Goal: Transaction & Acquisition: Subscribe to service/newsletter

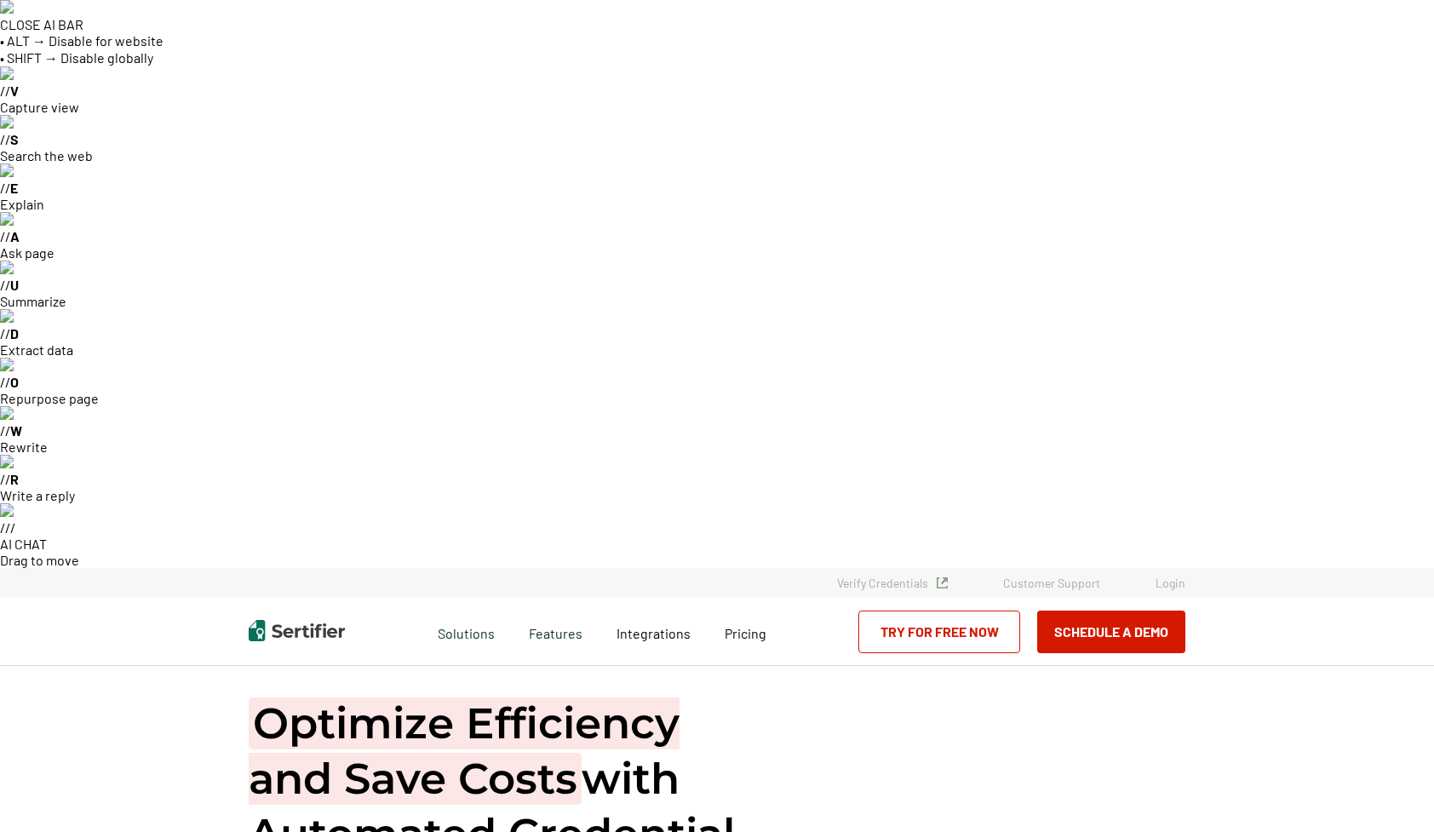
click at [1161, 575] on link "Login" at bounding box center [1170, 582] width 30 height 14
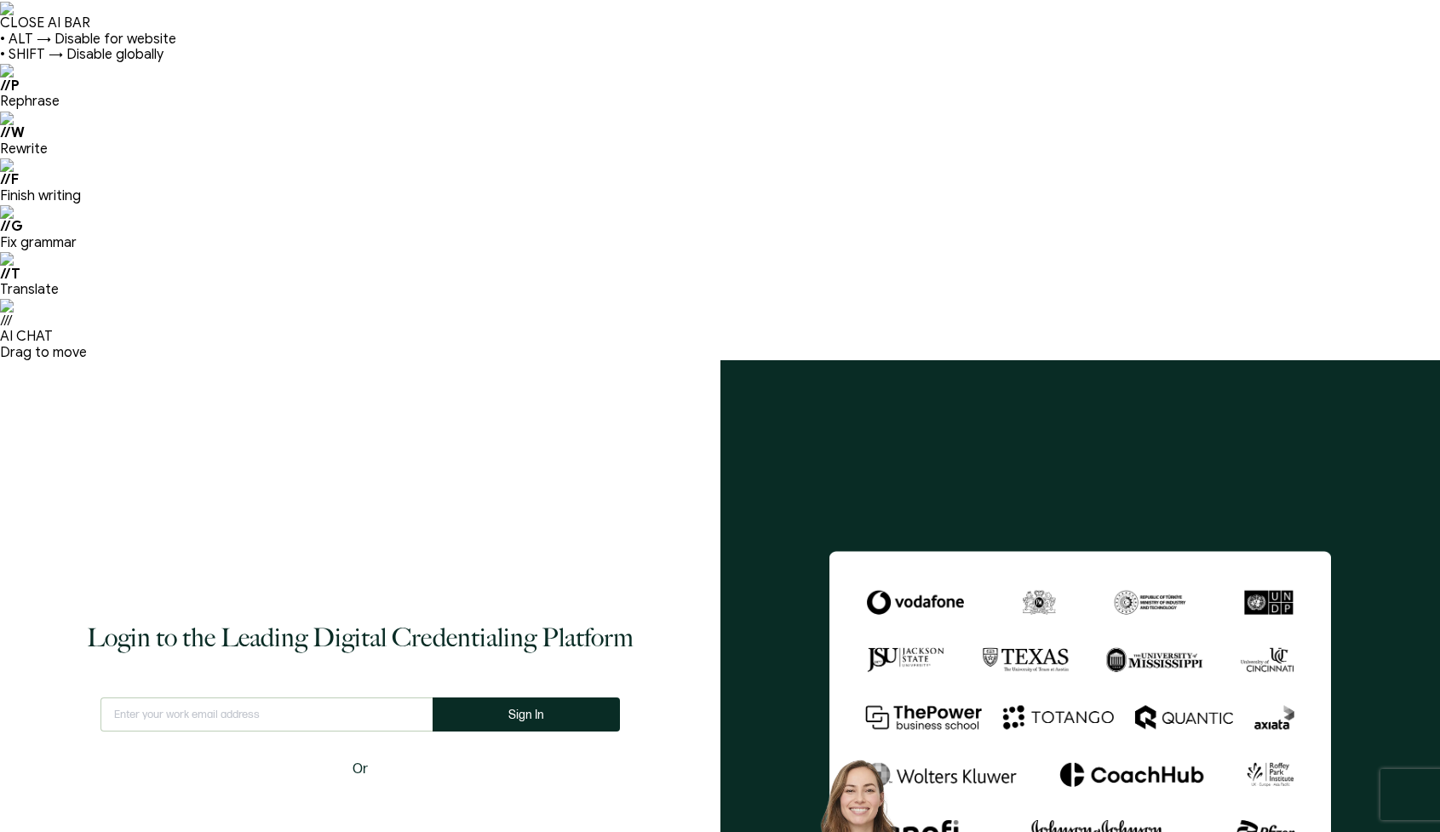
click at [289, 697] on input "text" at bounding box center [266, 714] width 332 height 34
type input "[EMAIL_ADDRESS][DOMAIN_NAME]"
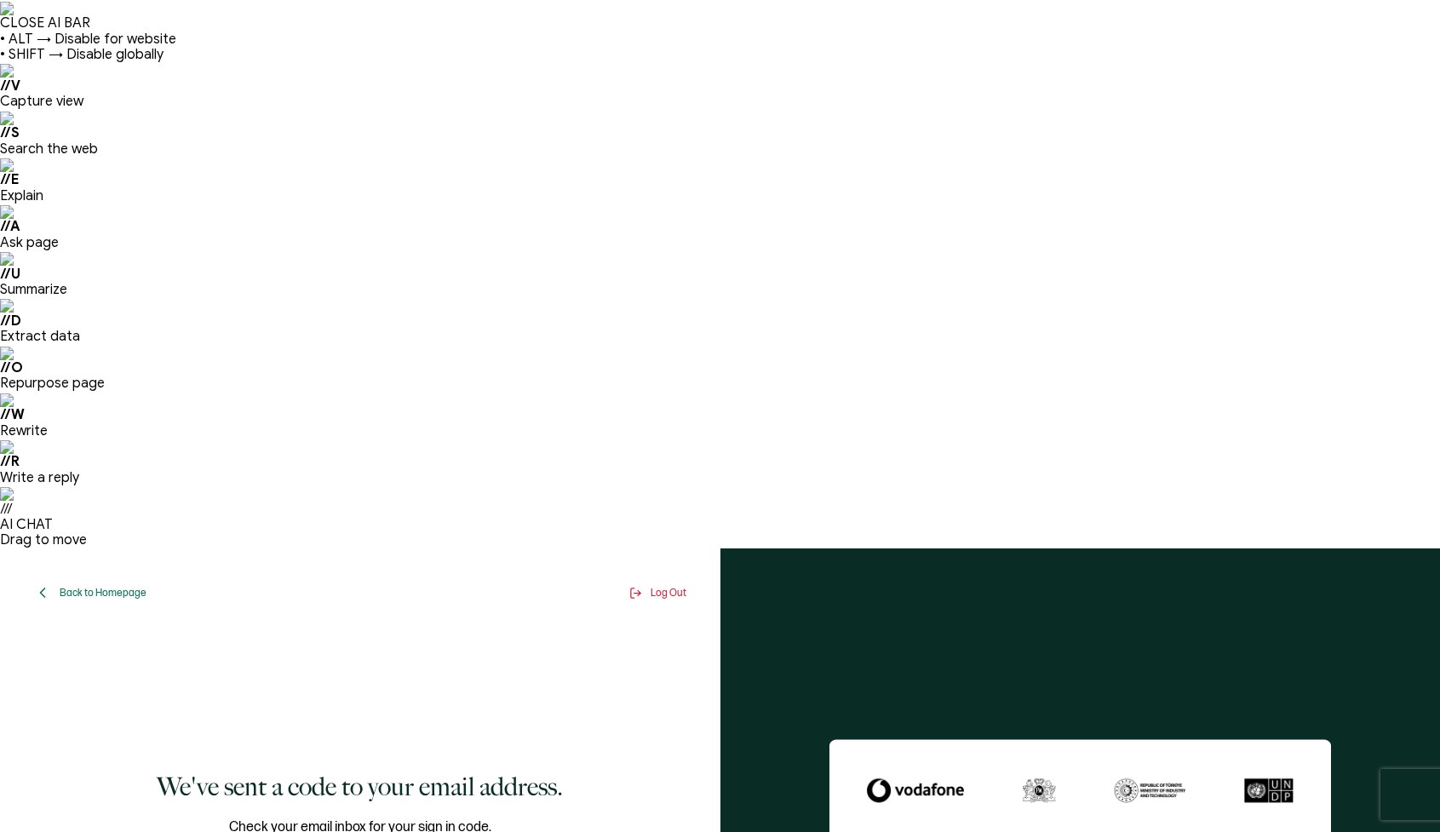
paste input "4"
type input "4"
type input "5"
type input "0"
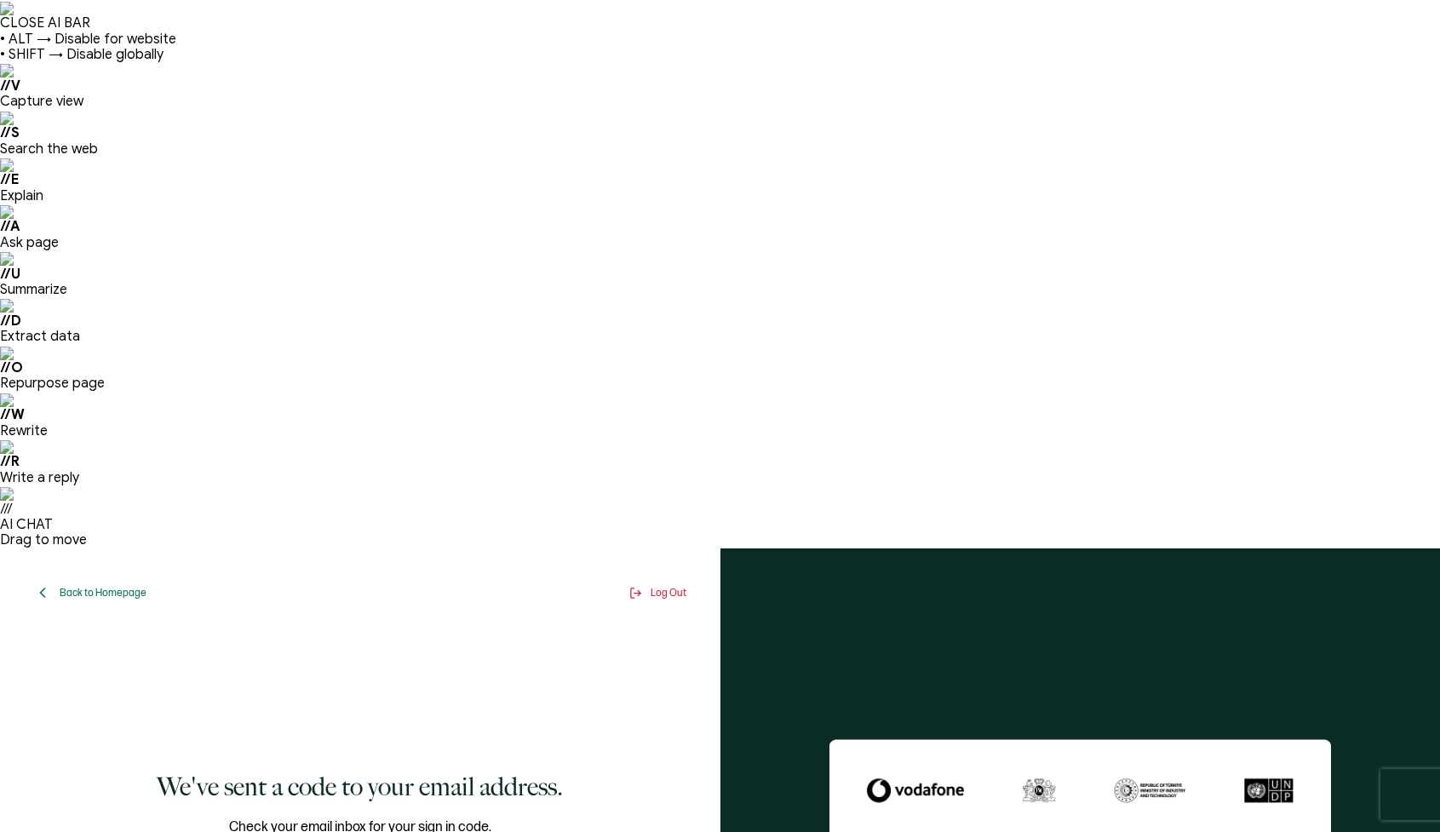
type input "4"
type input "2"
type input "4"
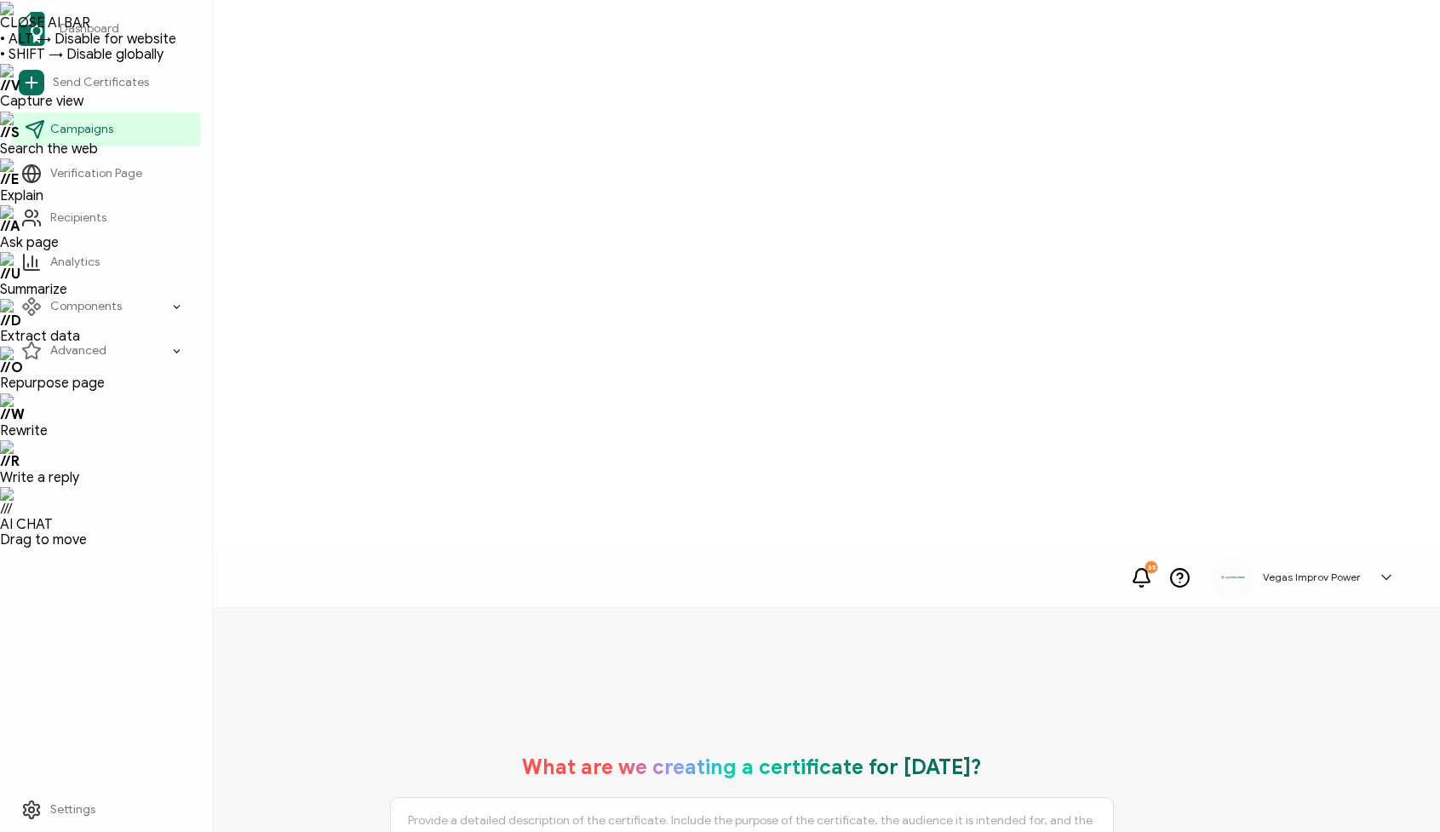
click at [89, 131] on span "Campaigns" at bounding box center [81, 129] width 63 height 17
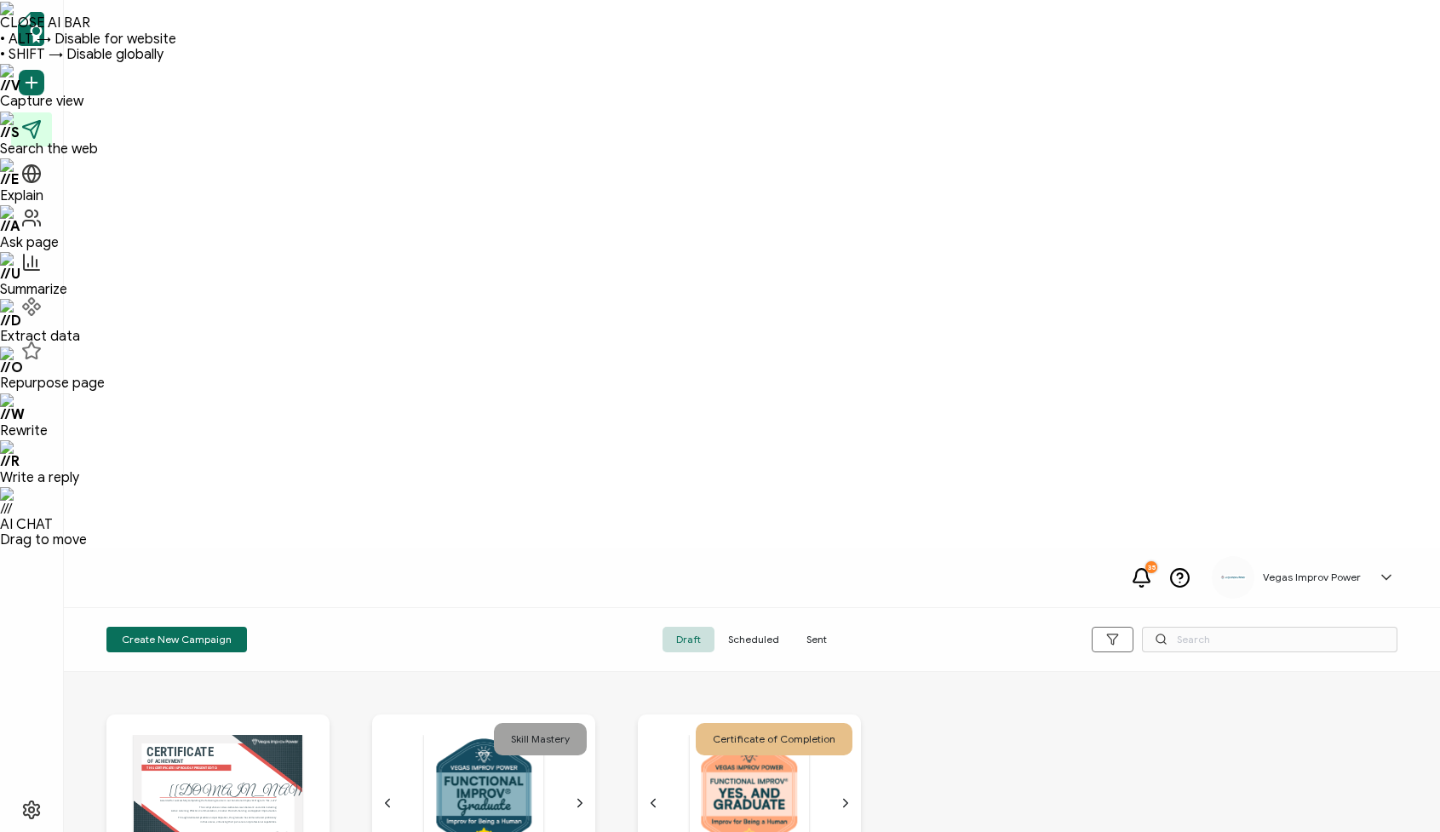
click at [813, 627] on span "Sent" at bounding box center [817, 640] width 48 height 26
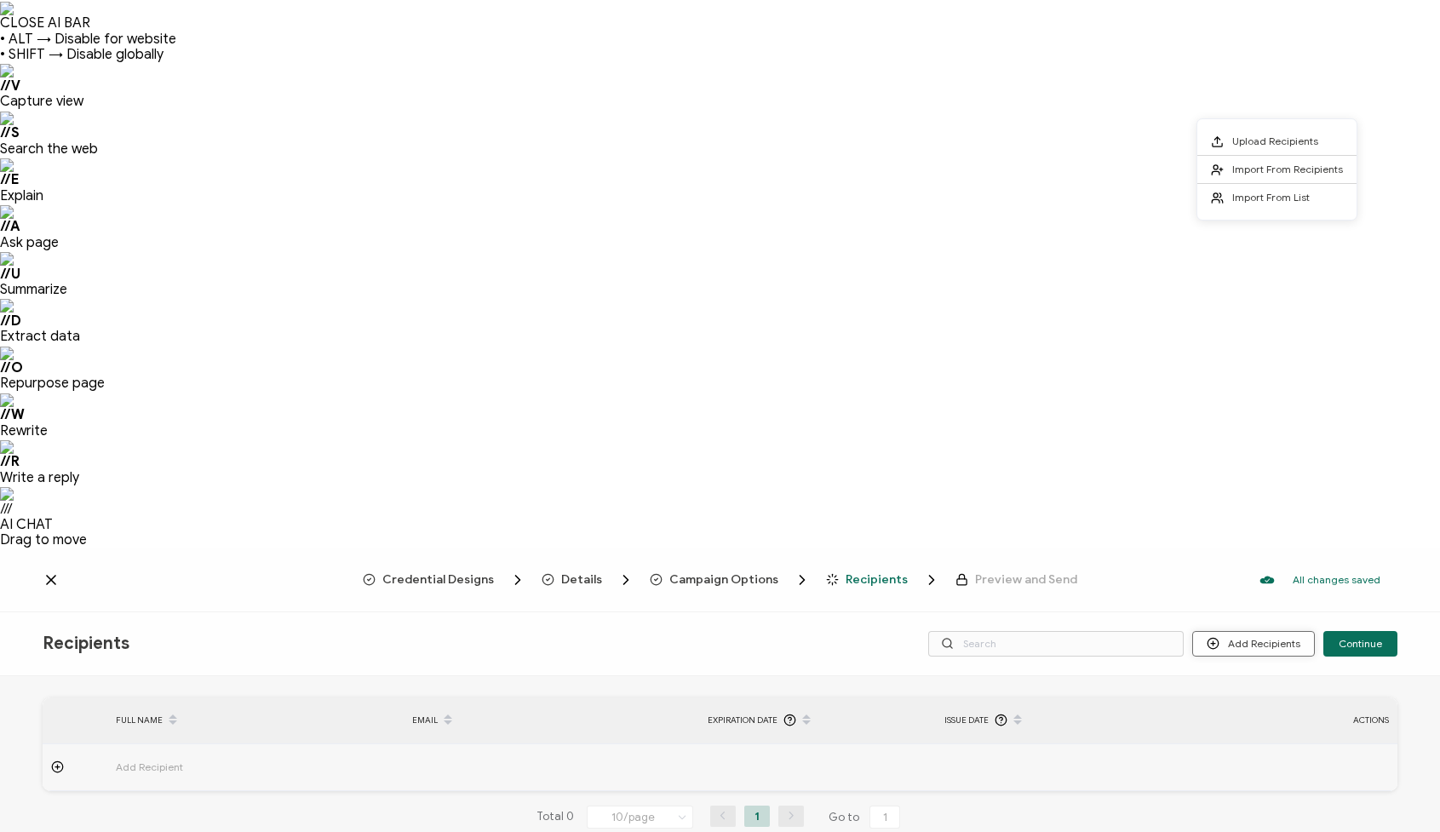
click at [1216, 637] on icon at bounding box center [1212, 643] width 13 height 13
click at [1218, 198] on icon at bounding box center [1217, 198] width 13 height 13
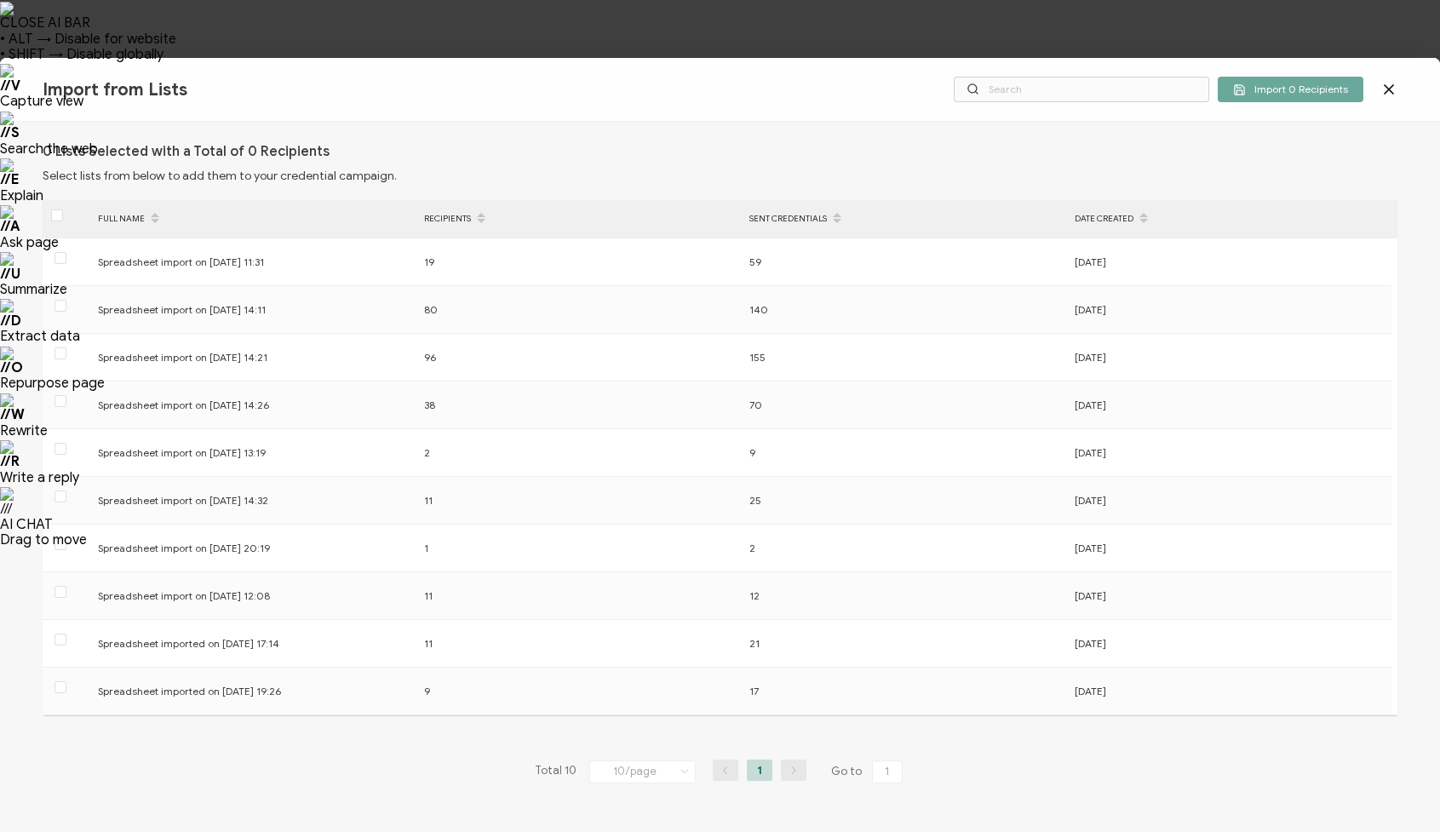
click at [1388, 92] on icon at bounding box center [1388, 89] width 17 height 17
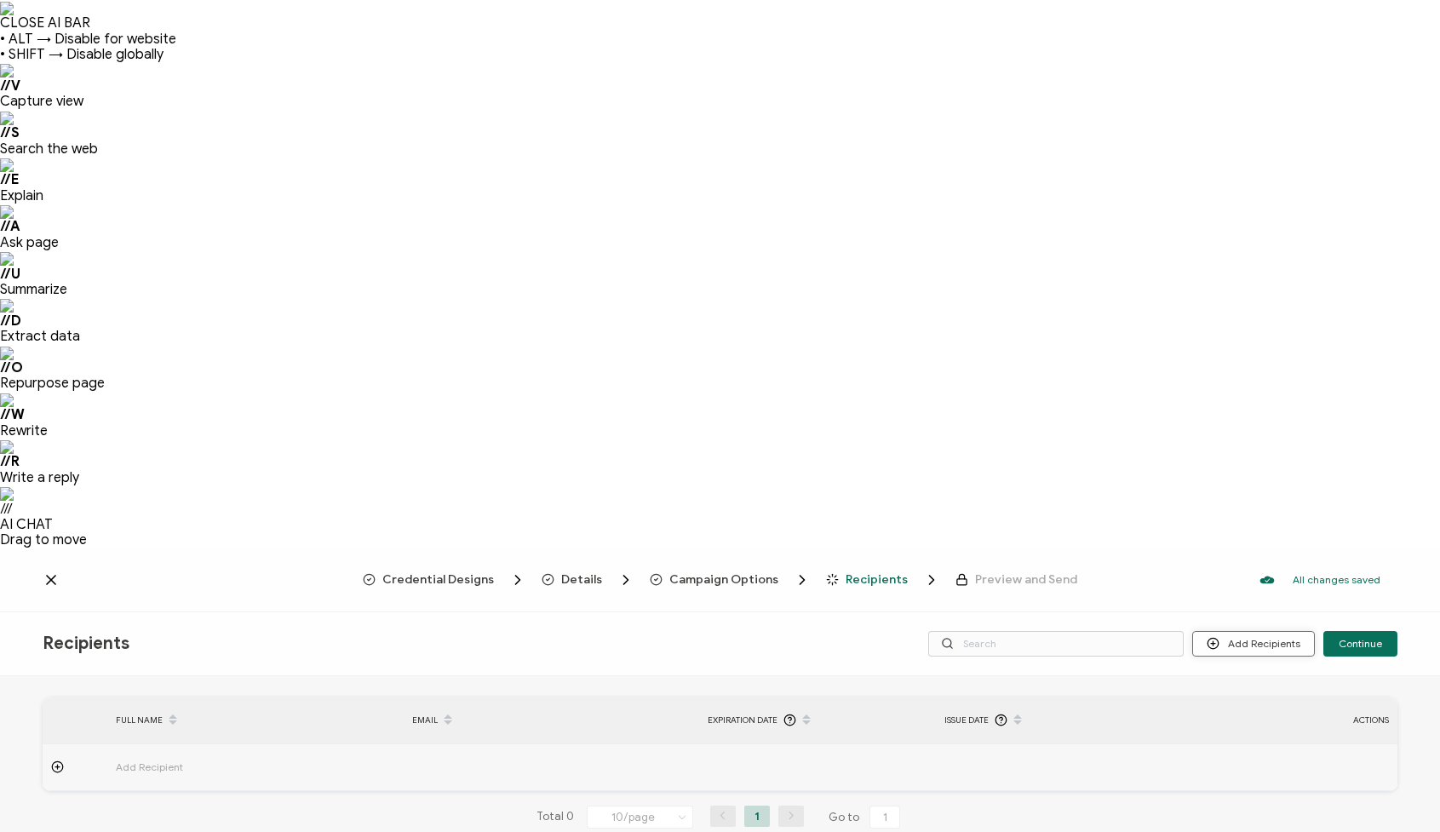
click at [1247, 631] on button "Add Recipients" at bounding box center [1253, 644] width 123 height 26
click at [1253, 631] on button "Add Recipients" at bounding box center [1253, 644] width 123 height 26
click at [1249, 133] on li "Upload Recipients" at bounding box center [1276, 142] width 159 height 28
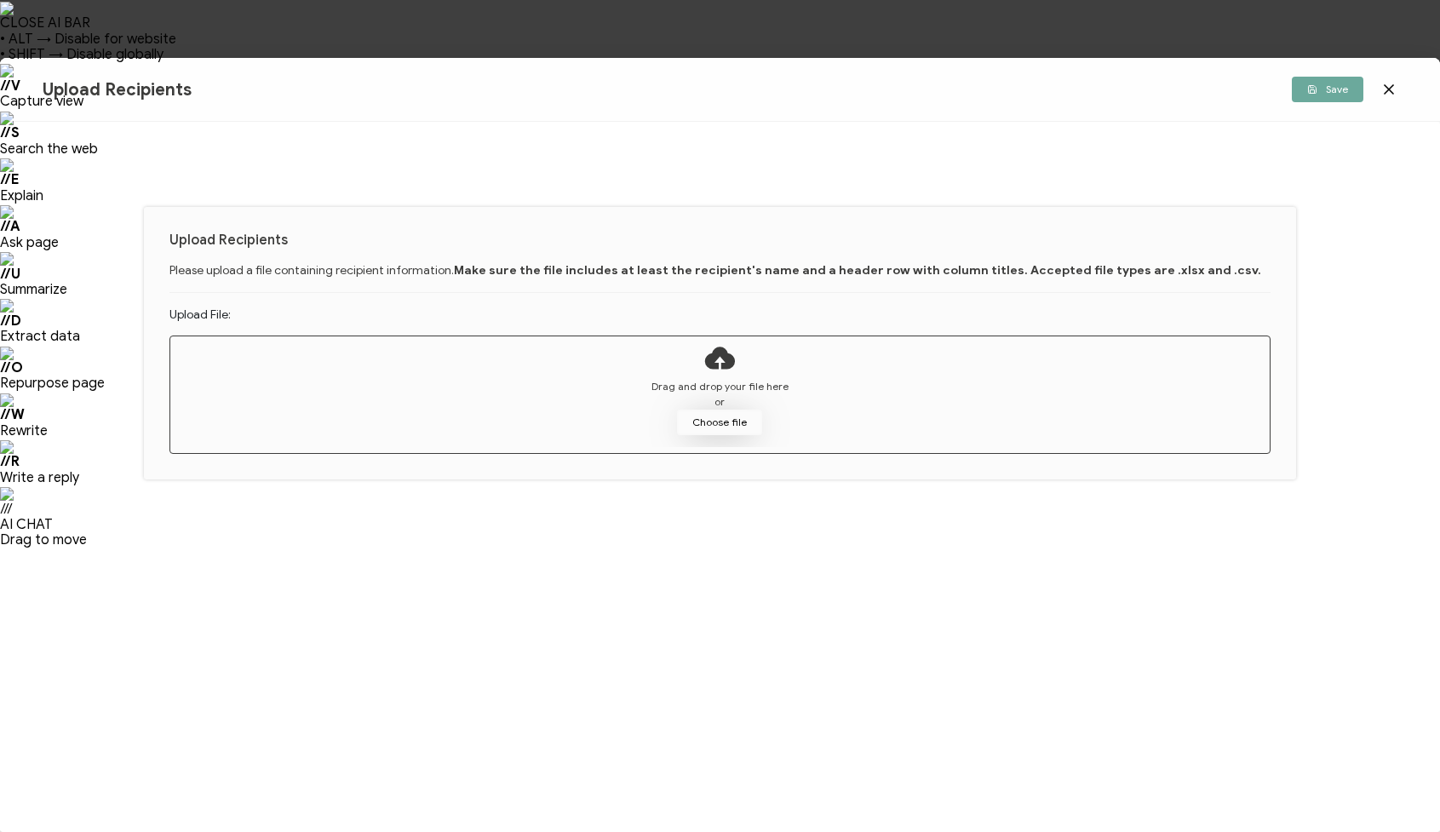
click at [715, 419] on button "Choose file" at bounding box center [719, 422] width 85 height 26
click at [727, 360] on icon at bounding box center [719, 357] width 34 height 43
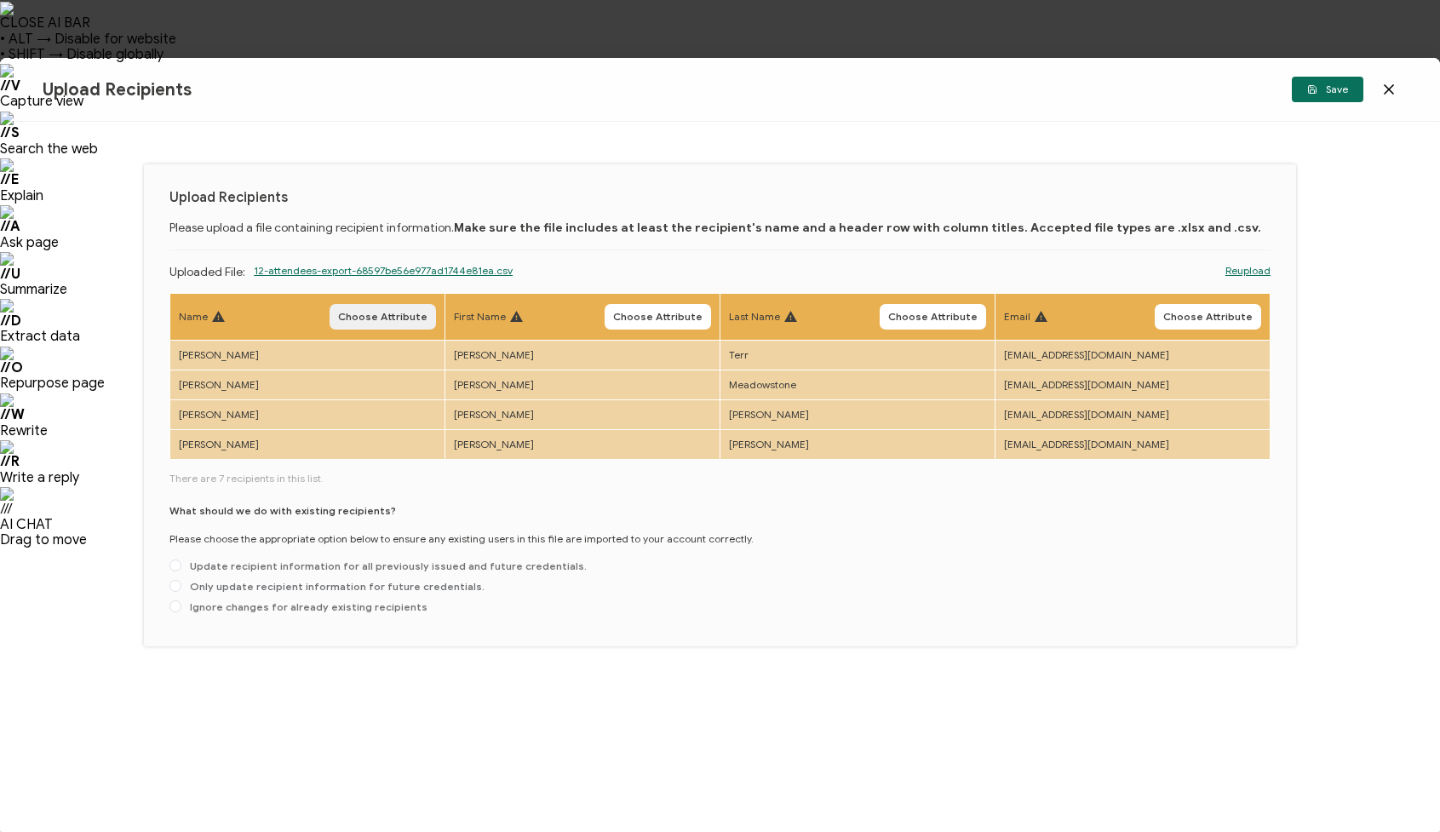
click at [392, 318] on span "Choose Attribute" at bounding box center [382, 317] width 89 height 10
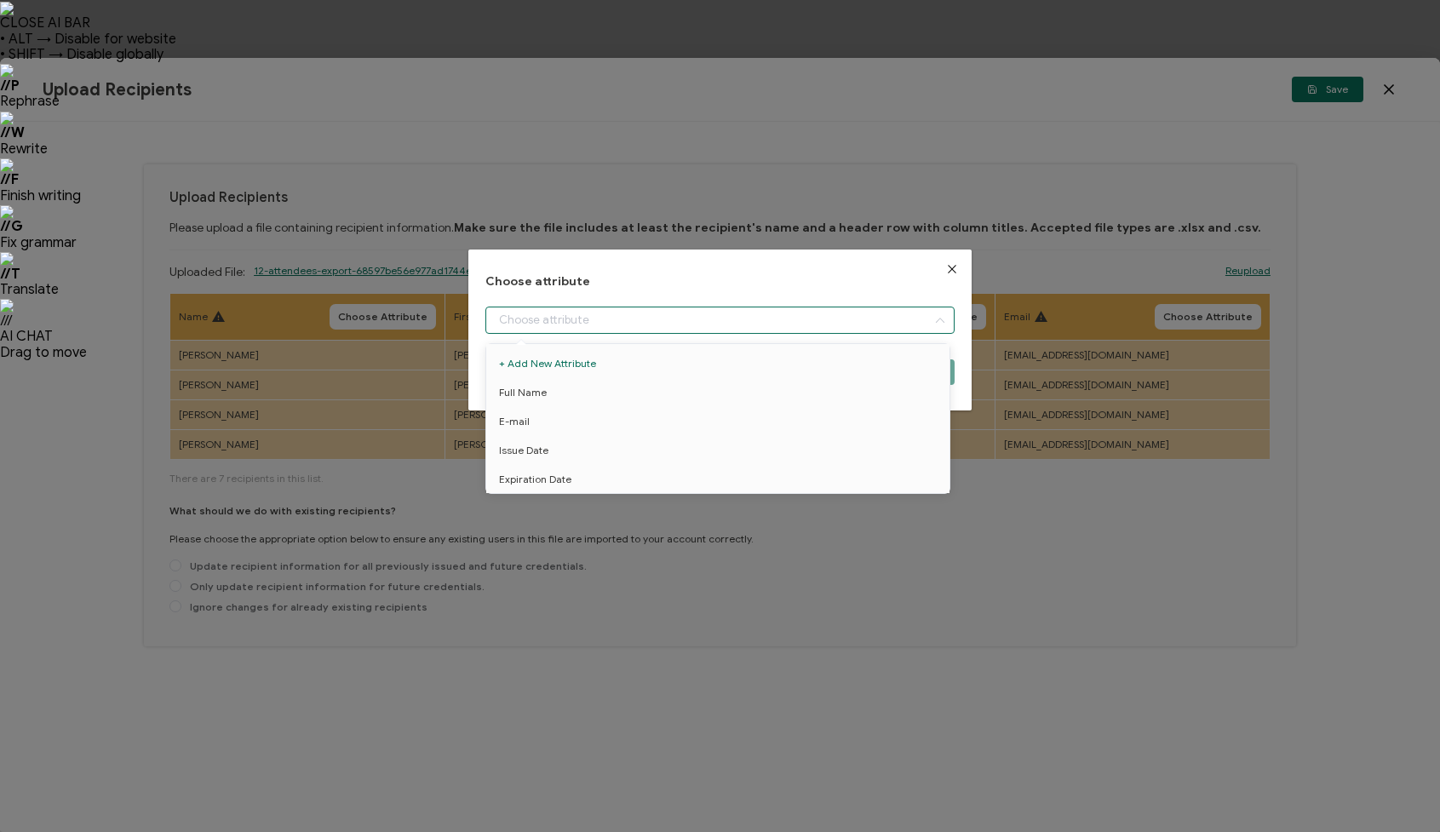
click at [520, 312] on input "dialog" at bounding box center [720, 319] width 470 height 27
click at [538, 387] on span "Full Name" at bounding box center [523, 392] width 48 height 29
type input "Full Name"
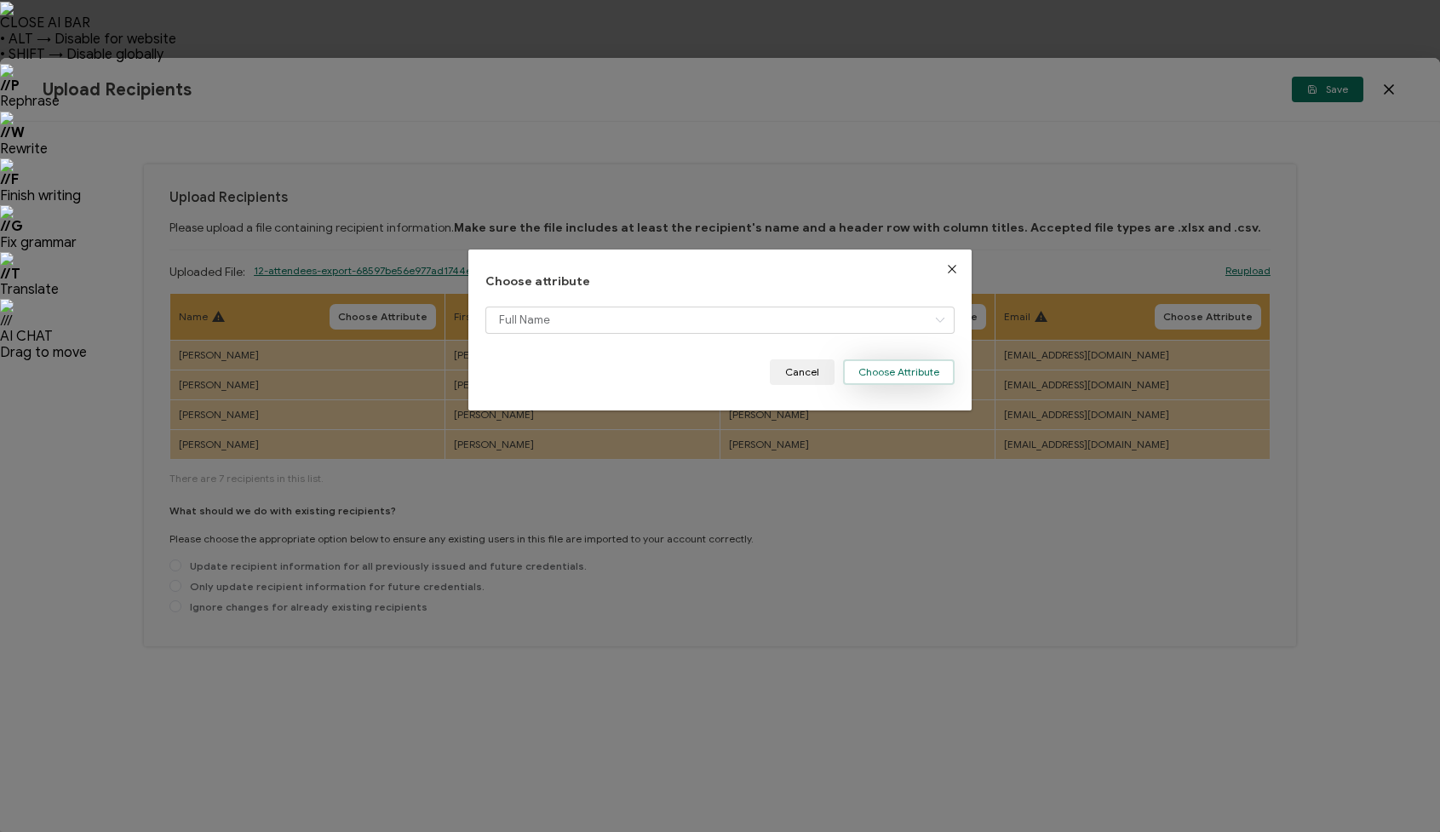
click at [904, 375] on button "Choose Attribute" at bounding box center [899, 372] width 112 height 26
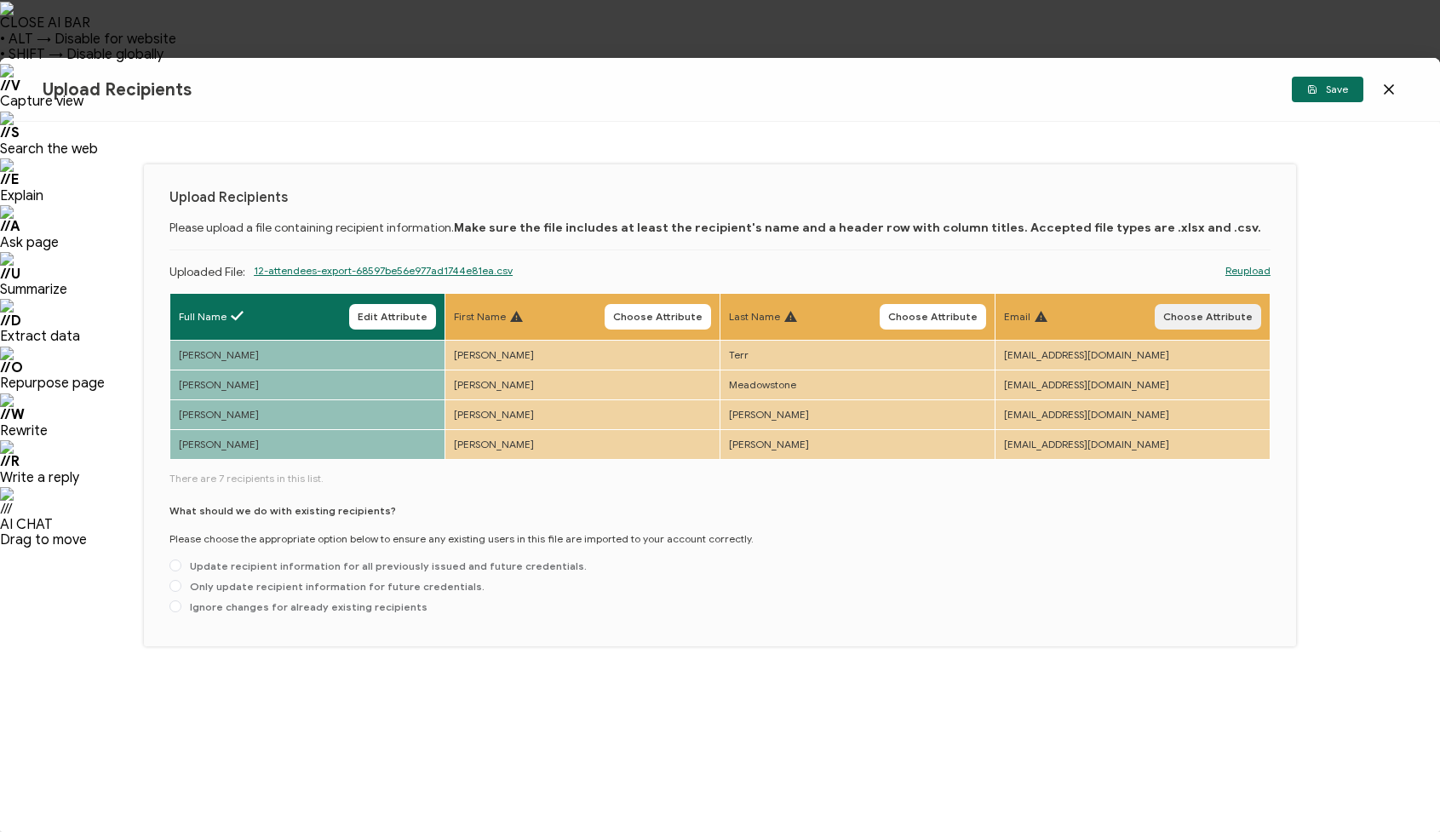
click at [1190, 316] on span "Choose Attribute" at bounding box center [1207, 317] width 89 height 10
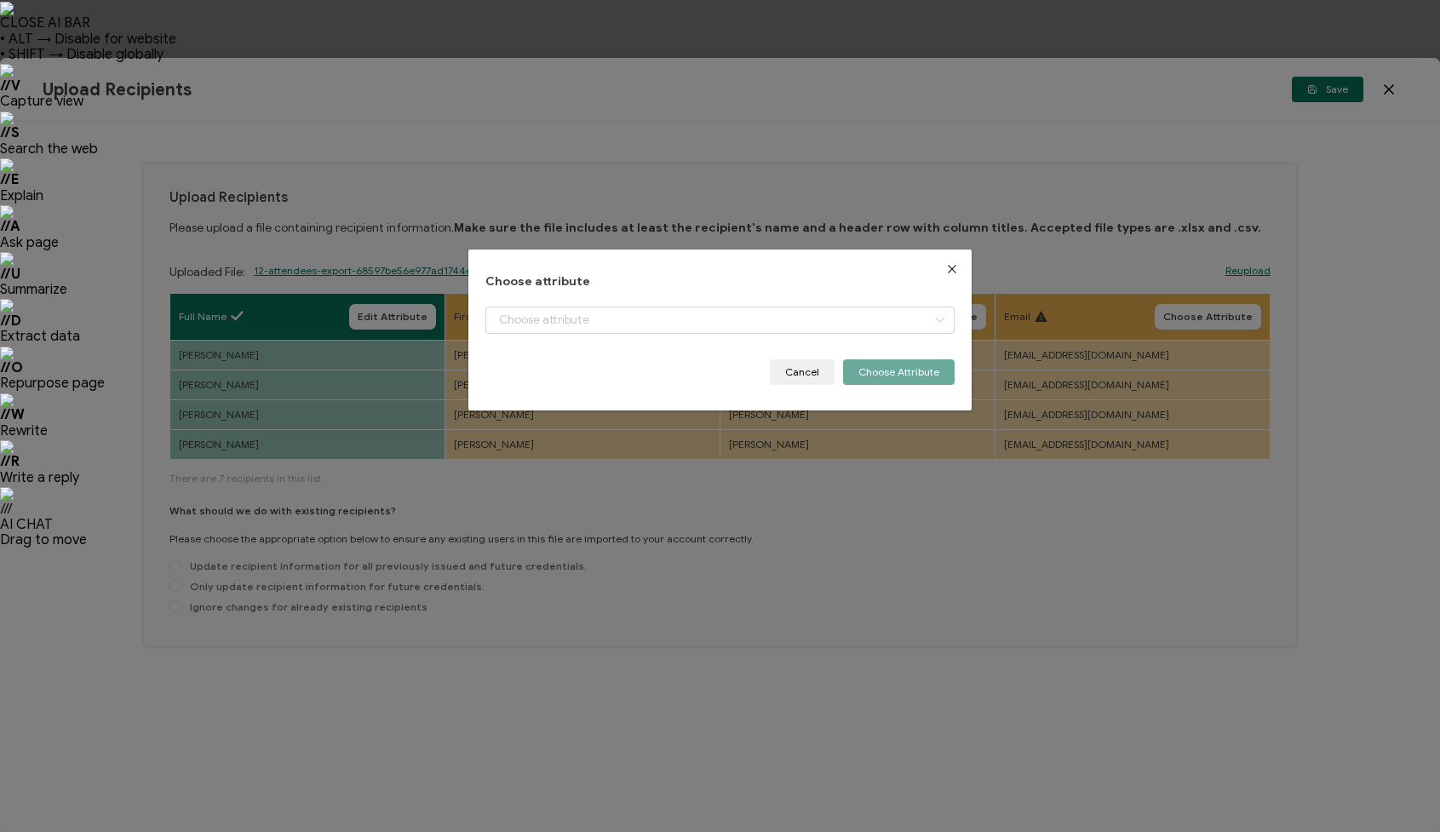
click at [866, 341] on div "dialog" at bounding box center [720, 332] width 470 height 53
click at [828, 316] on input "dialog" at bounding box center [720, 319] width 470 height 27
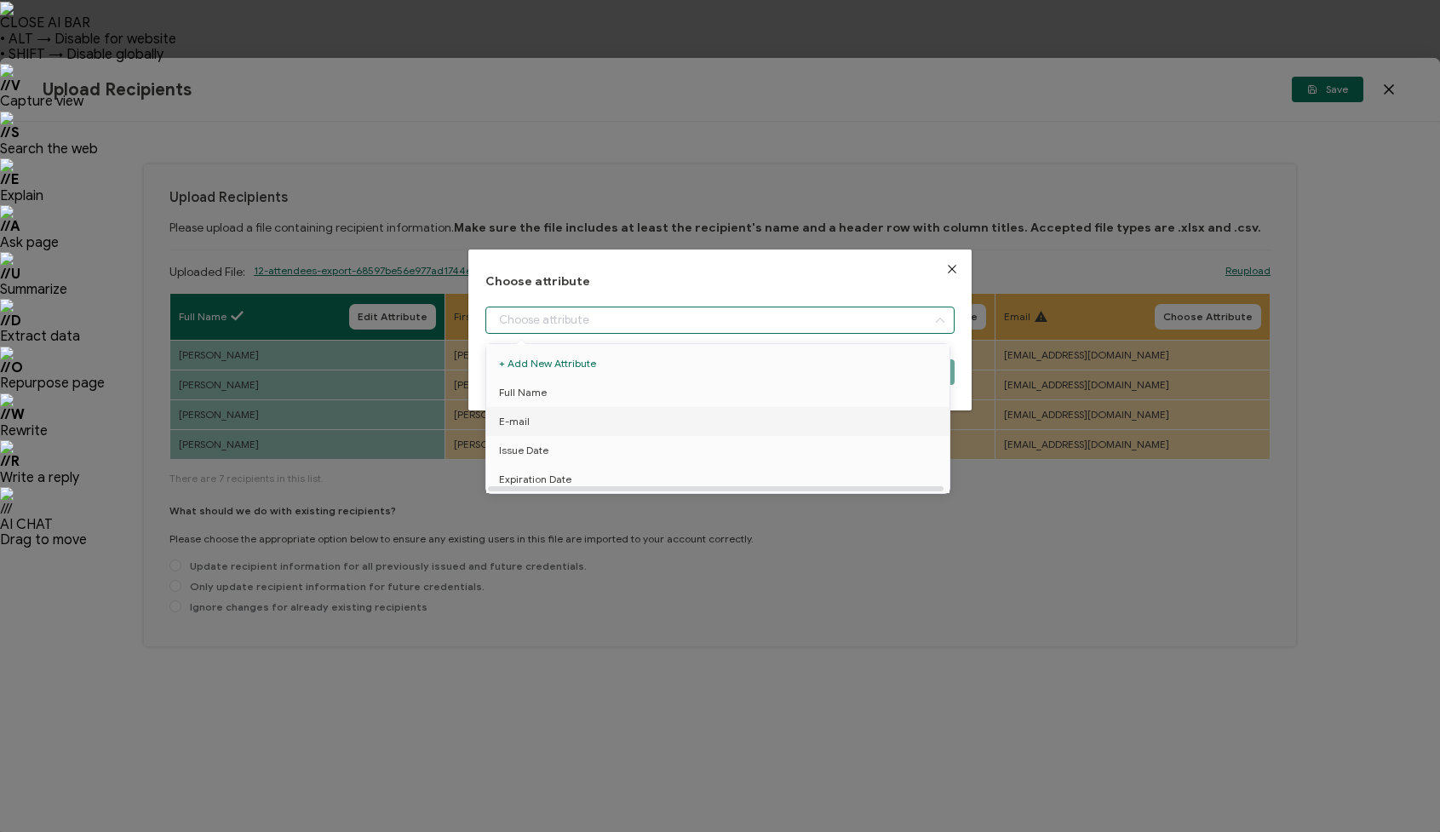
click at [559, 417] on li "E-mail" at bounding box center [721, 421] width 478 height 29
type input "E-mail"
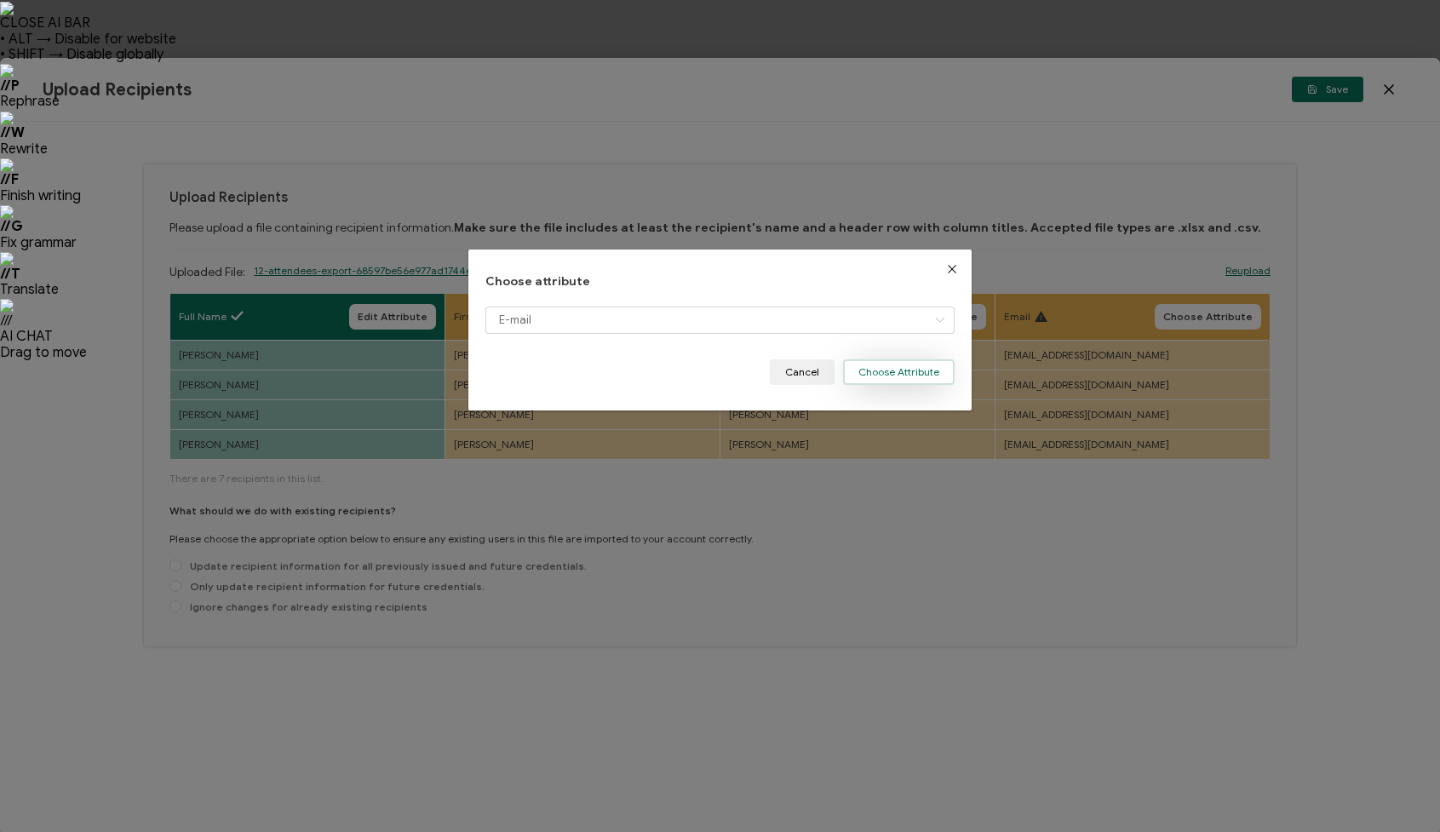
click at [900, 376] on button "Choose Attribute" at bounding box center [899, 372] width 112 height 26
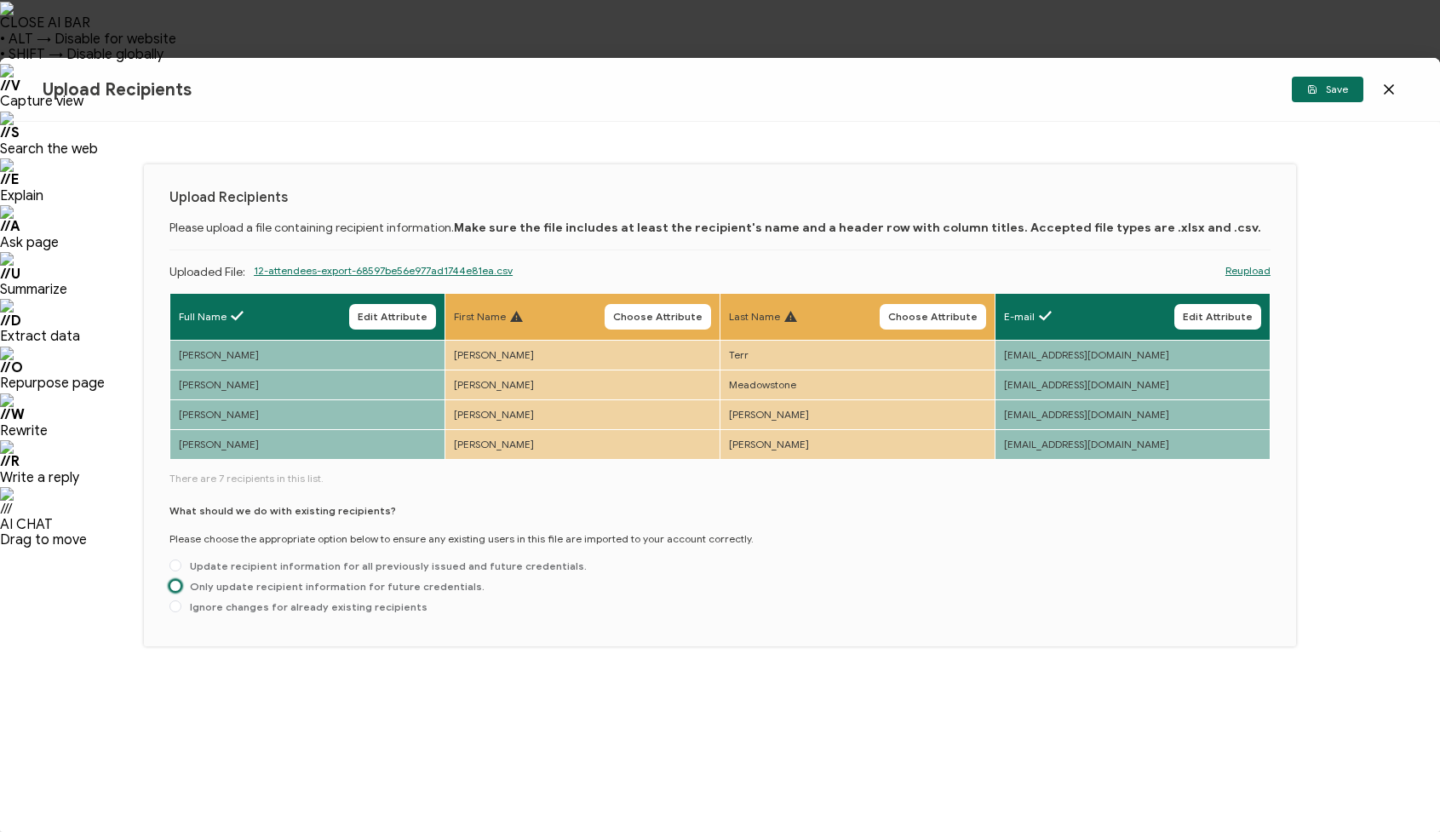
click at [175, 588] on span at bounding box center [175, 586] width 12 height 12
click at [175, 588] on input "Only update recipient information for future credentials." at bounding box center [175, 587] width 12 height 14
radio input "true"
click at [1332, 94] on span "Save" at bounding box center [1327, 89] width 41 height 10
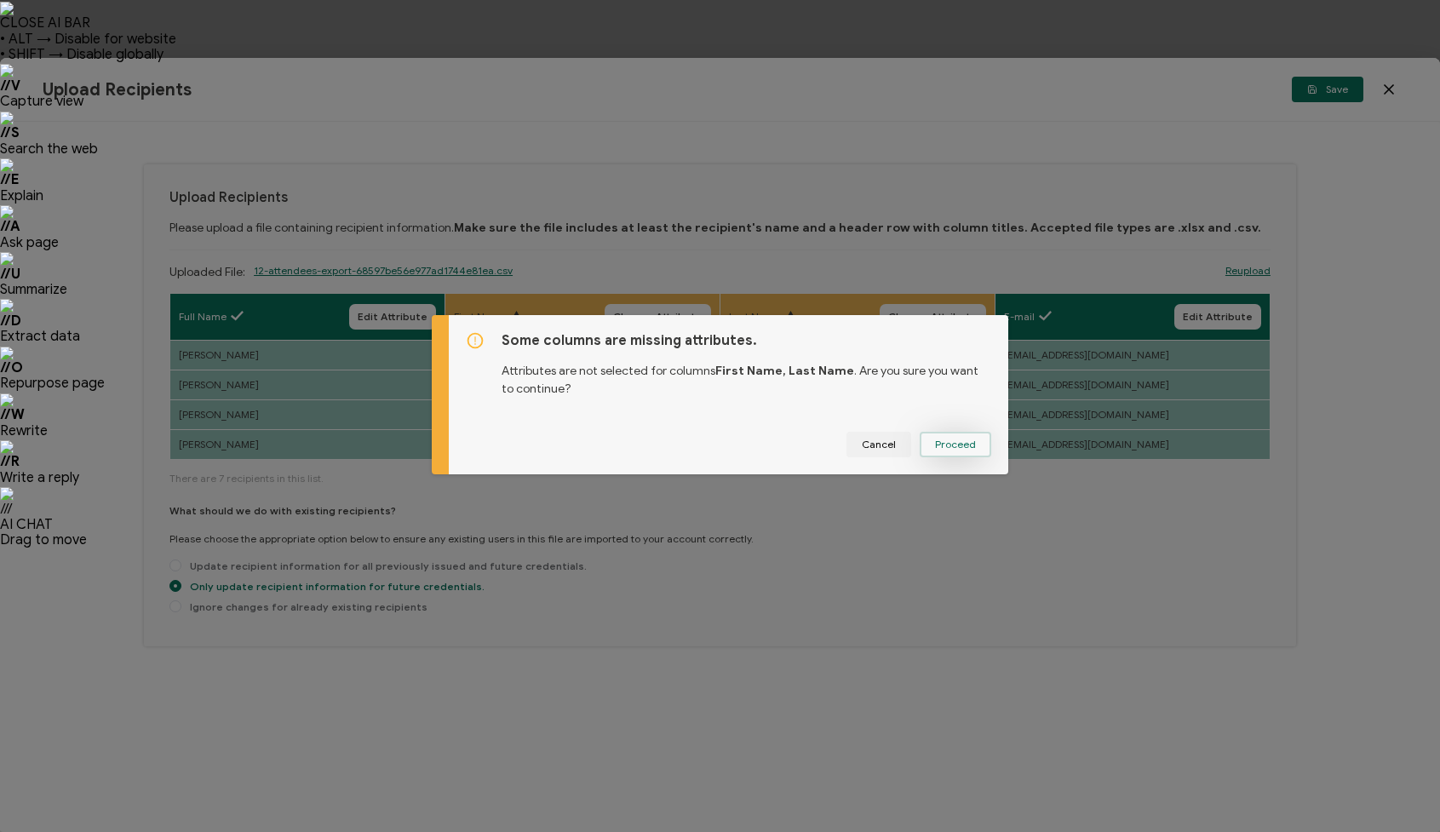
click at [953, 448] on span "Proceed" at bounding box center [955, 444] width 41 height 10
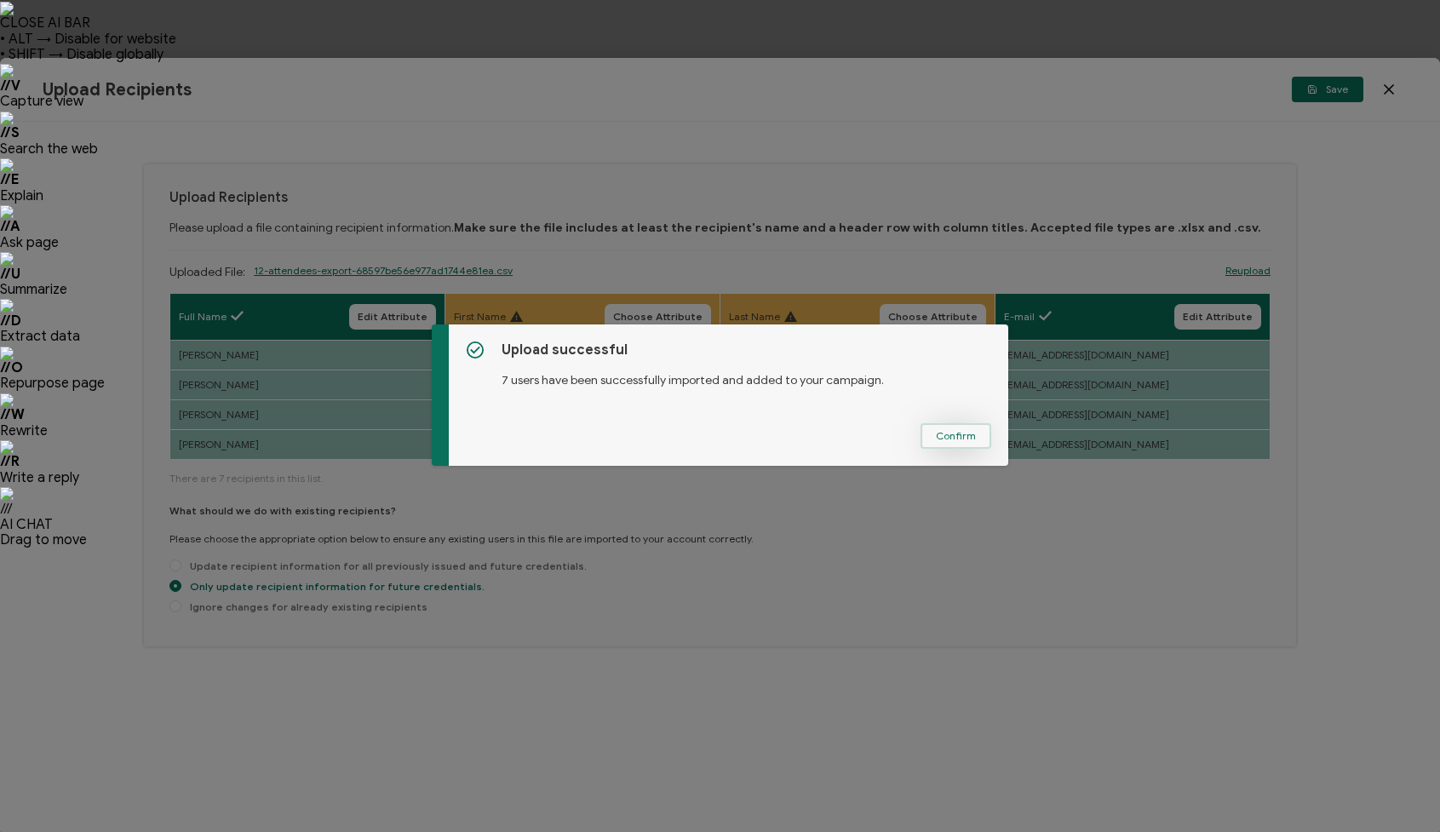
click at [947, 436] on span "Confirm" at bounding box center [956, 436] width 40 height 10
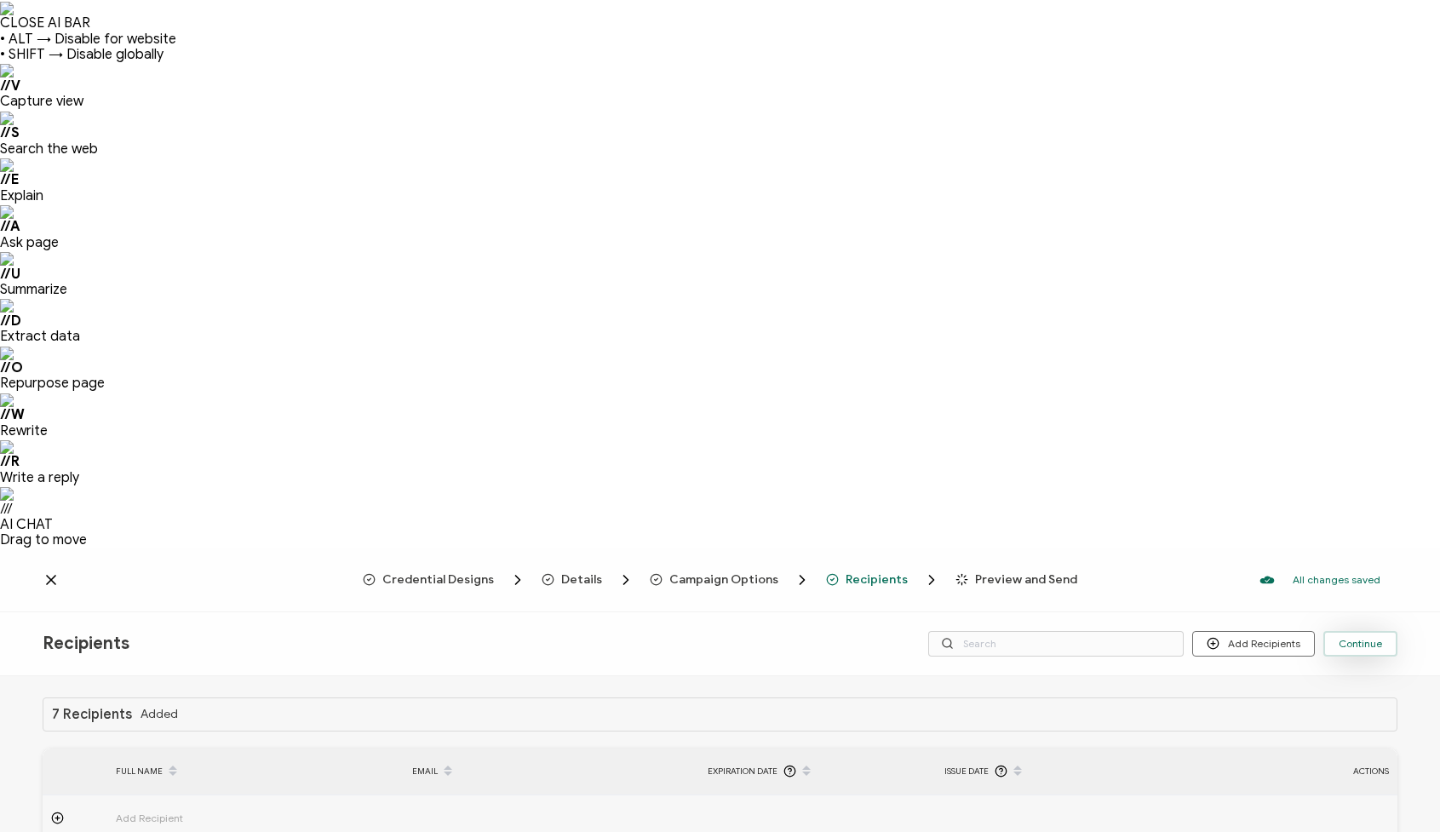
click at [1359, 638] on span "Continue" at bounding box center [1359, 643] width 43 height 10
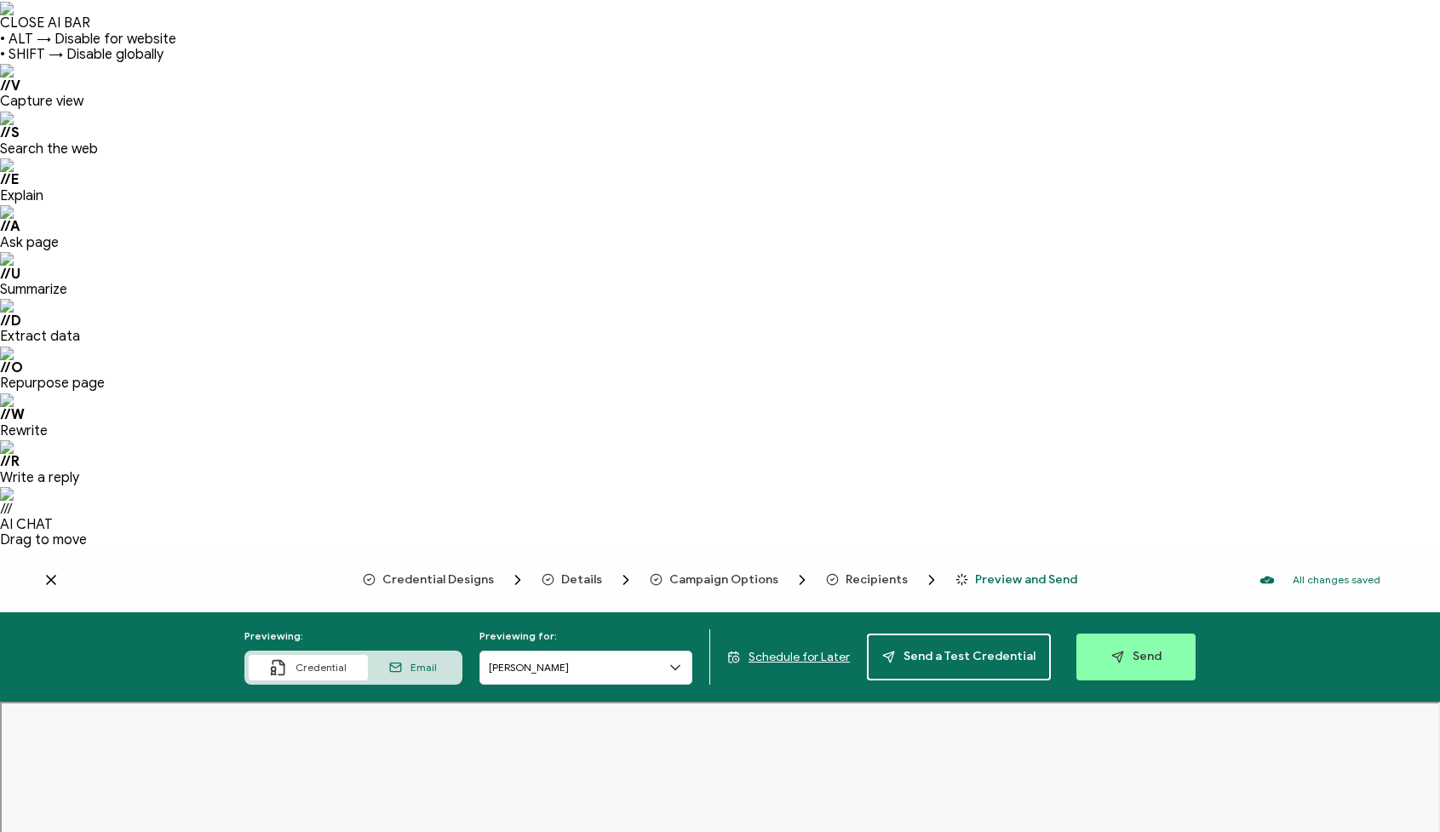
click at [569, 573] on span "Details" at bounding box center [581, 579] width 41 height 13
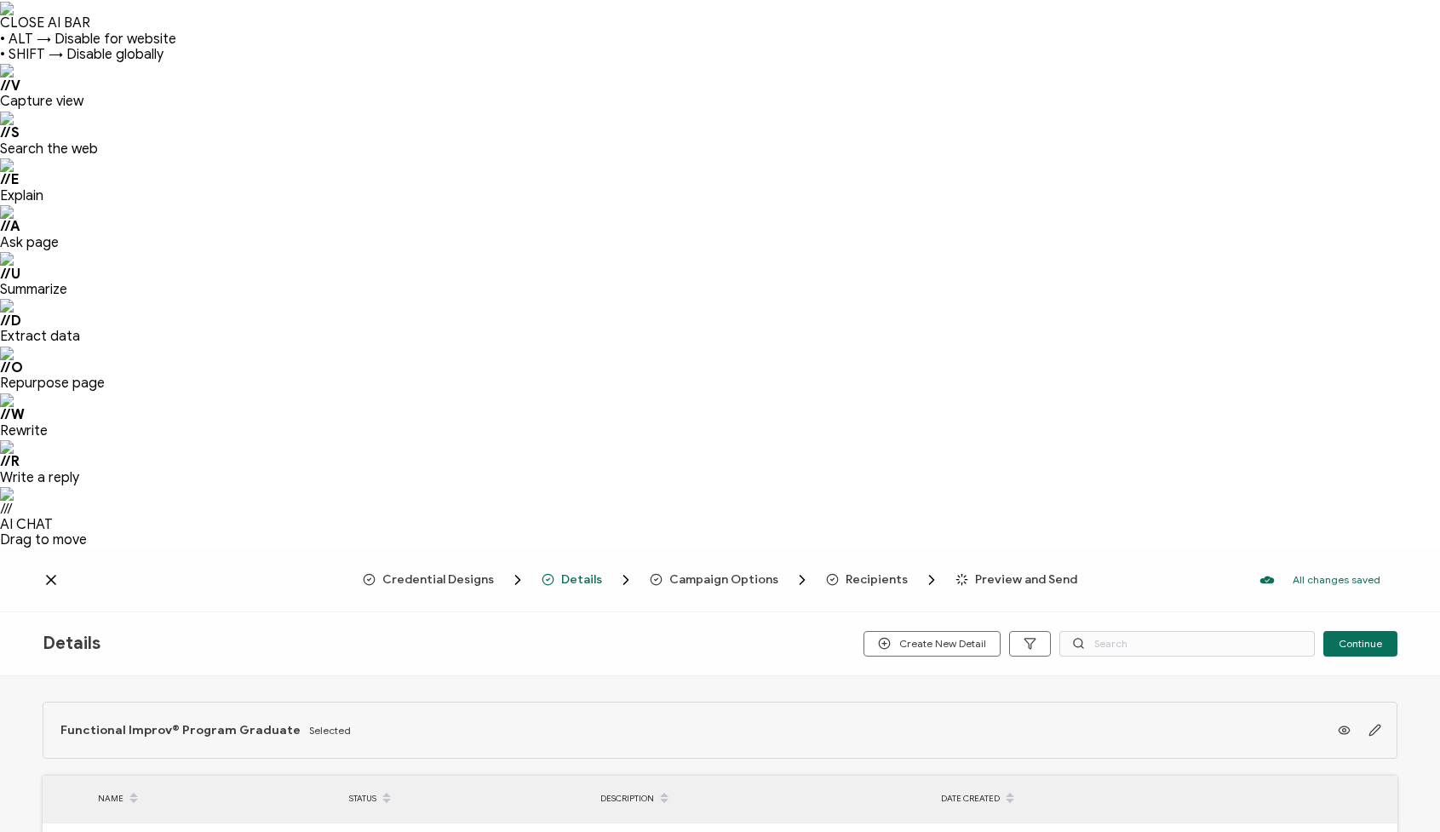
click at [719, 571] on div "Campaign Options" at bounding box center [698, 579] width 96 height 17
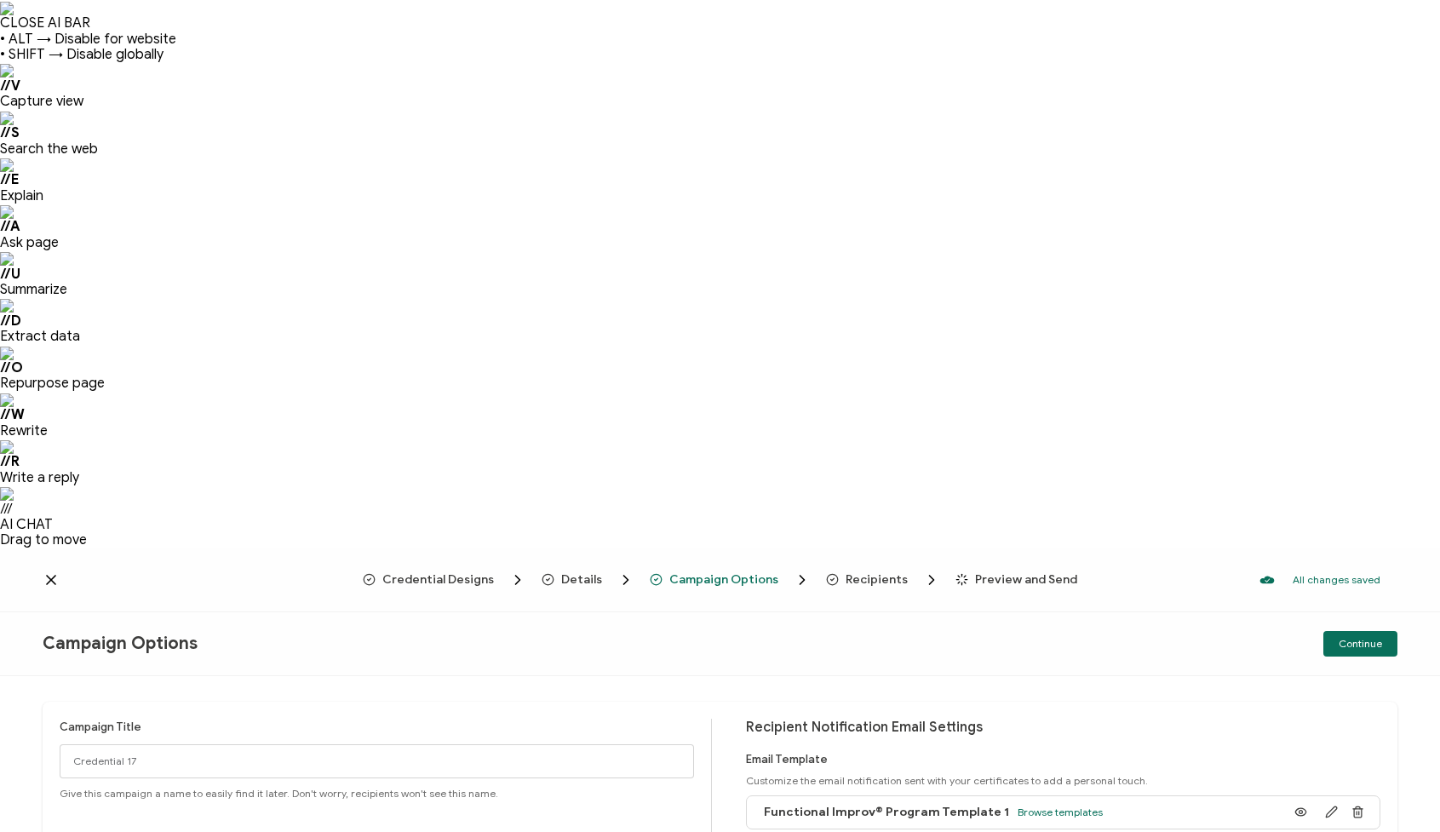
click at [580, 573] on span "Details" at bounding box center [581, 579] width 41 height 13
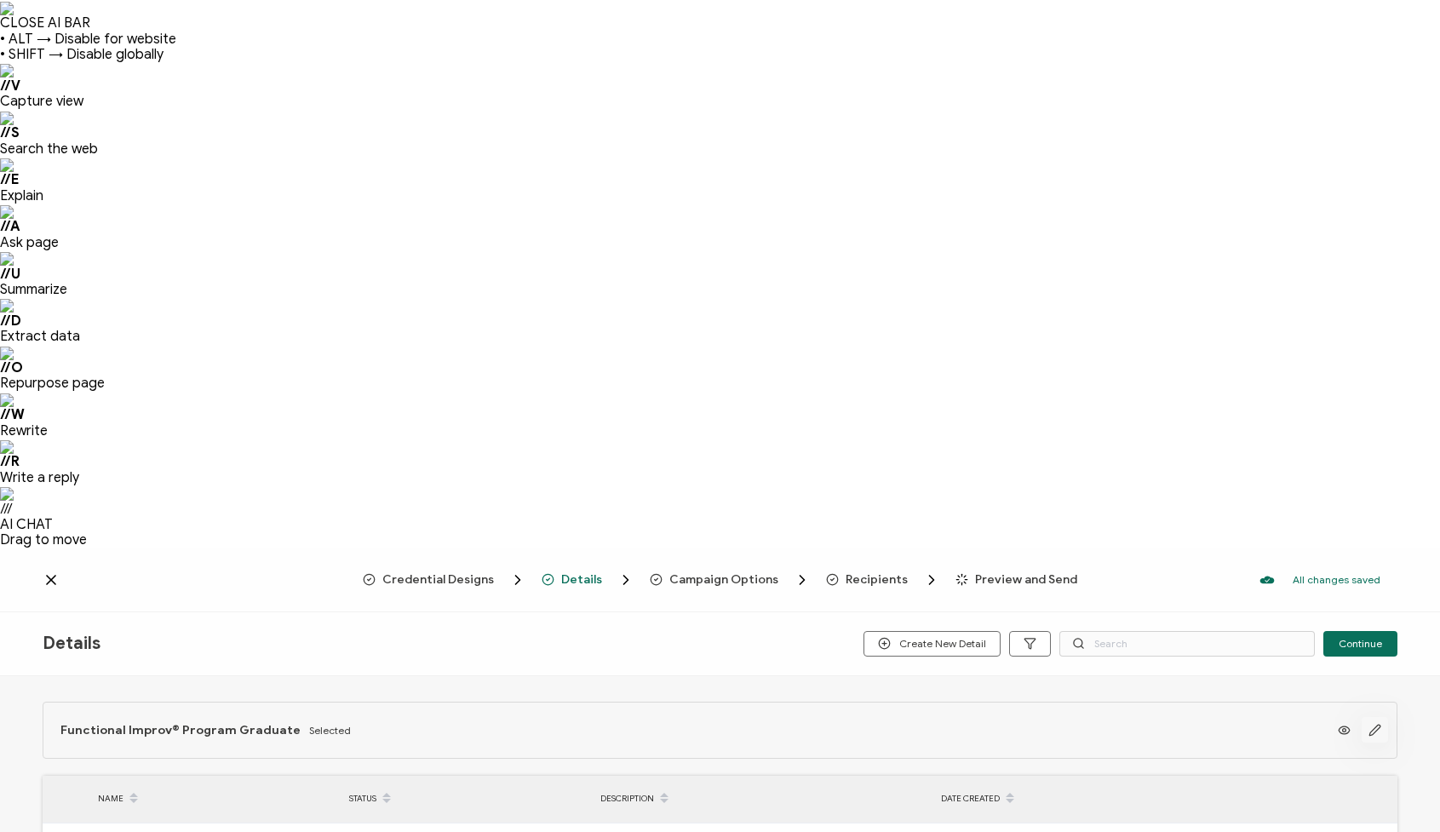
click at [1377, 724] on icon "button" at bounding box center [1374, 729] width 10 height 10
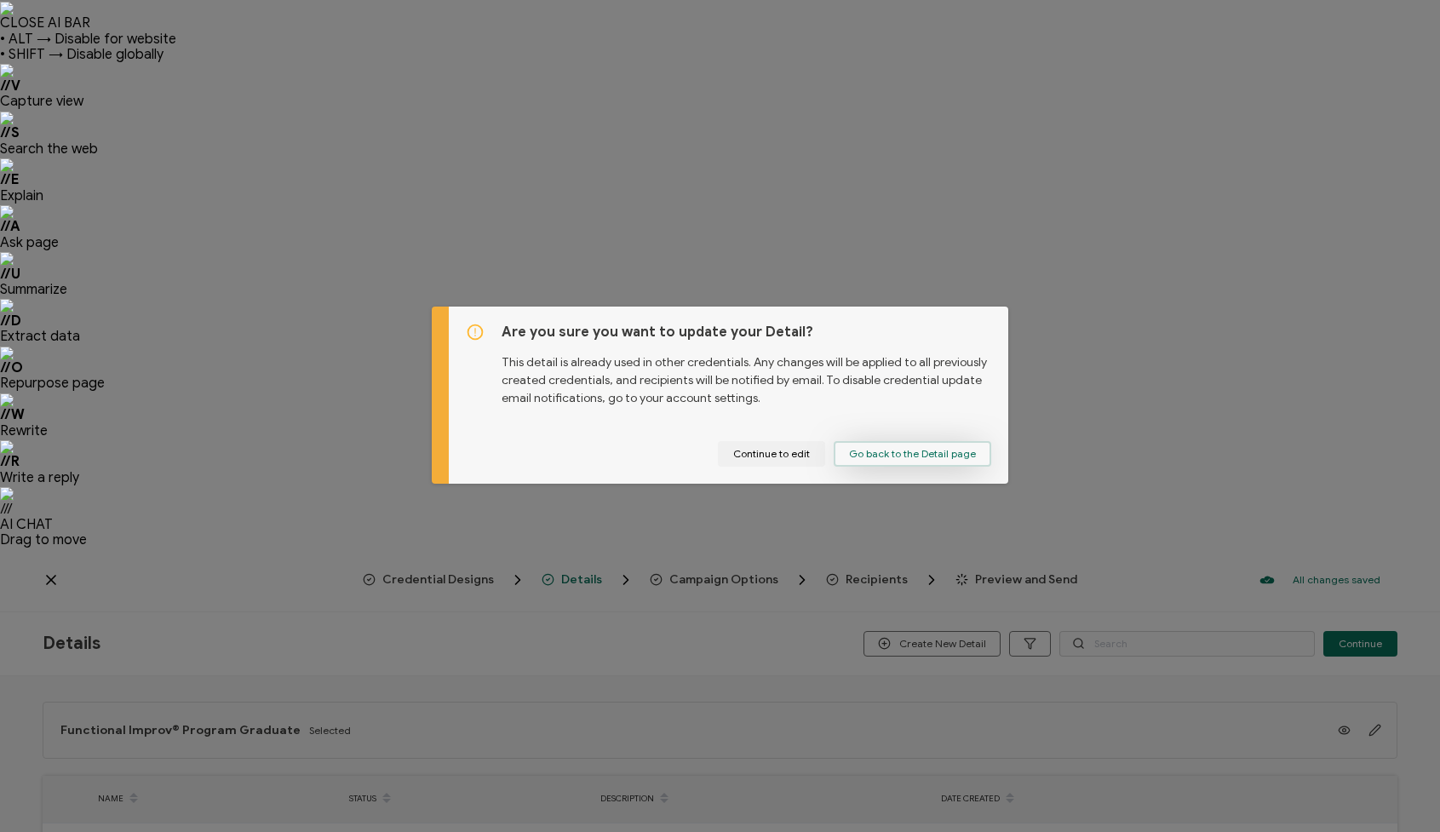
click at [893, 449] on span "Go back to the Detail page" at bounding box center [912, 454] width 127 height 10
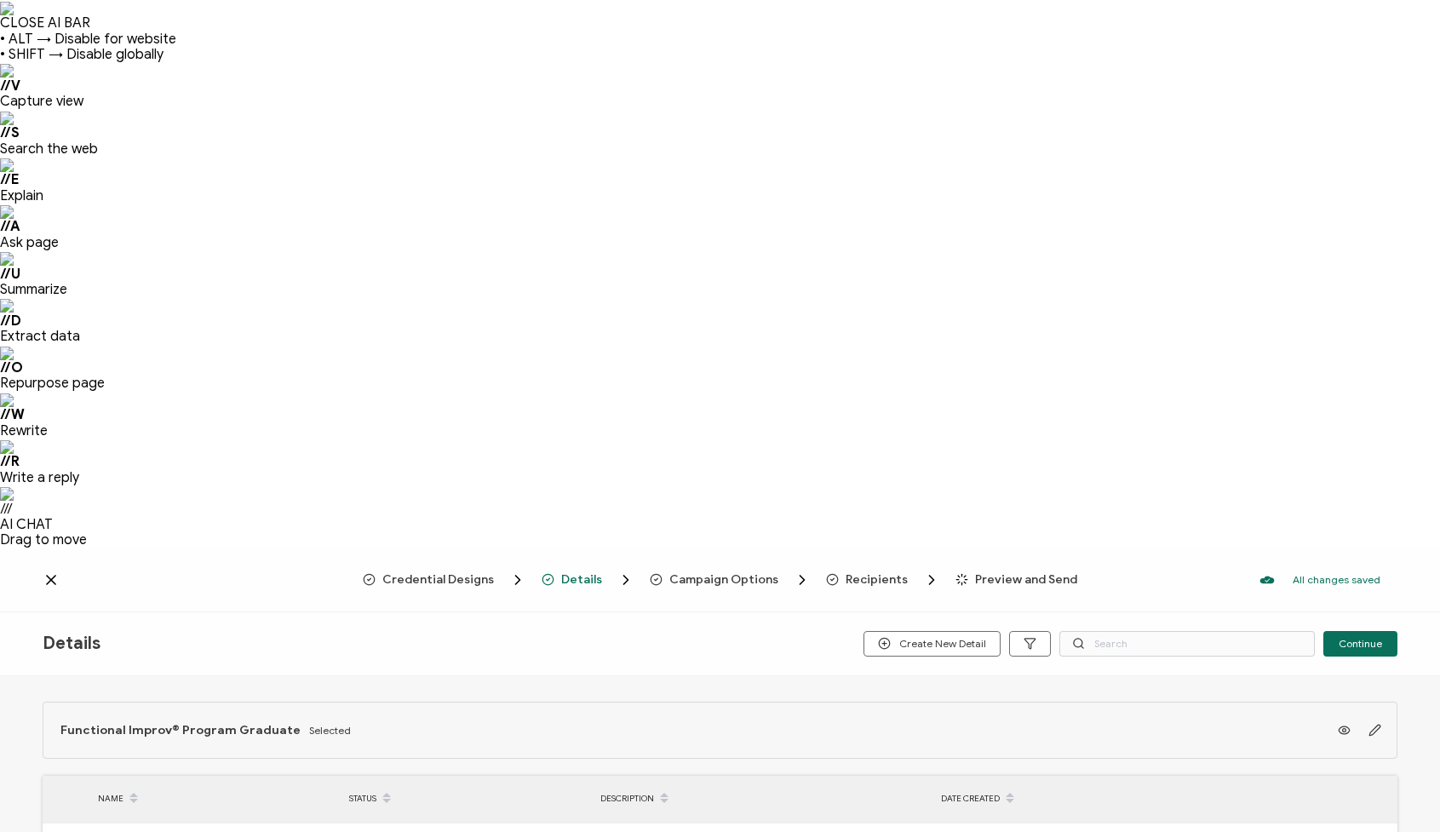
click at [355, 701] on div "Functional Improv® Program Graduate Selected" at bounding box center [720, 729] width 1354 height 57
click at [206, 723] on span "Functional Improv® Program Graduate" at bounding box center [180, 730] width 240 height 14
click at [194, 723] on span "Functional Improv® Program Graduate" at bounding box center [180, 730] width 240 height 14
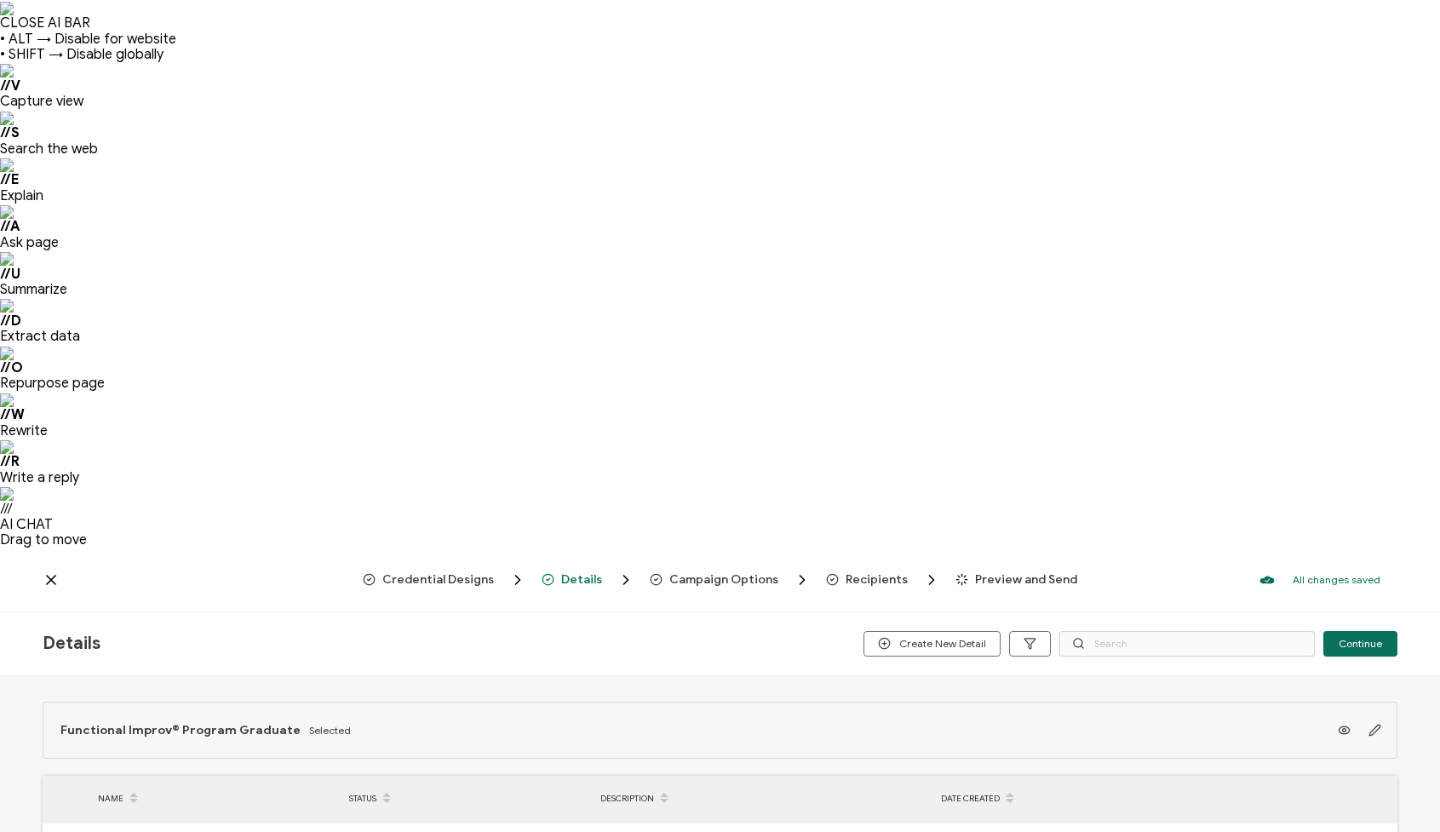
click at [0, 0] on icon "button" at bounding box center [0, 0] width 0 height 0
click at [1352, 638] on span "Continue" at bounding box center [1359, 643] width 43 height 10
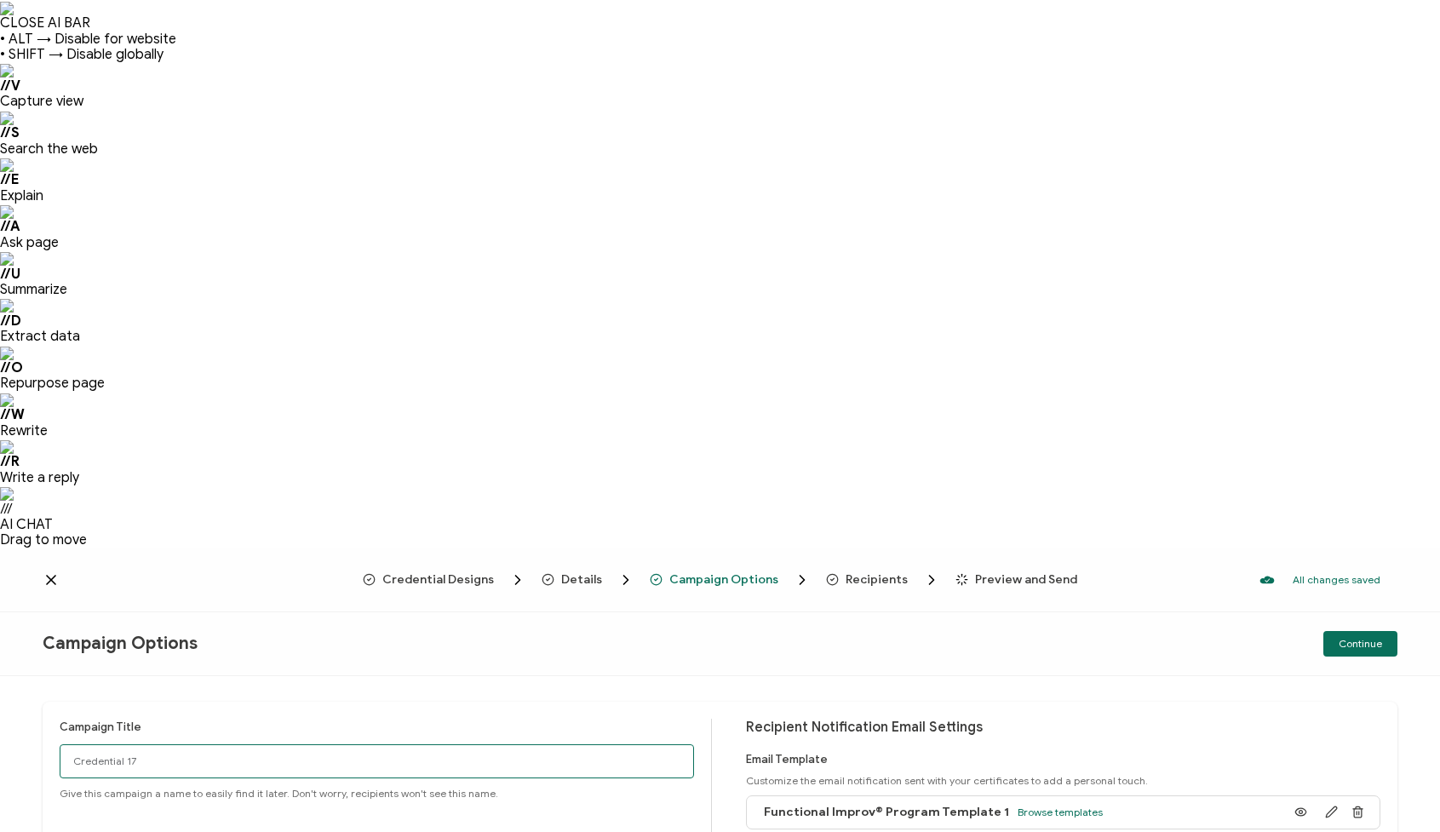
click at [165, 744] on input "Credential 17" at bounding box center [377, 761] width 634 height 34
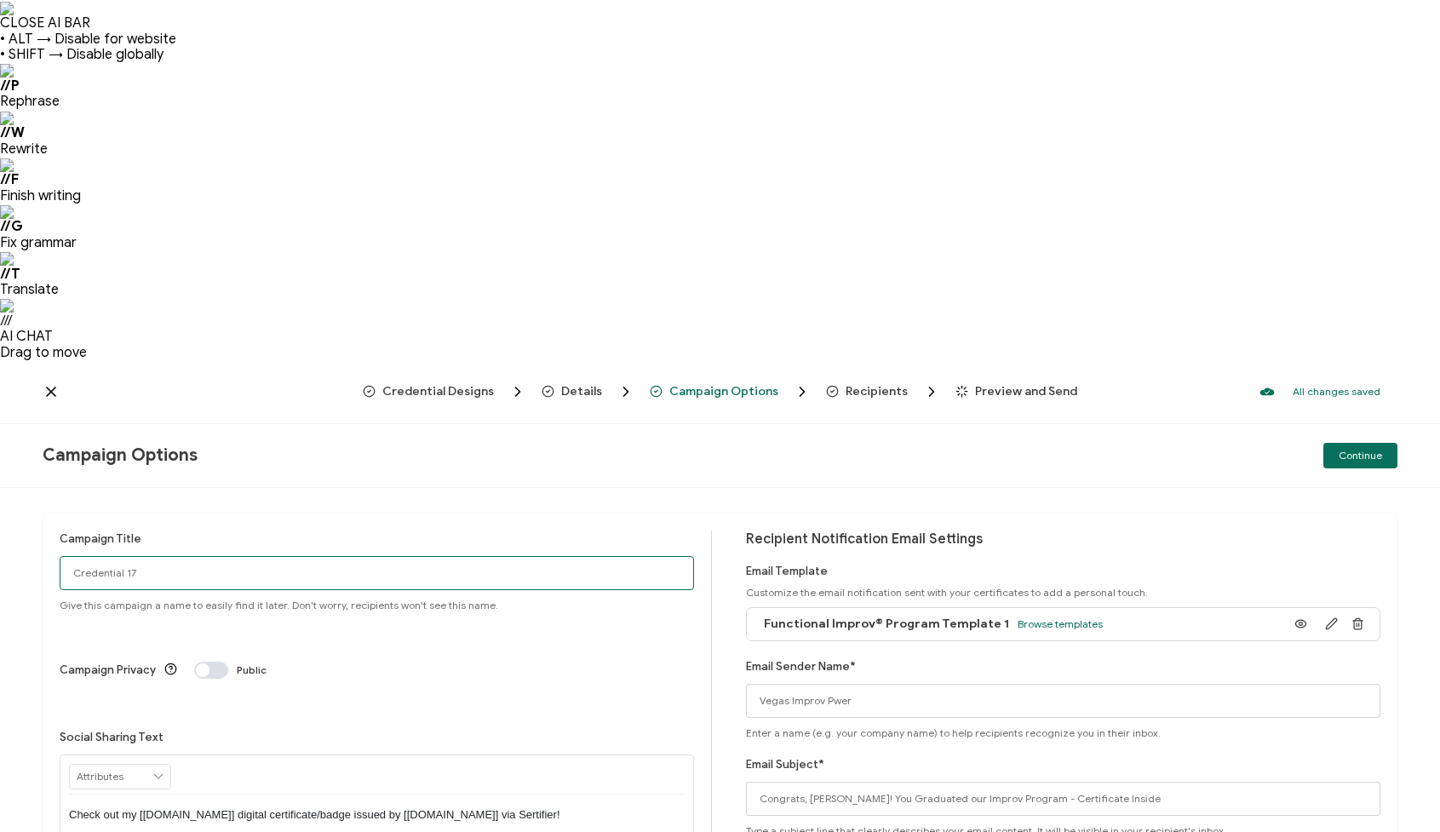
click at [165, 556] on input "Credential 17" at bounding box center [377, 573] width 634 height 34
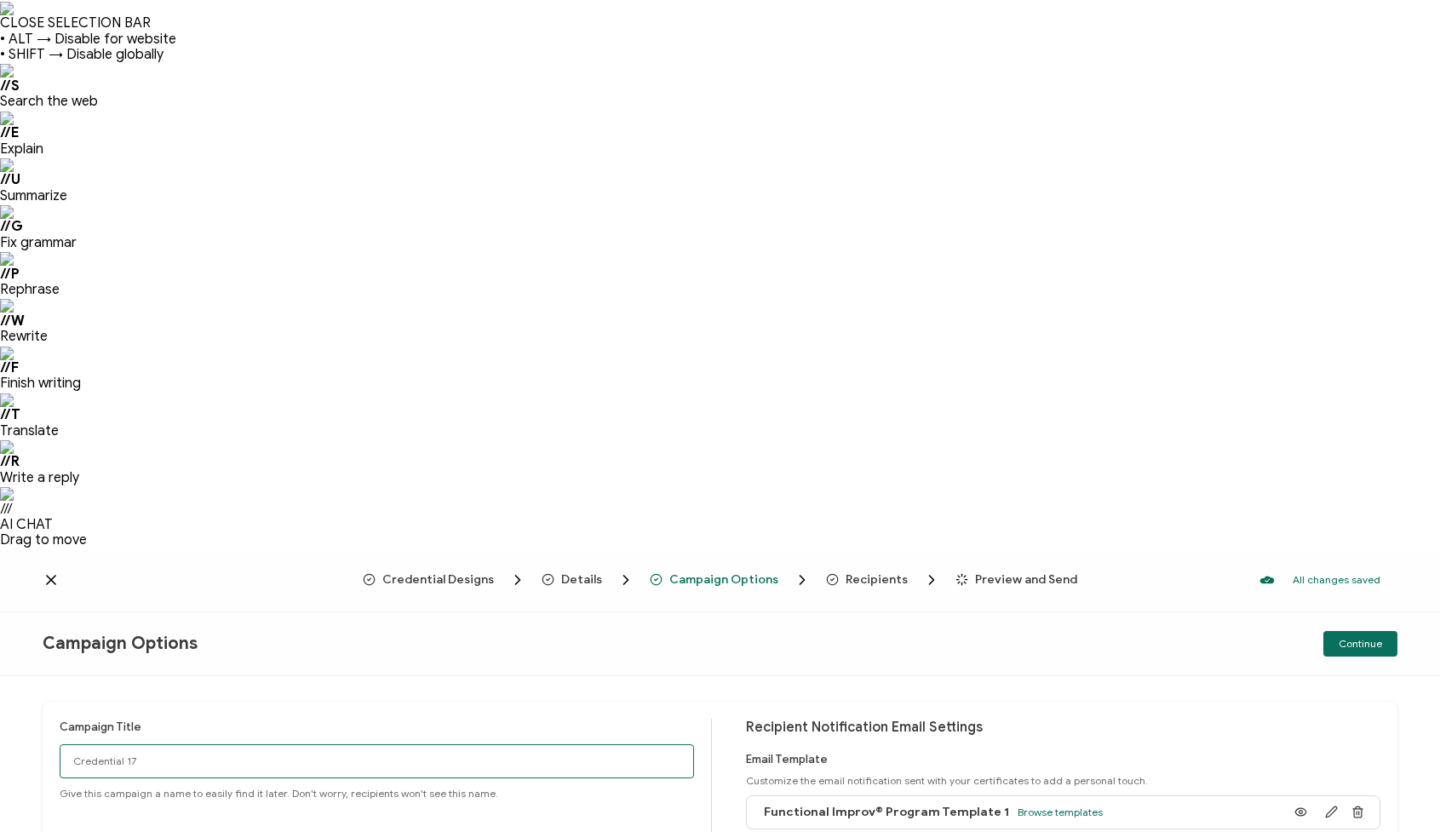
click at [165, 744] on input "Credential 17" at bounding box center [377, 761] width 634 height 34
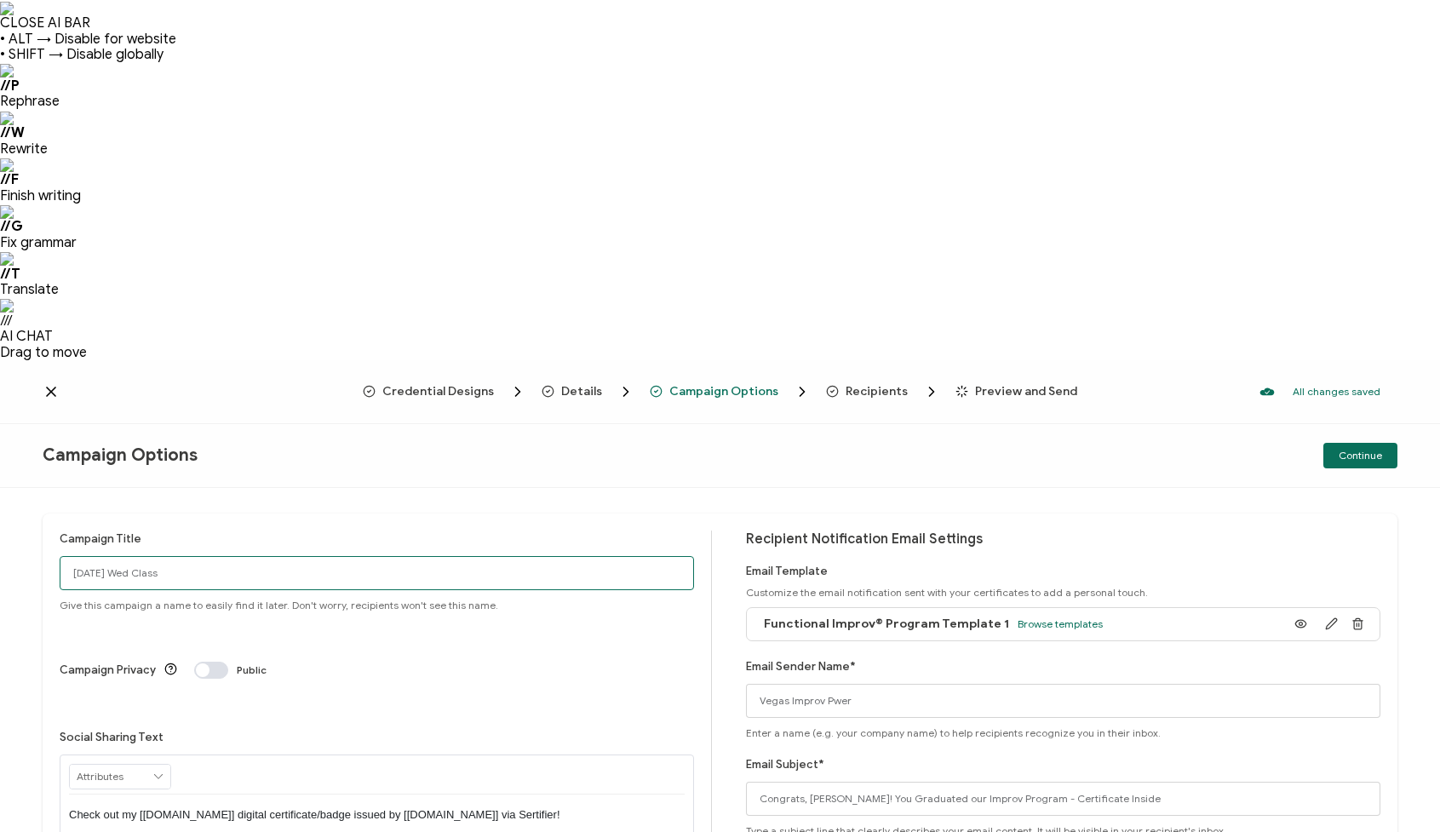
type input "[DATE] Wed Class"
click at [932, 616] on span "Functional Improv® Program Template 1" at bounding box center [886, 623] width 245 height 14
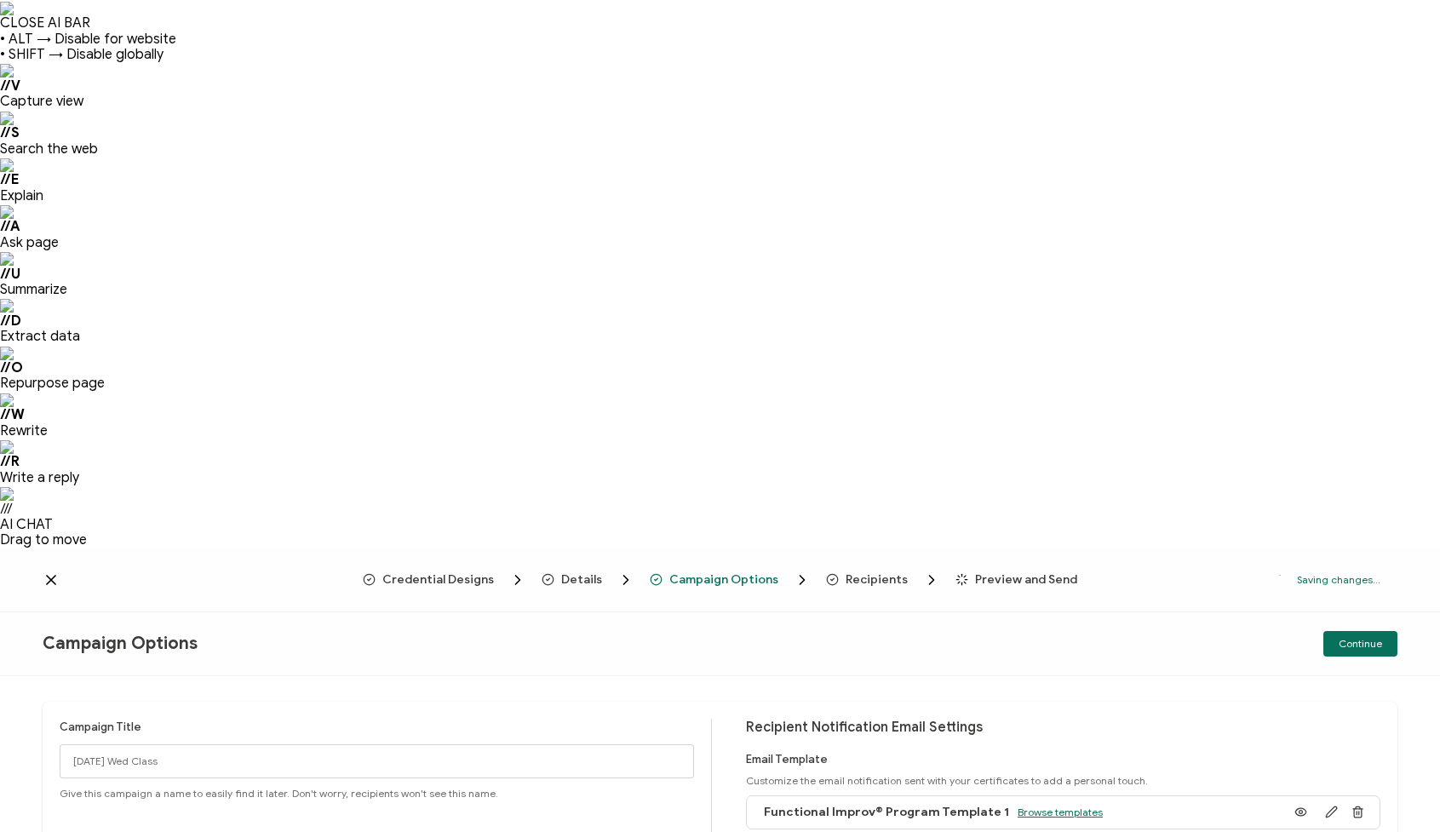
click at [1065, 805] on span "Browse templates" at bounding box center [1059, 811] width 85 height 13
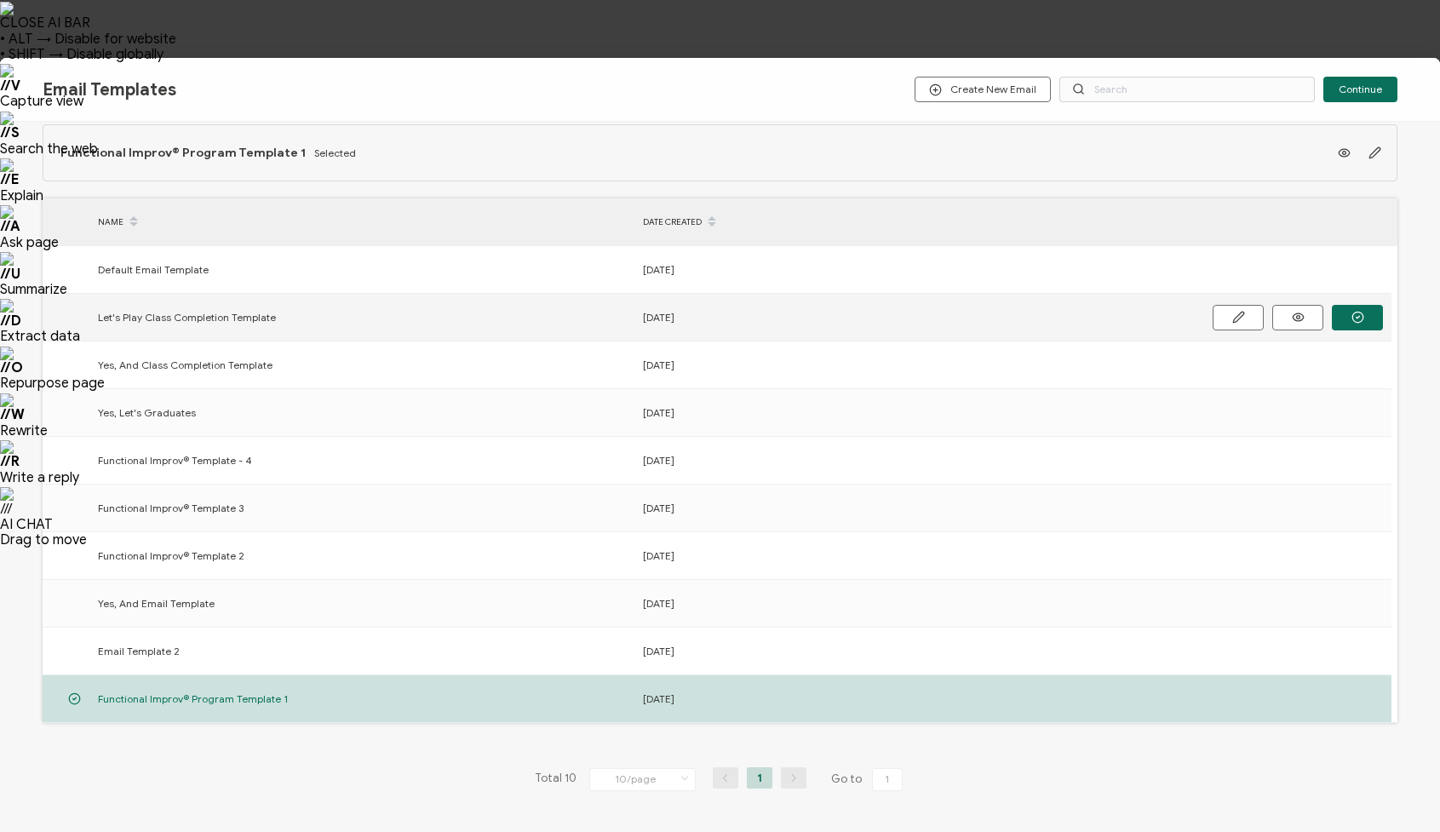
scroll to position [20, 0]
click at [173, 417] on span "Yes, Let's Graduates" at bounding box center [147, 416] width 98 height 20
click at [0, 0] on icon "button" at bounding box center [0, 0] width 0 height 0
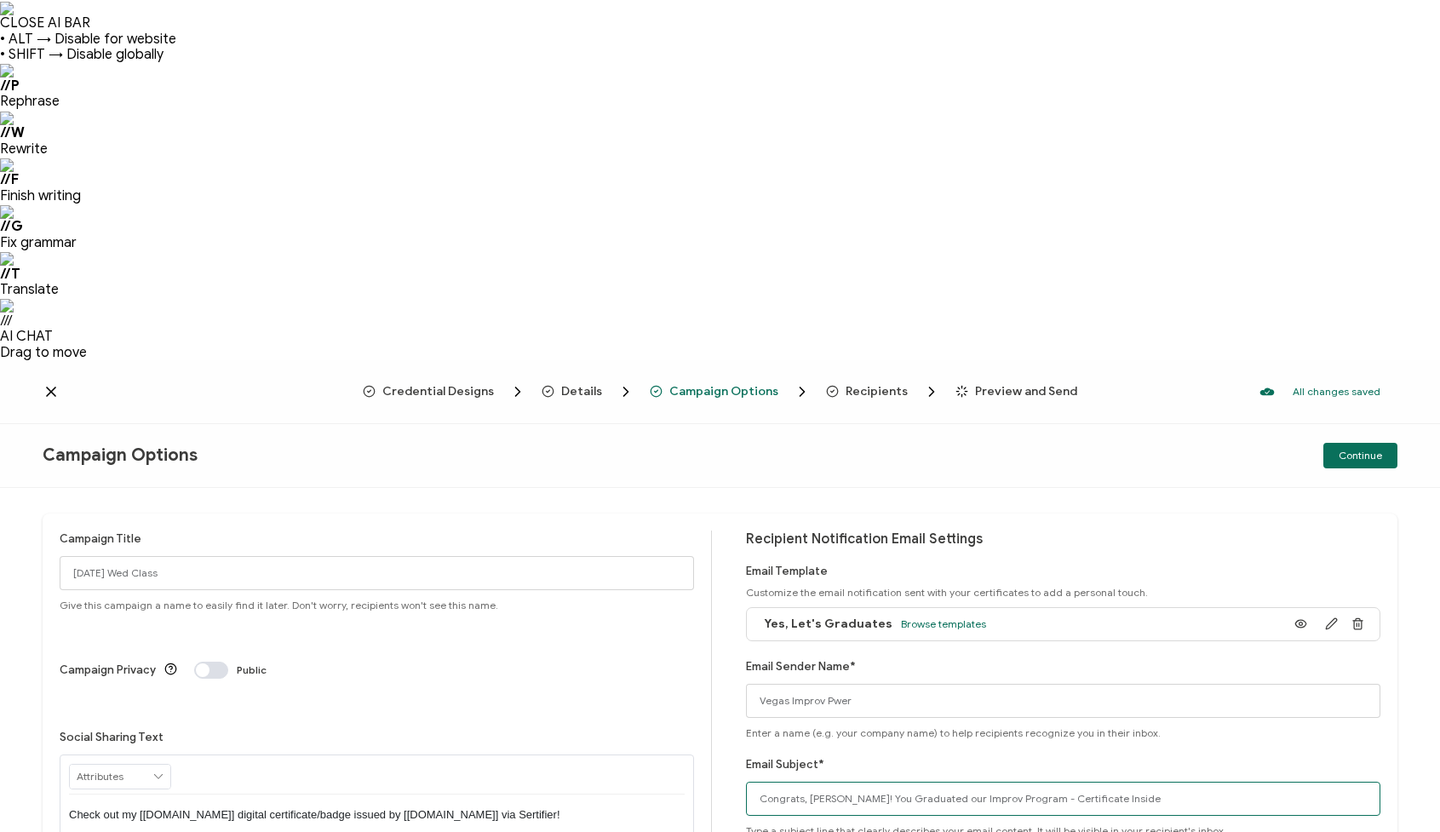
click at [819, 781] on input "Congrats, [PERSON_NAME]! You Graduated our Improv Program - Certificate Inside" at bounding box center [1063, 798] width 634 height 34
type input "Congrats! You Graduated our Improv Program - Certificate Inside"
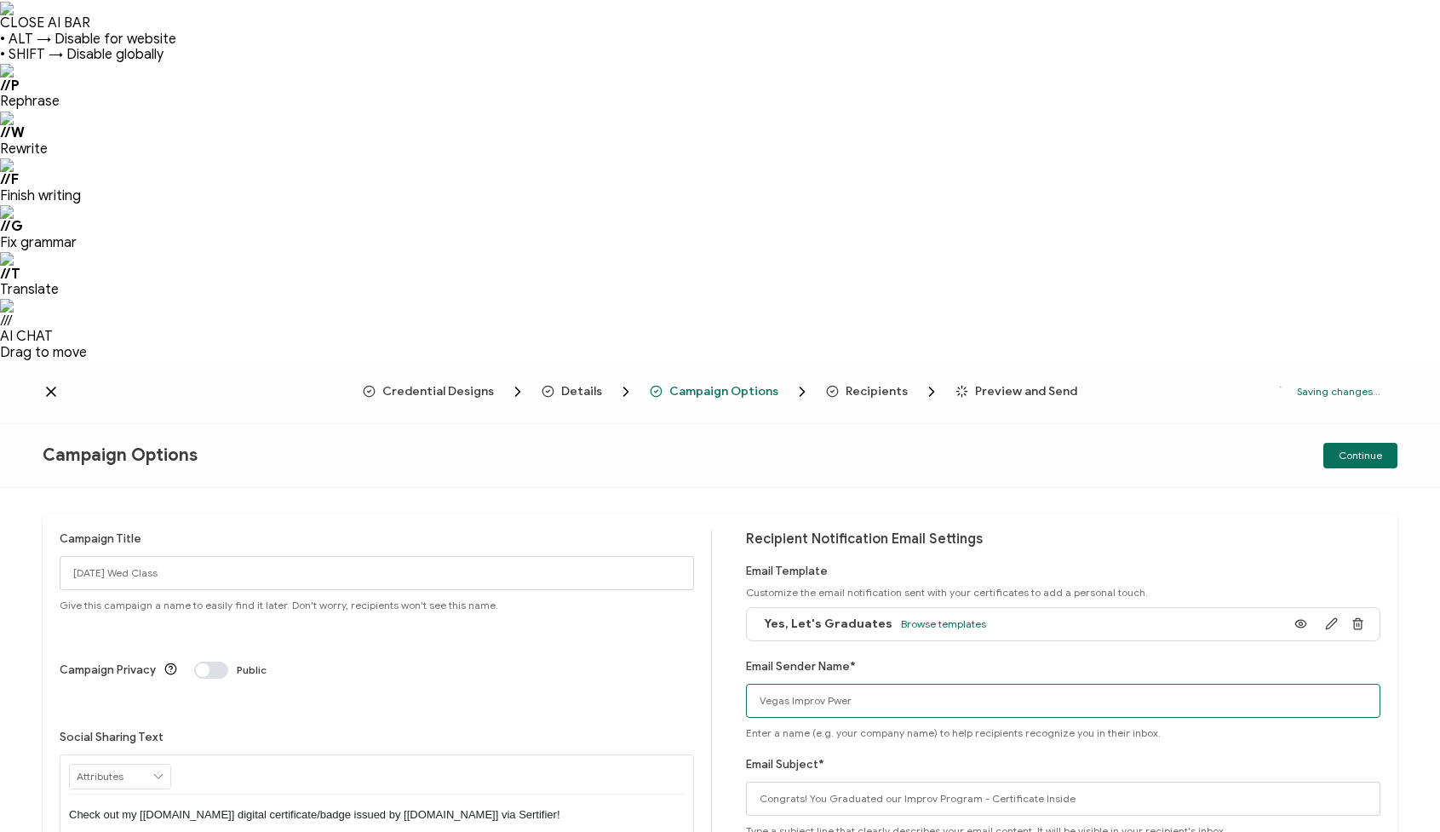
click at [831, 684] on input "Vegas Improv Pwer" at bounding box center [1063, 701] width 634 height 34
type input "Vegas Improv Power"
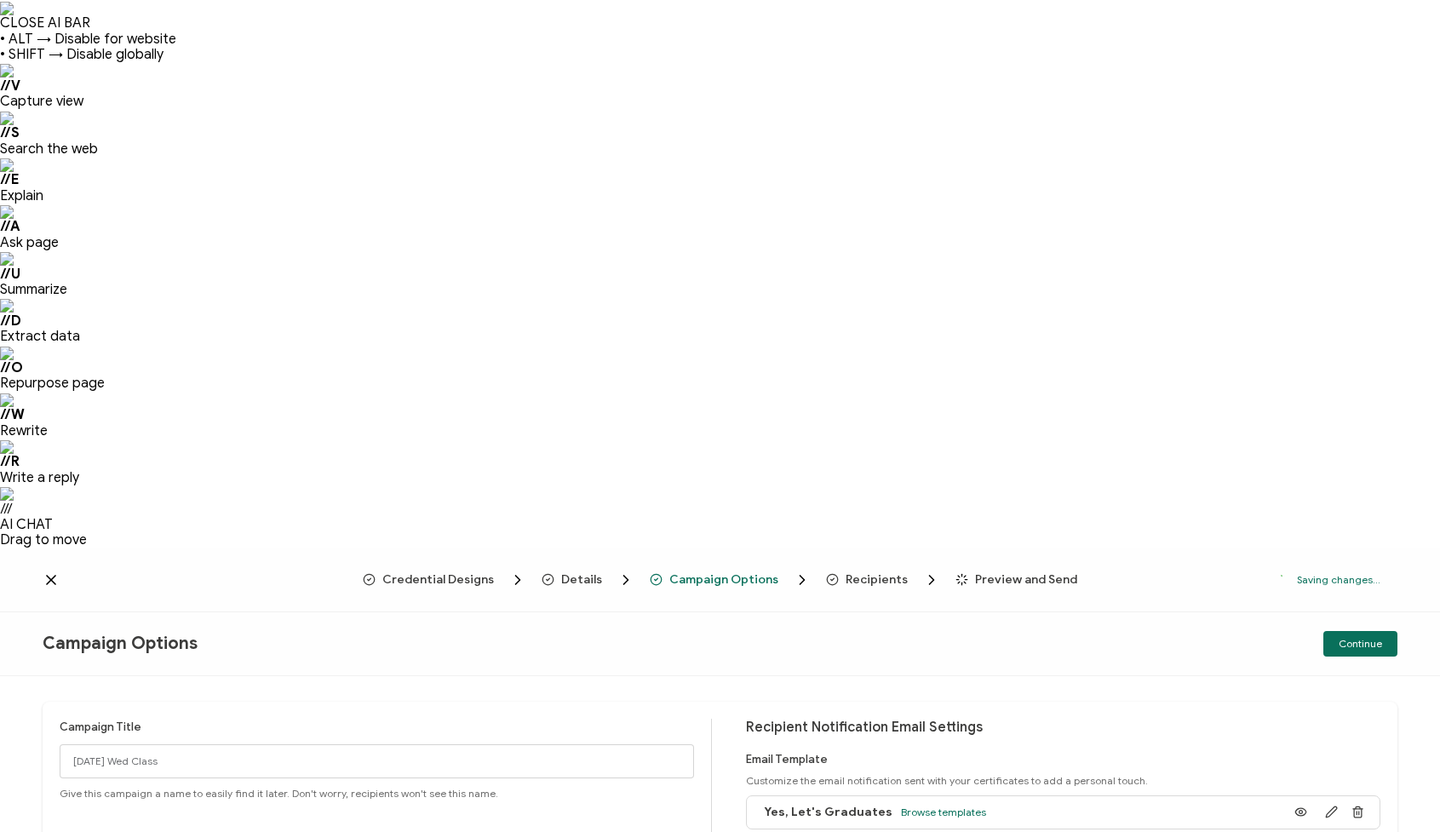
drag, startPoint x: 825, startPoint y: 438, endPoint x: 968, endPoint y: 440, distance: 143.0
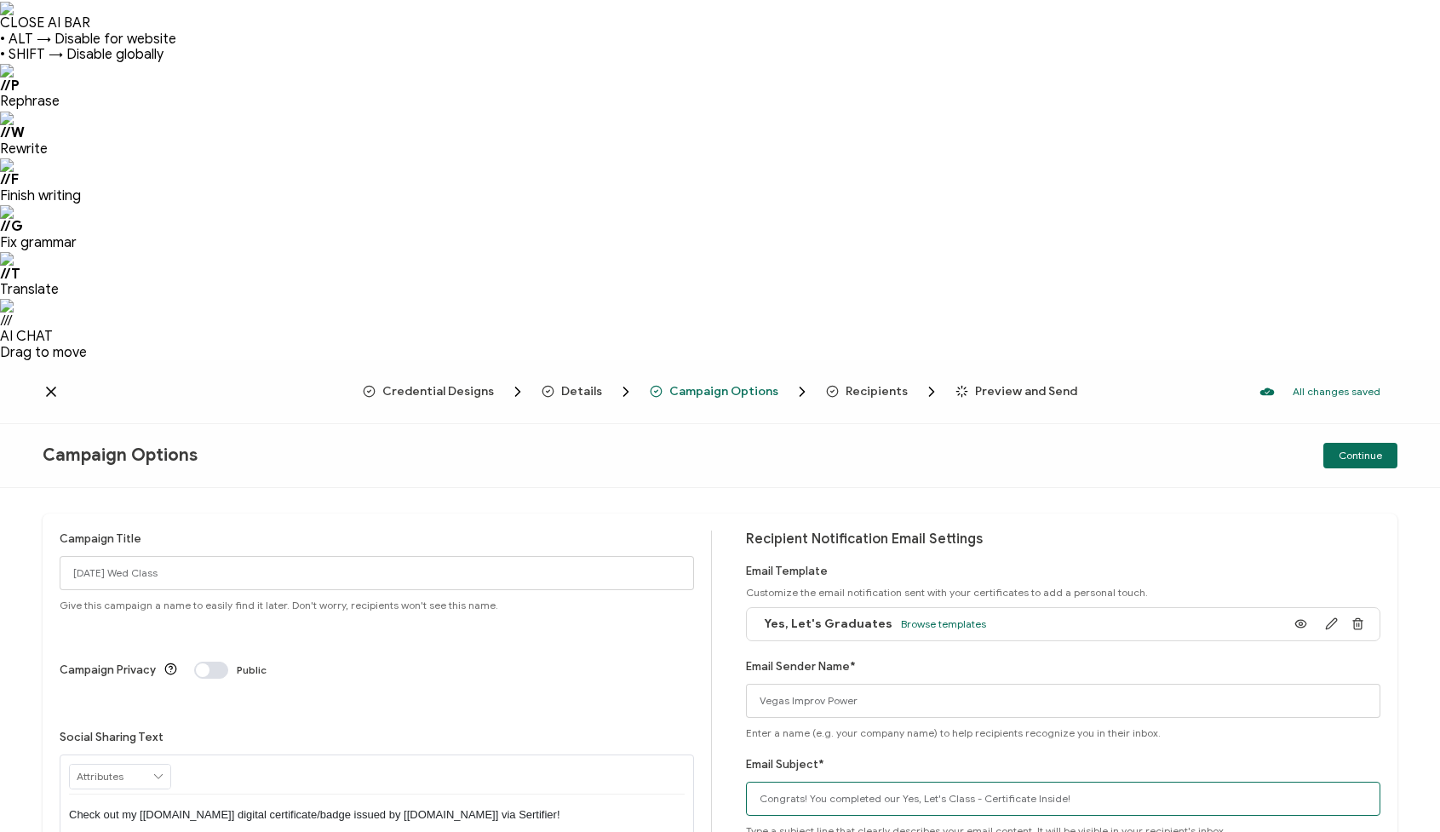
click at [971, 781] on input "Congrats! You completed our Yes, Let's Class - Certificate Inside!" at bounding box center [1063, 798] width 634 height 34
type input "Congrats! You completed our Yes, Let's Class. Certificate Inside!"
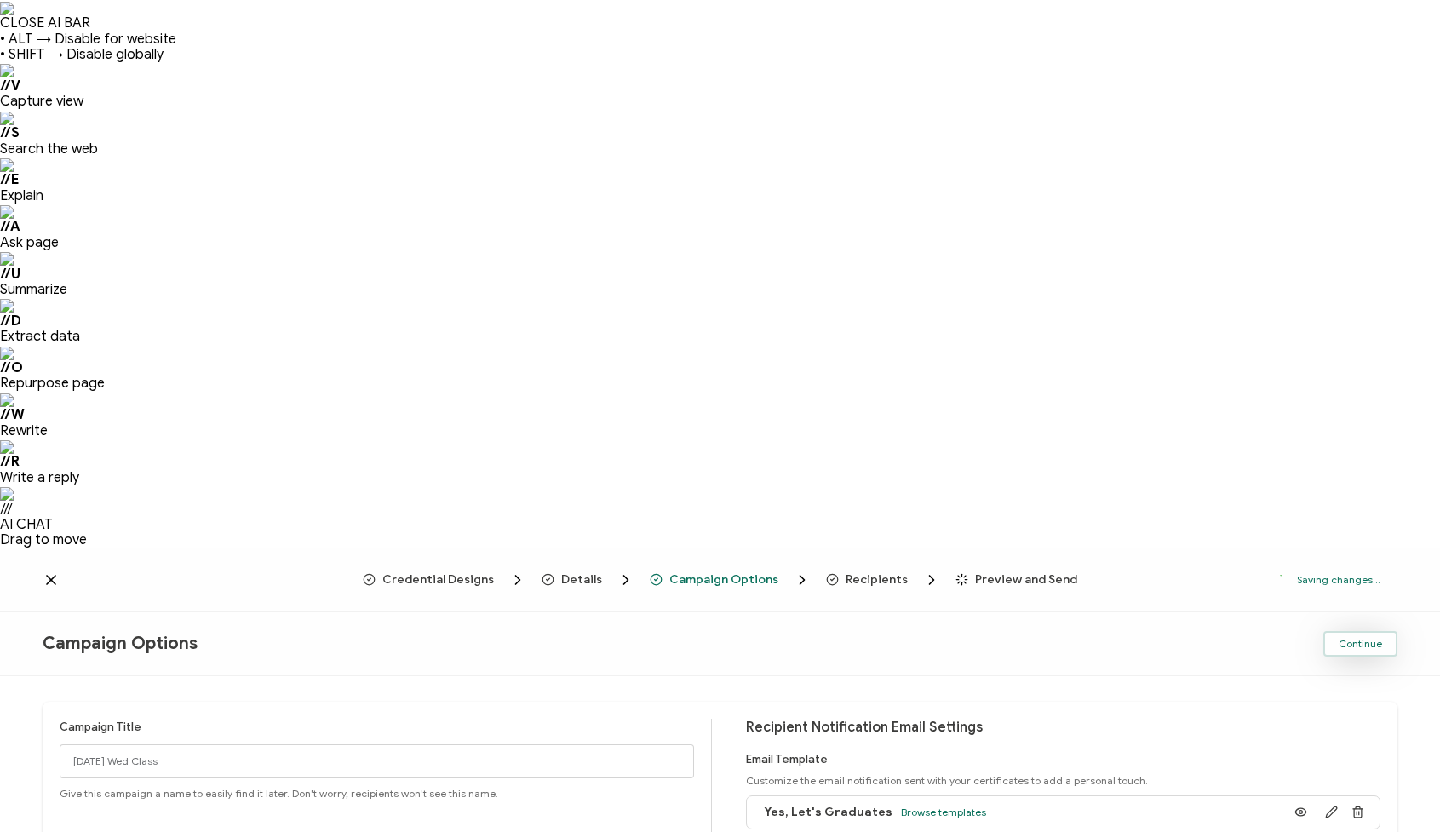
click at [1347, 638] on span "Continue" at bounding box center [1359, 643] width 43 height 10
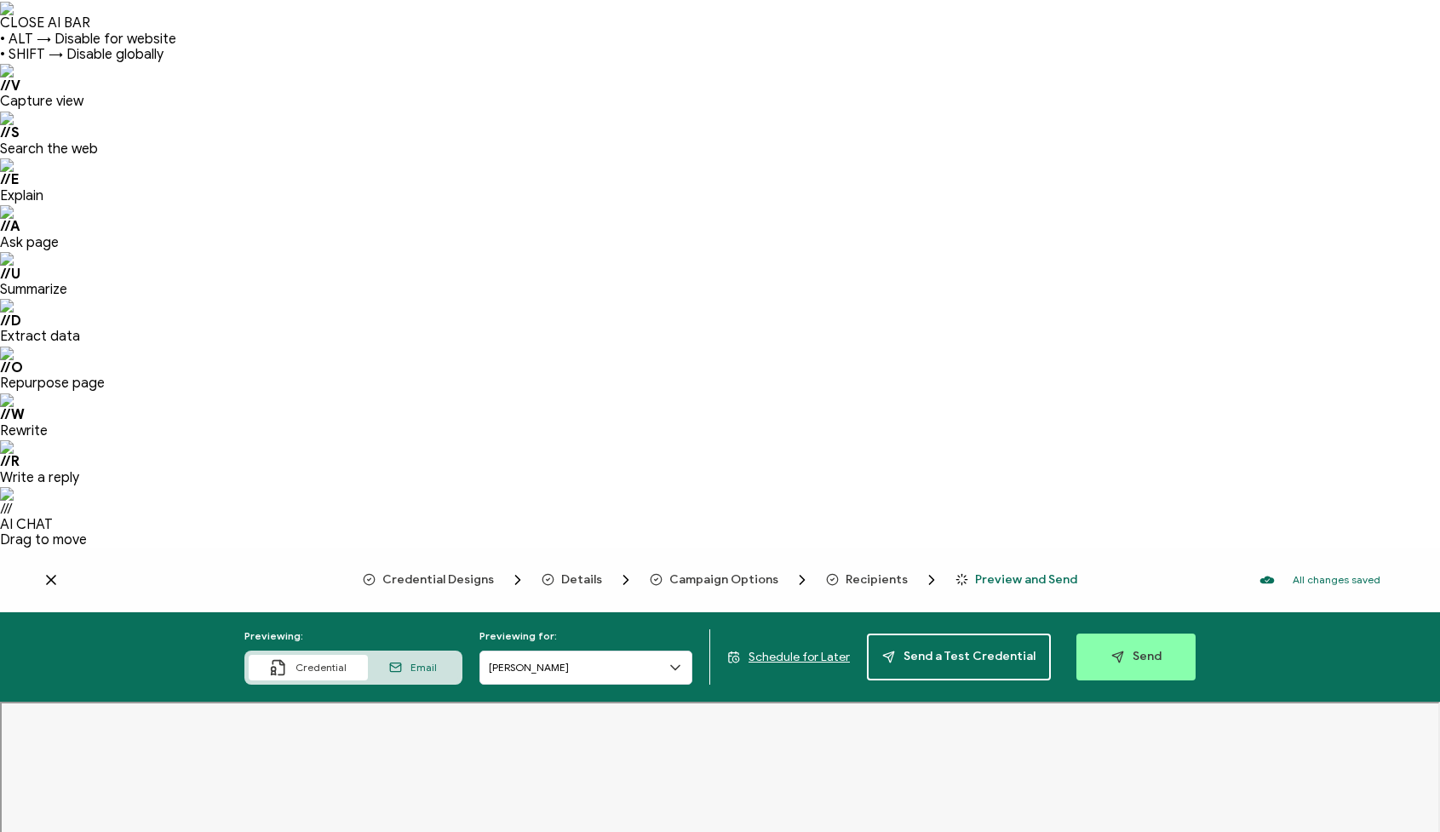
click at [464, 573] on span "Credential Designs" at bounding box center [438, 579] width 112 height 13
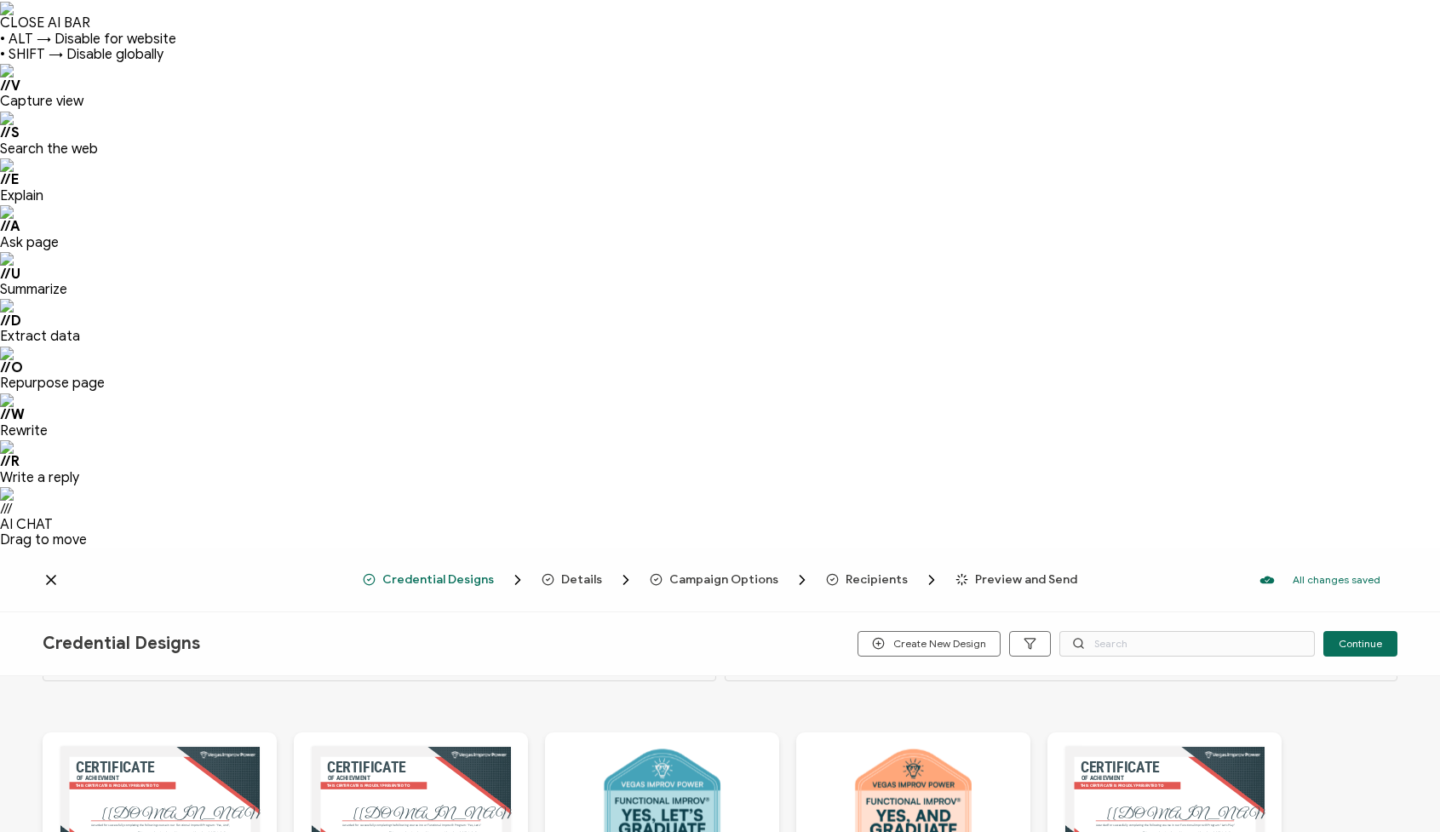
scroll to position [94, 0]
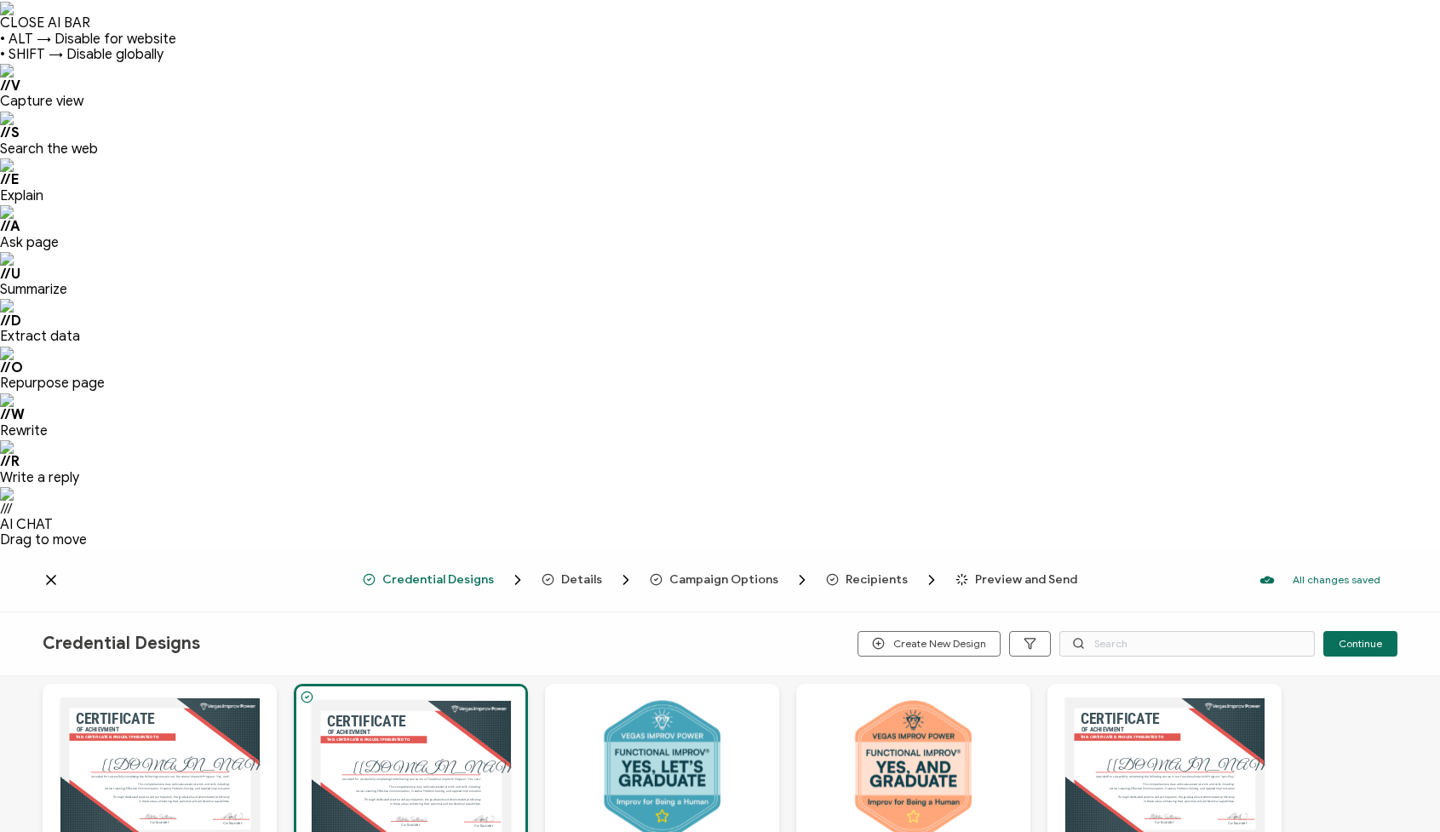
scroll to position [145, 0]
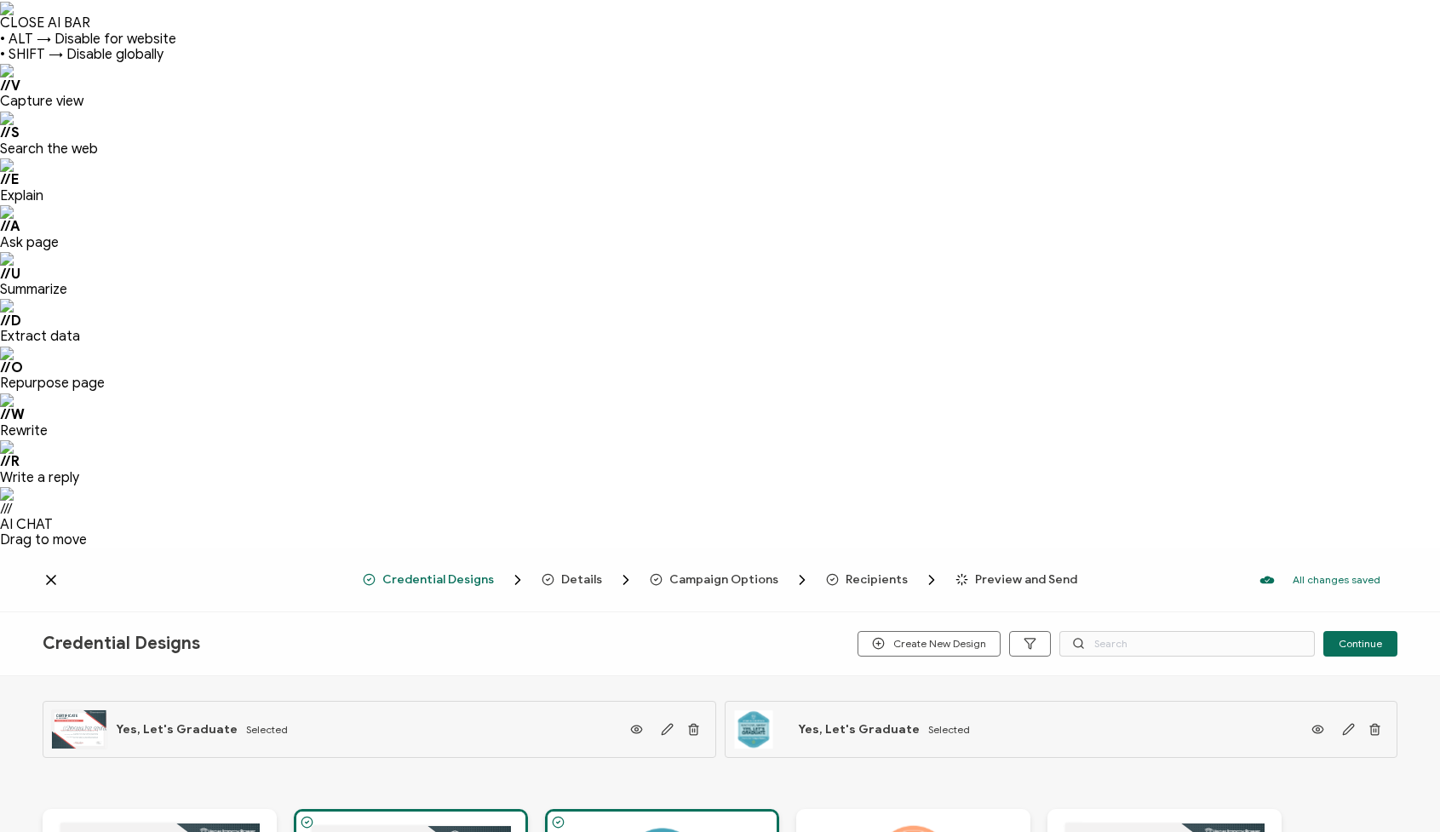
scroll to position [0, 0]
click at [1360, 638] on span "Continue" at bounding box center [1359, 643] width 43 height 10
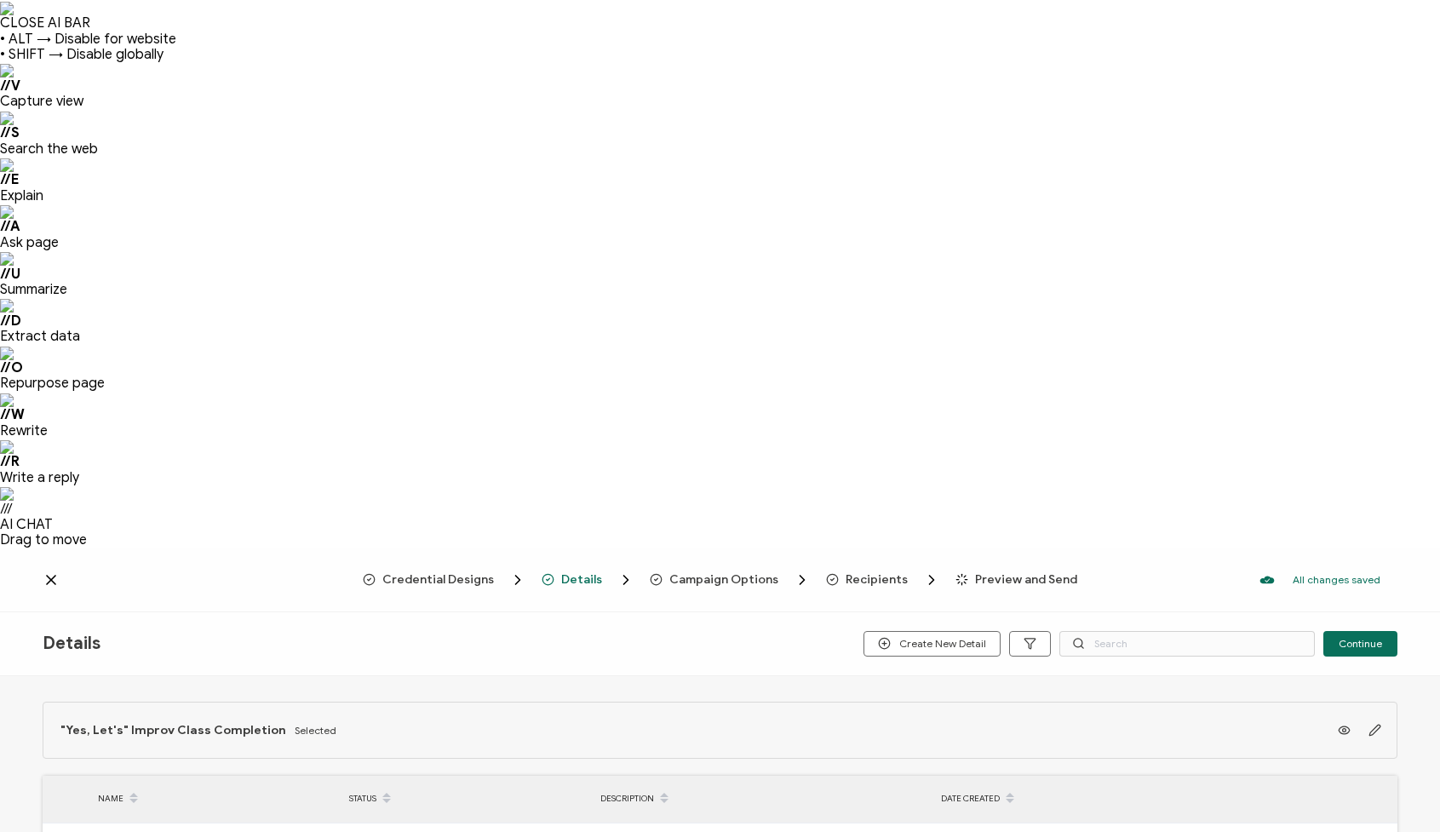
click at [0, 0] on button "button" at bounding box center [0, 0] width 0 height 0
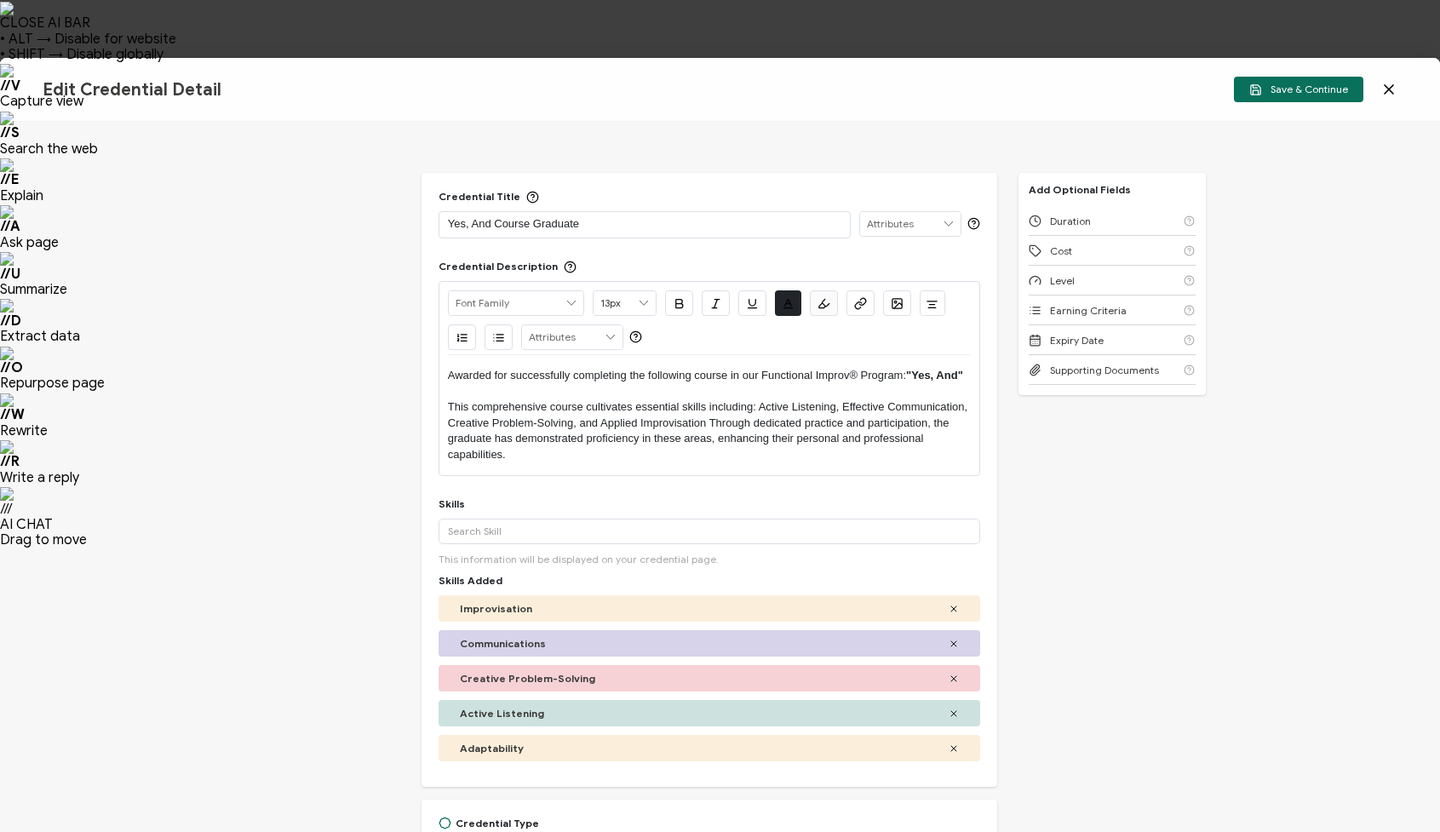
click at [1389, 89] on icon at bounding box center [1388, 89] width 9 height 9
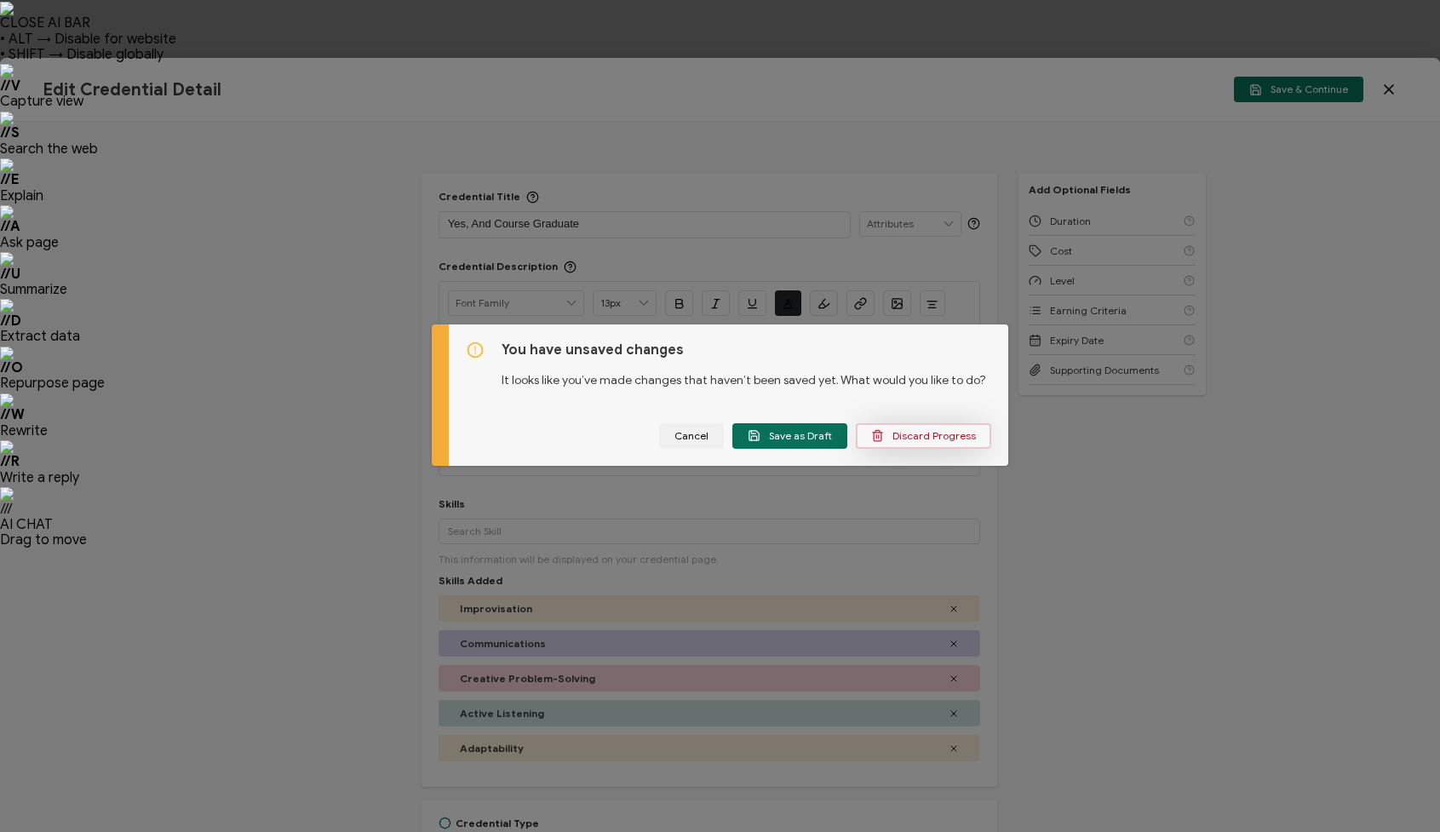
click at [927, 432] on span "Discard Progress" at bounding box center [923, 435] width 105 height 13
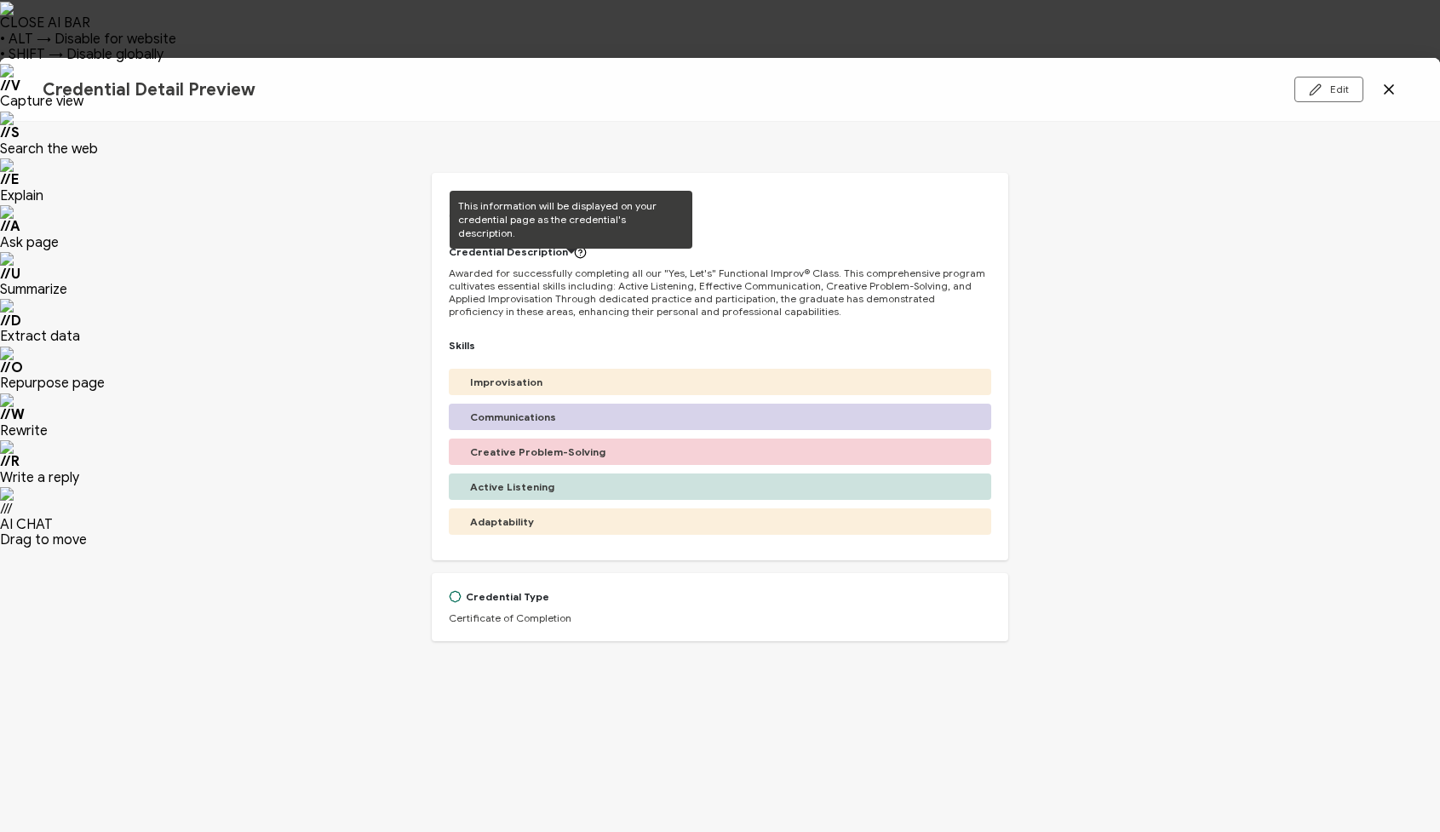
click at [598, 279] on span "Awarded for successfully completing all our "Yes, Let's" Functional Improv® Cla…" at bounding box center [719, 291] width 541 height 51
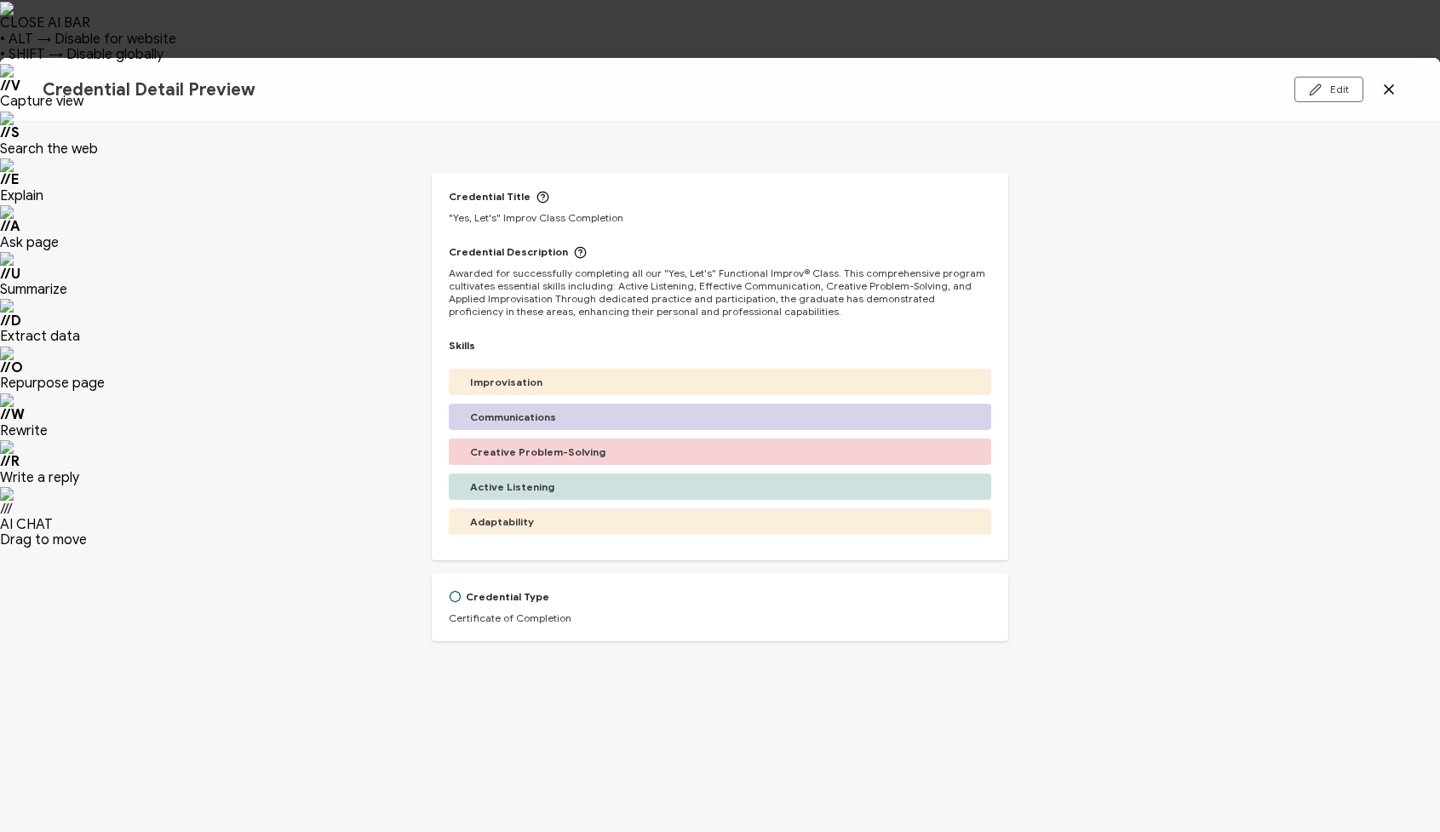
click at [725, 285] on span "Awarded for successfully completing all our "Yes, Let's" Functional Improv® Cla…" at bounding box center [719, 291] width 541 height 51
click at [1323, 89] on button "Edit" at bounding box center [1328, 90] width 69 height 26
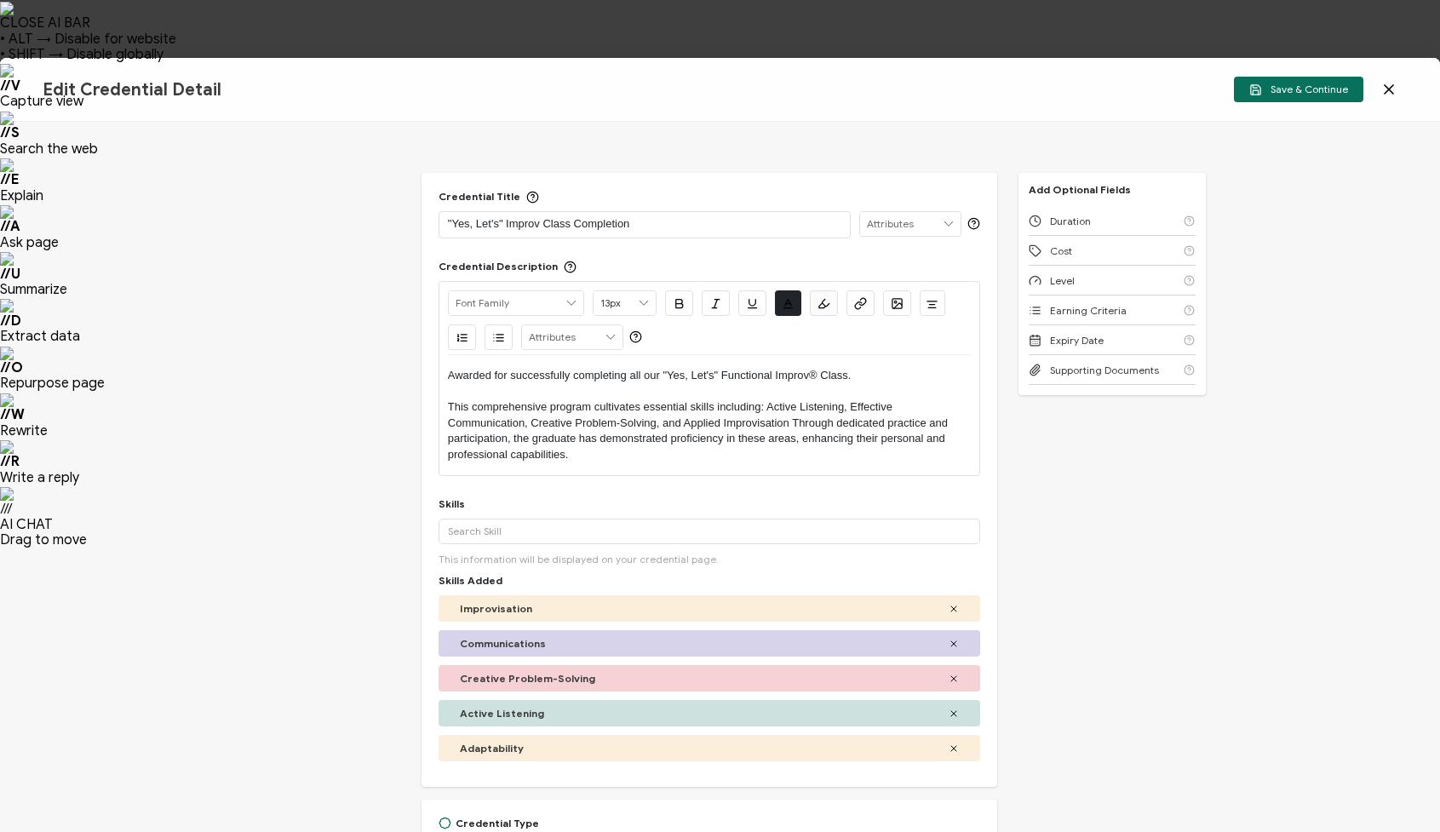
click at [642, 383] on p "Awarded for successfully completing all our "Yes, Let's" Functional Improv® Cla…" at bounding box center [709, 375] width 523 height 15
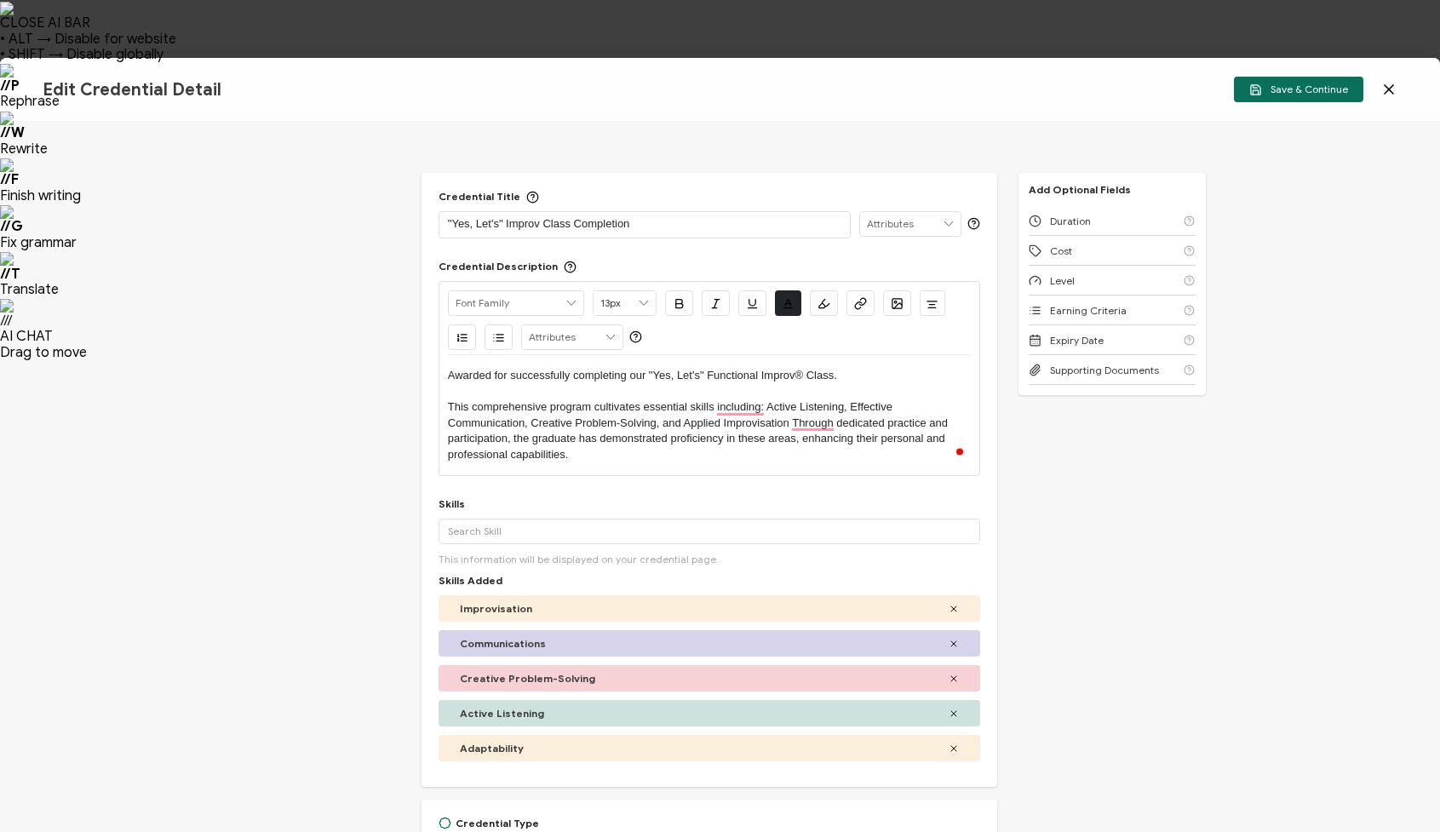
click at [784, 441] on p "This comprehensive program cultivates essential skills including: Active Listen…" at bounding box center [709, 430] width 523 height 63
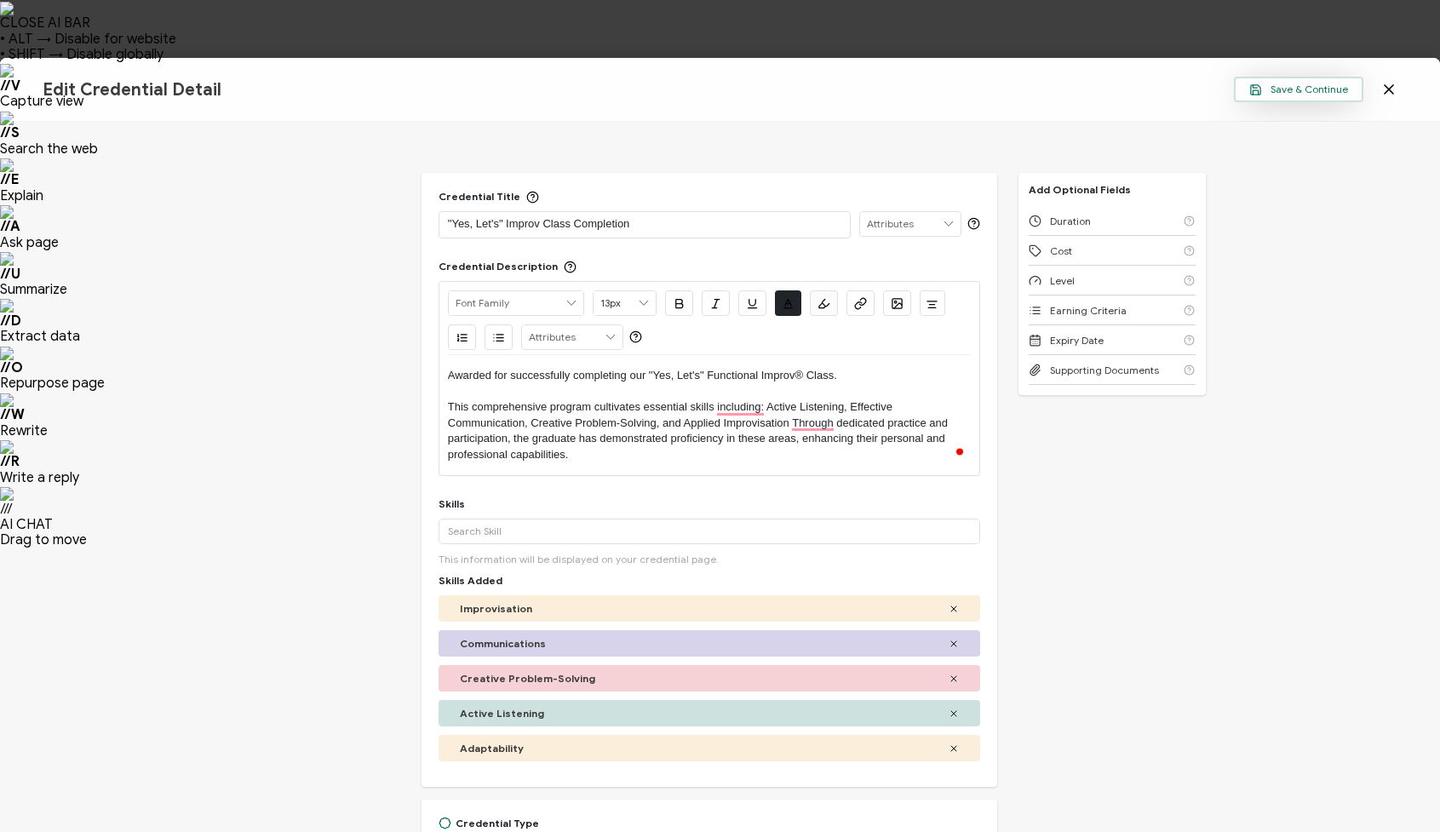
click at [1314, 82] on button "Save & Continue" at bounding box center [1298, 90] width 129 height 26
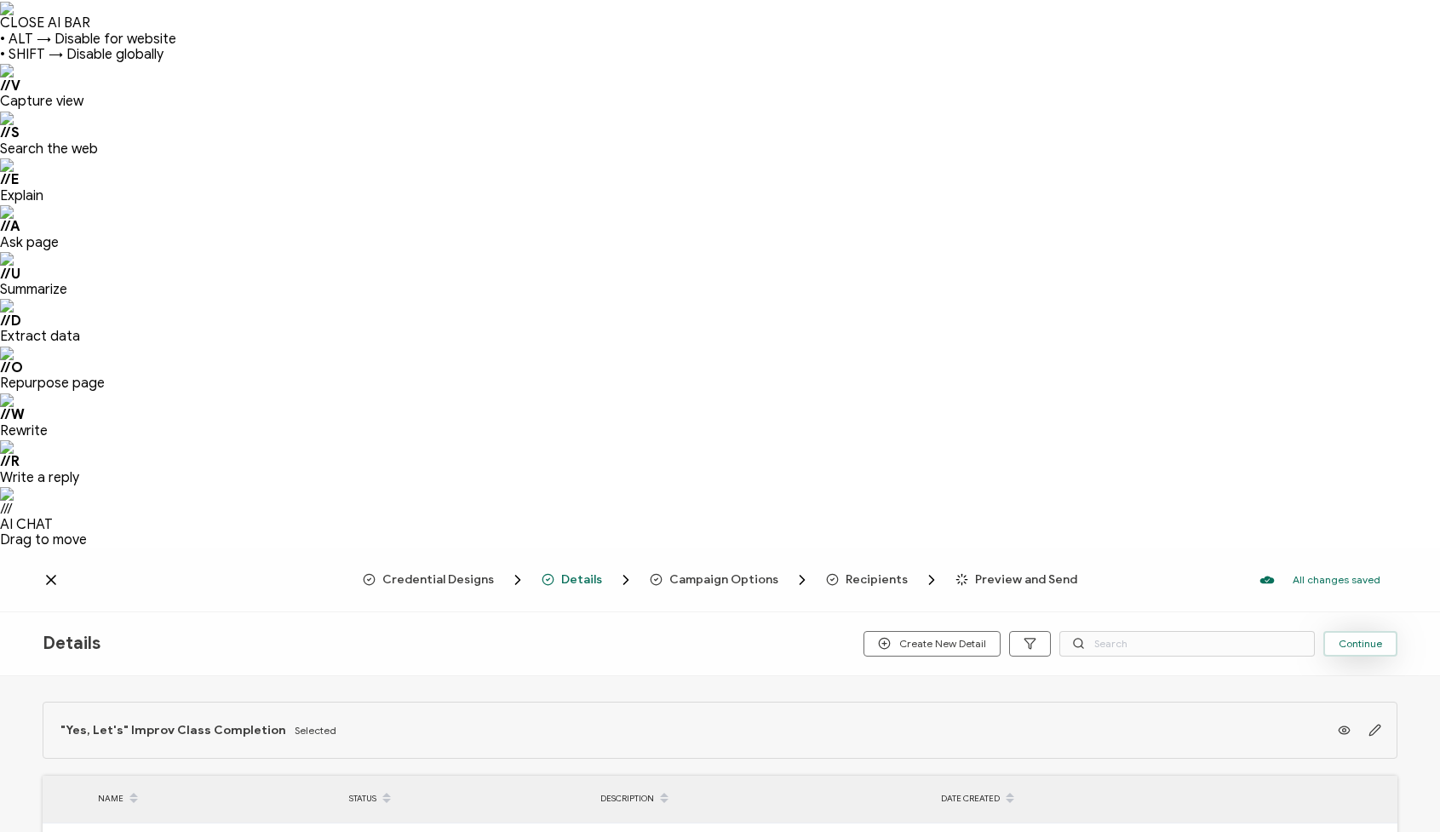
click at [1350, 638] on span "Continue" at bounding box center [1359, 643] width 43 height 10
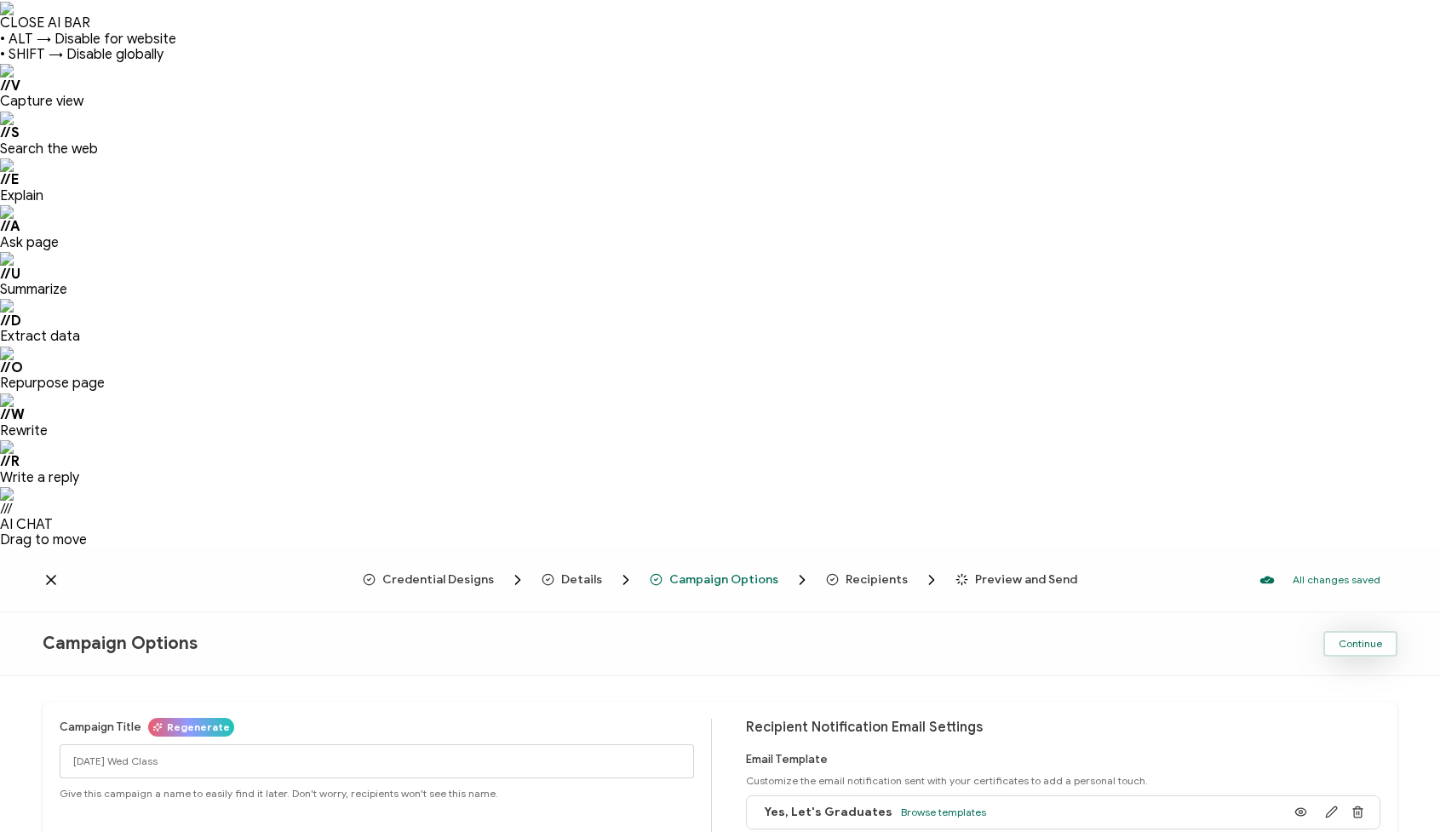
click at [1359, 638] on span "Continue" at bounding box center [1359, 643] width 43 height 10
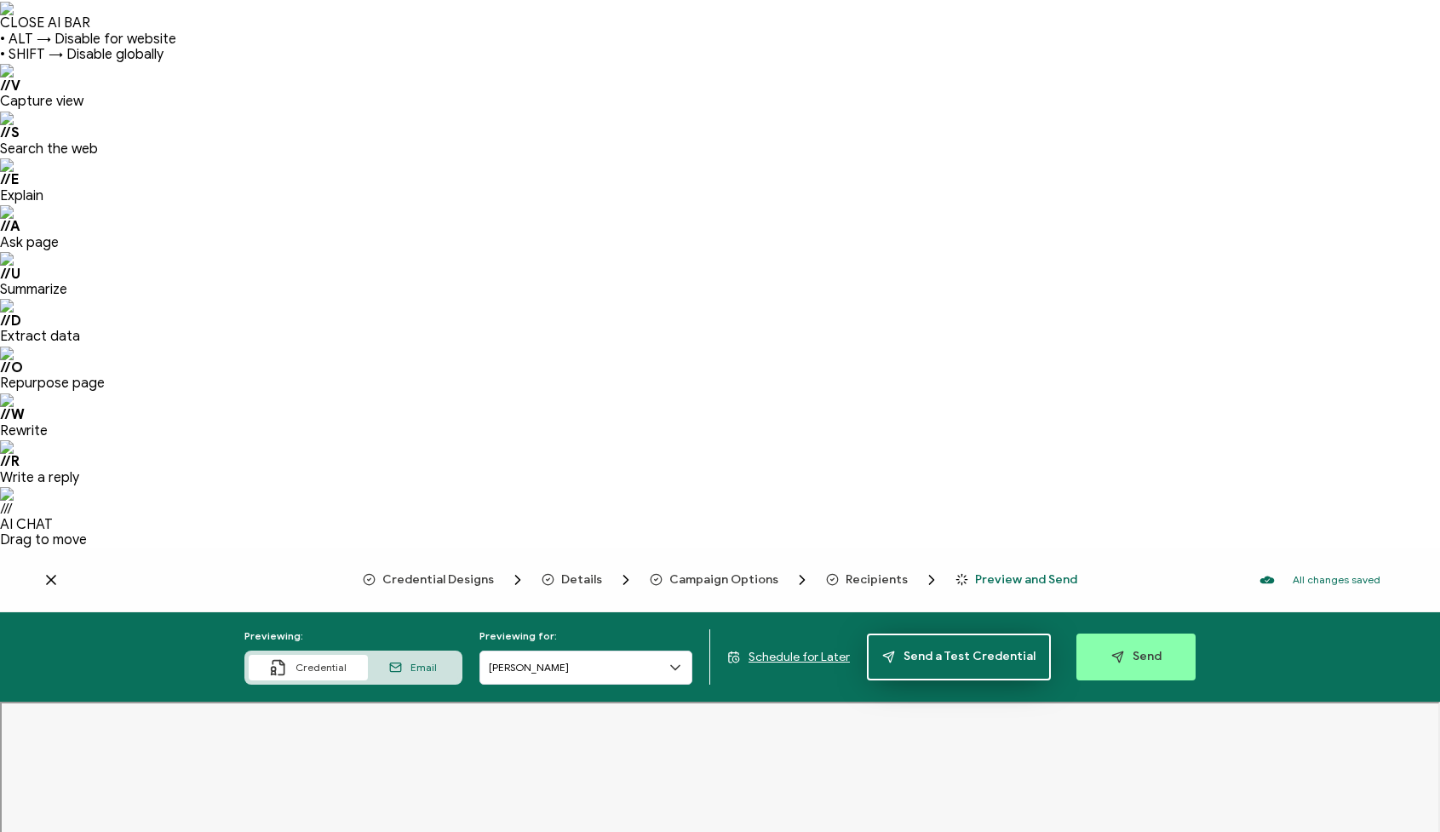
click at [938, 650] on span "Send a Test Credential" at bounding box center [958, 656] width 153 height 13
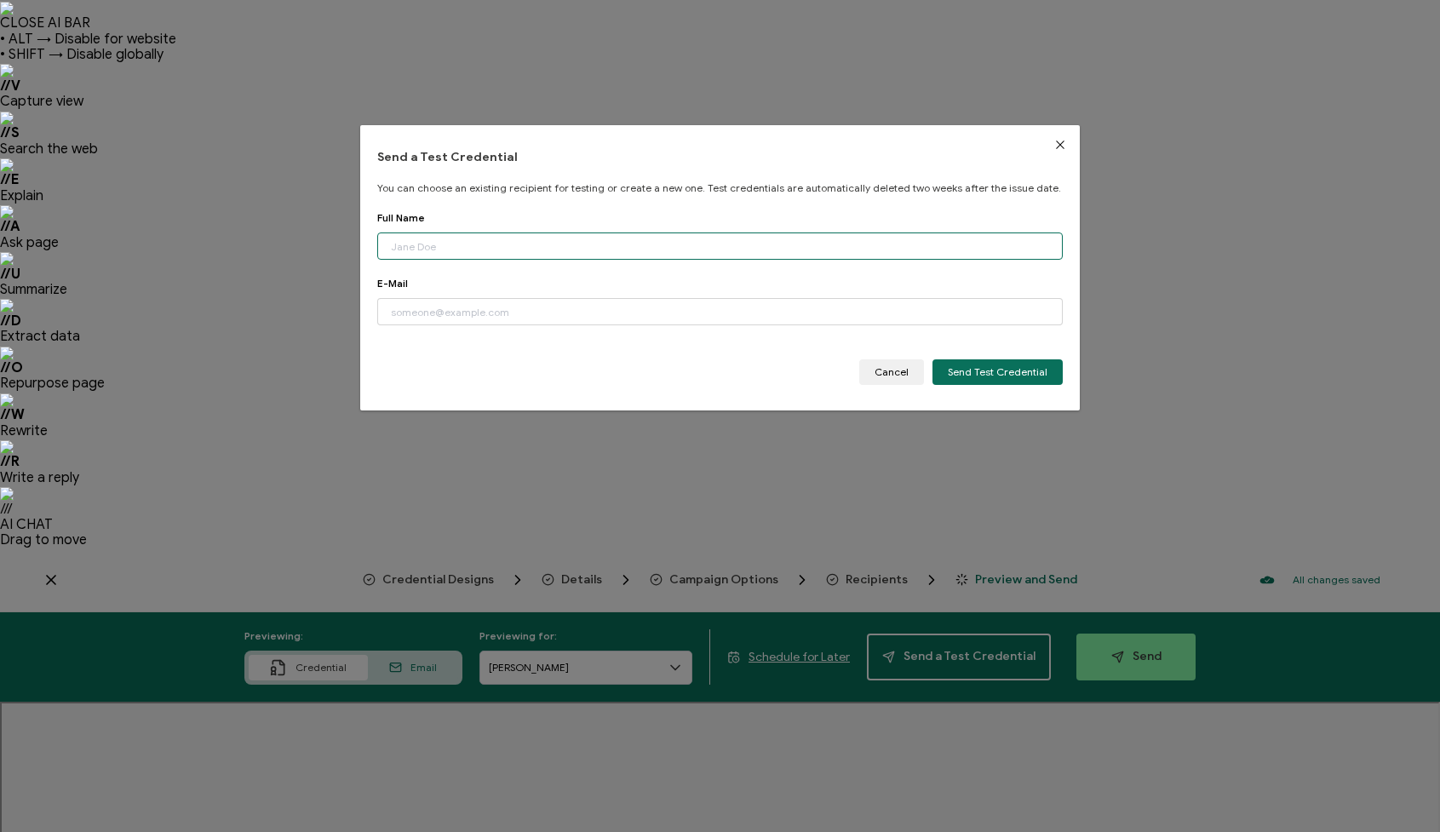
click at [510, 241] on input "dialog" at bounding box center [720, 245] width 686 height 27
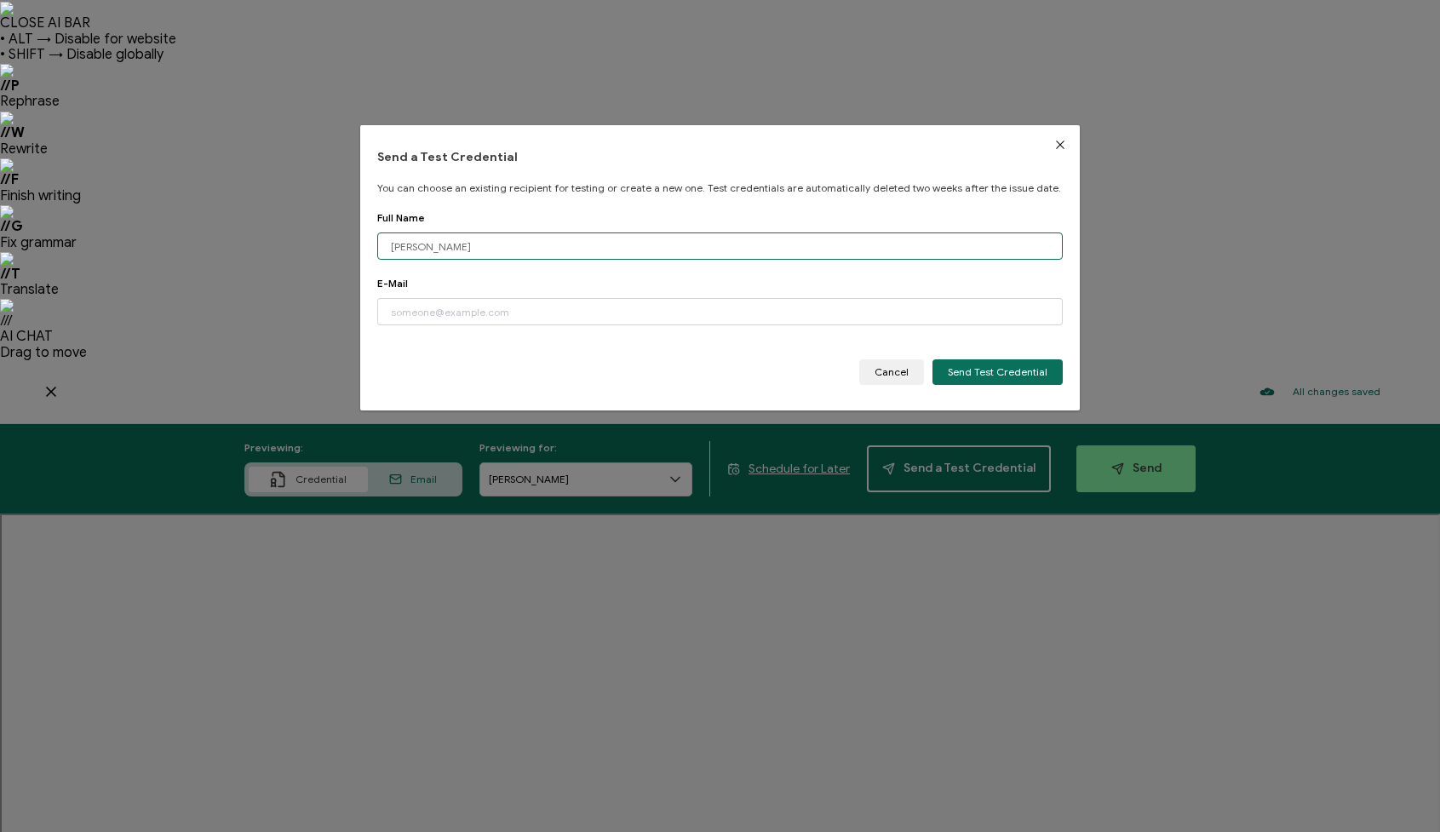
type input "[PERSON_NAME]"
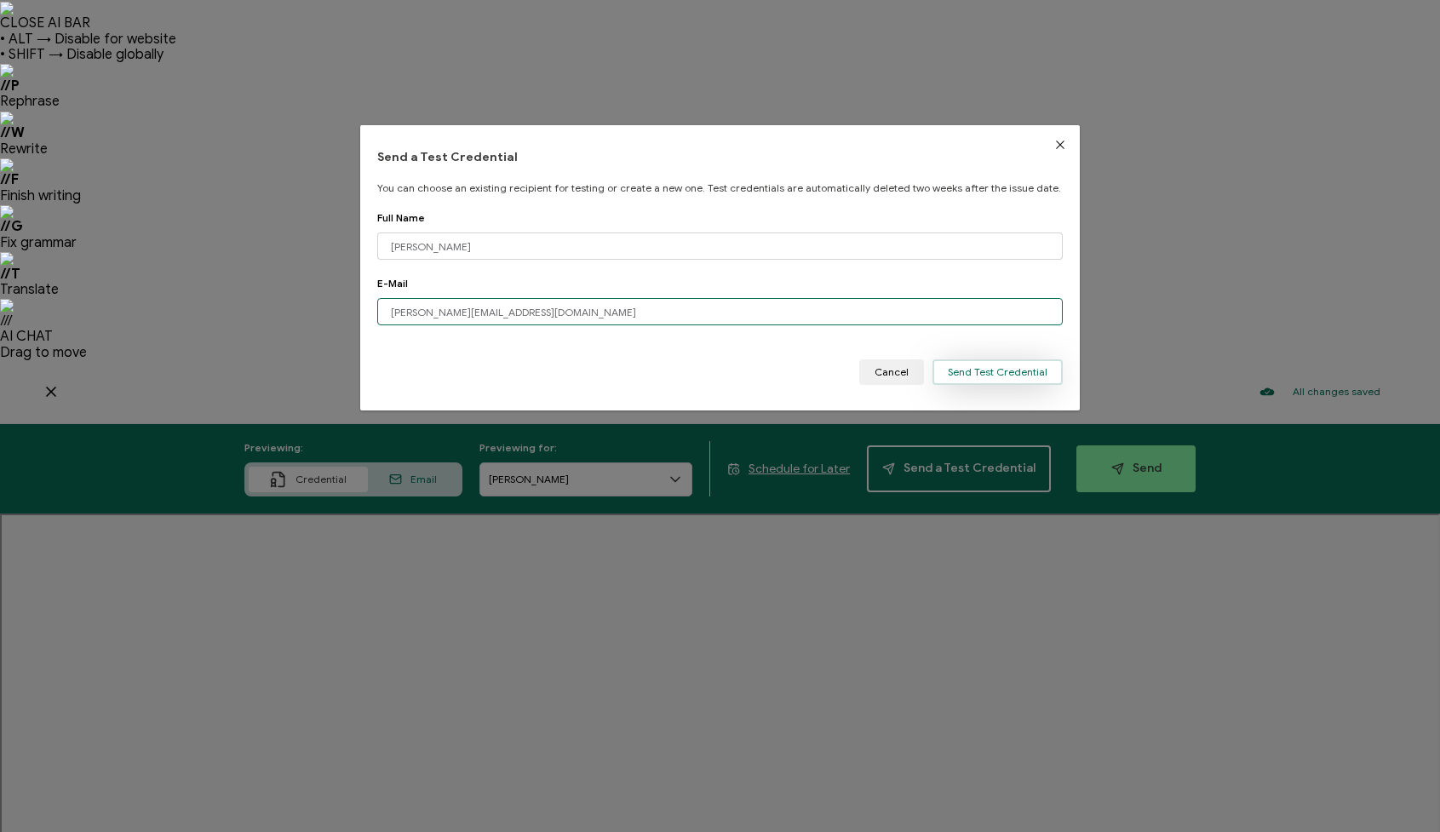
type input "[PERSON_NAME][EMAIL_ADDRESS][DOMAIN_NAME]"
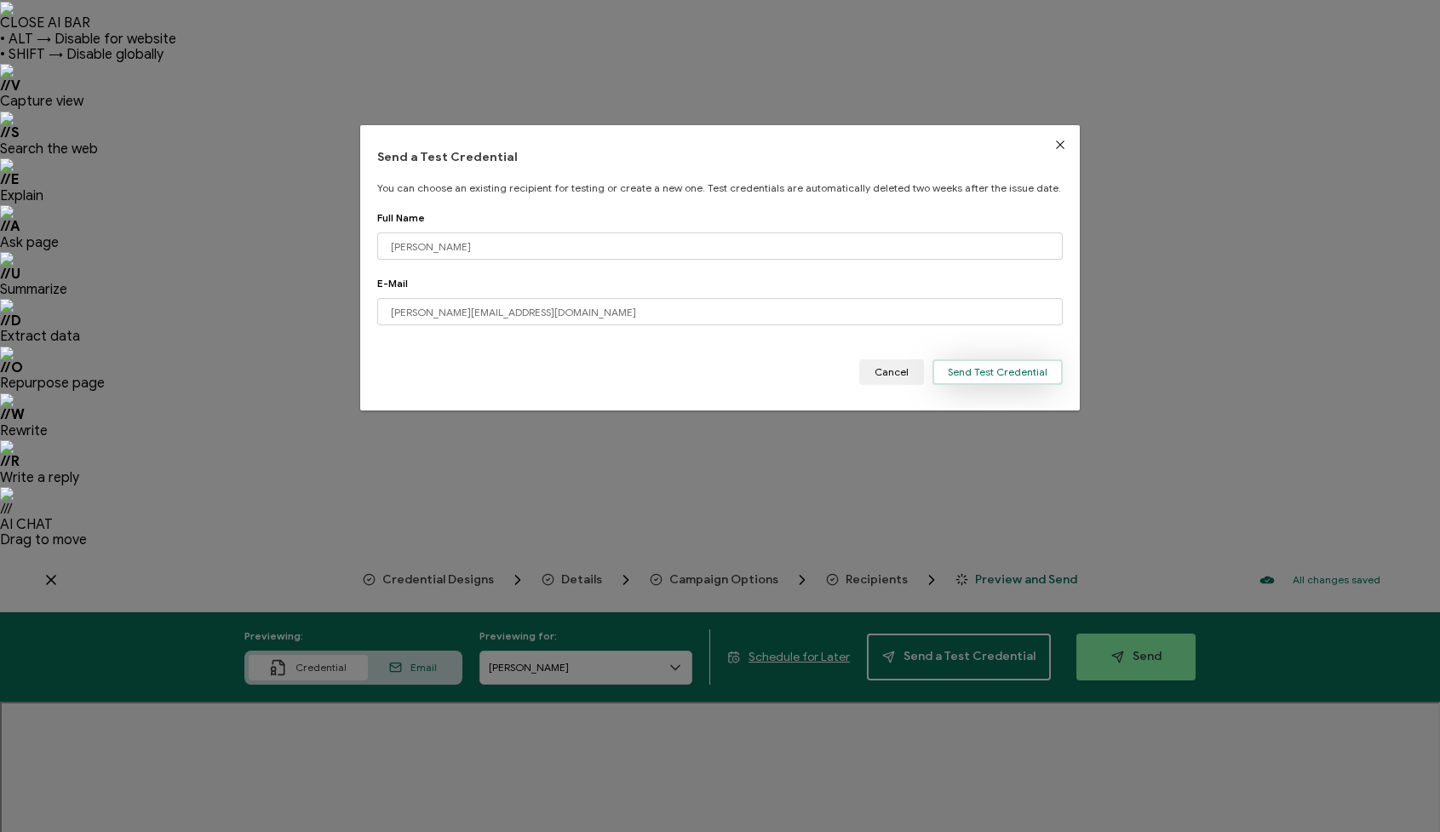
click at [965, 364] on button "Send Test Credential" at bounding box center [997, 372] width 130 height 26
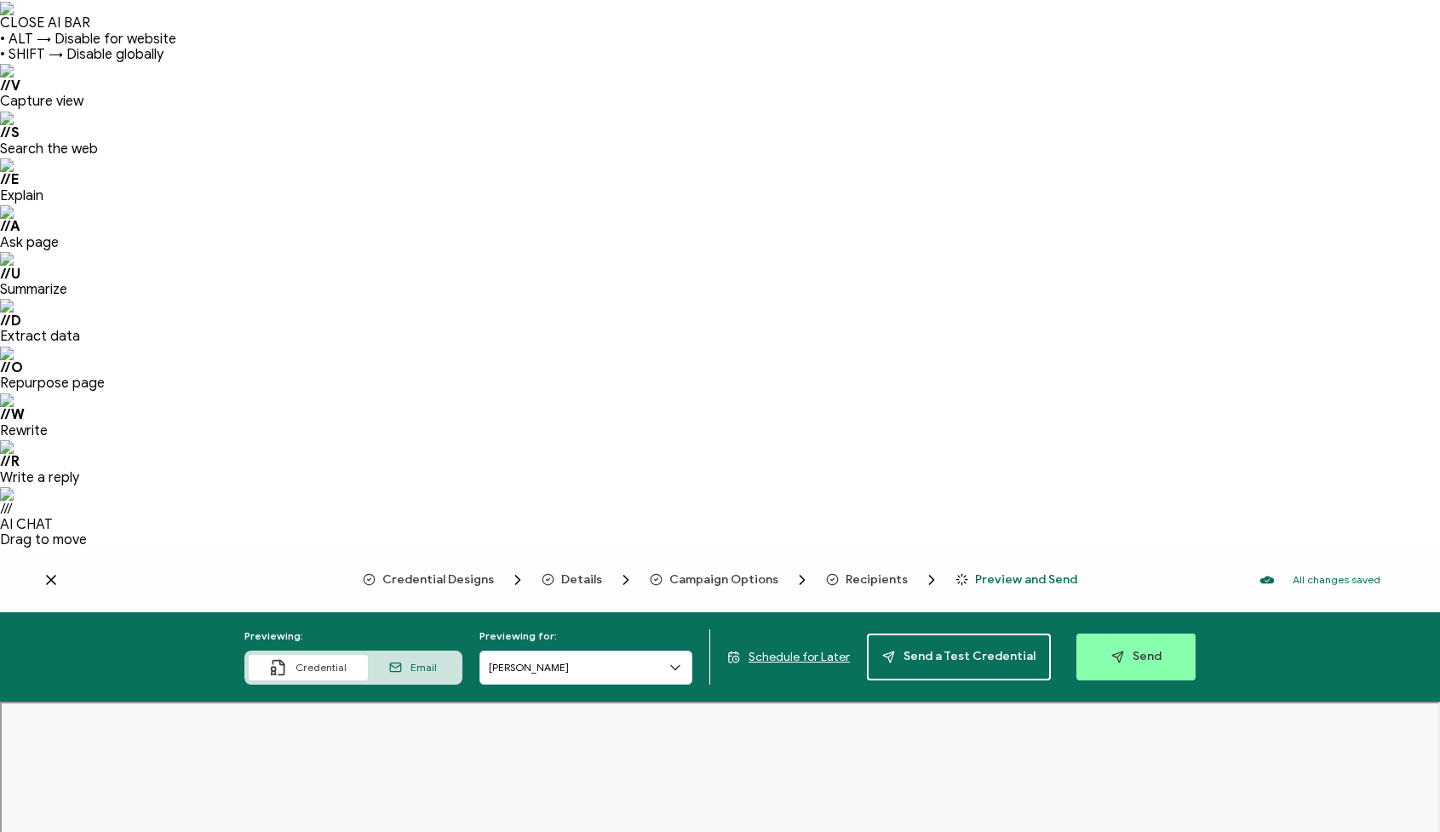
click at [786, 650] on span "Schedule for Later" at bounding box center [798, 657] width 101 height 14
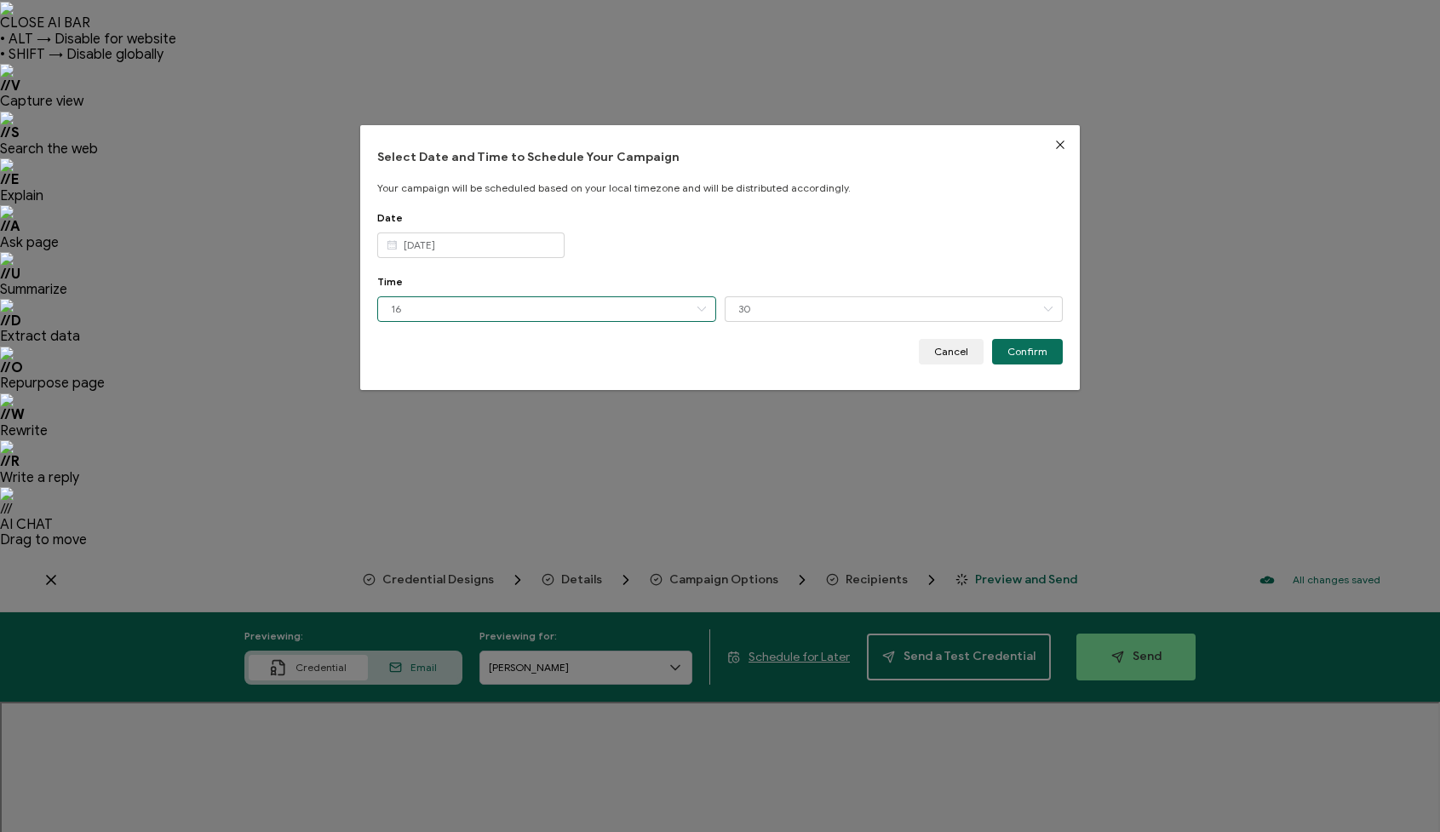
click at [516, 312] on input "16" at bounding box center [546, 309] width 339 height 26
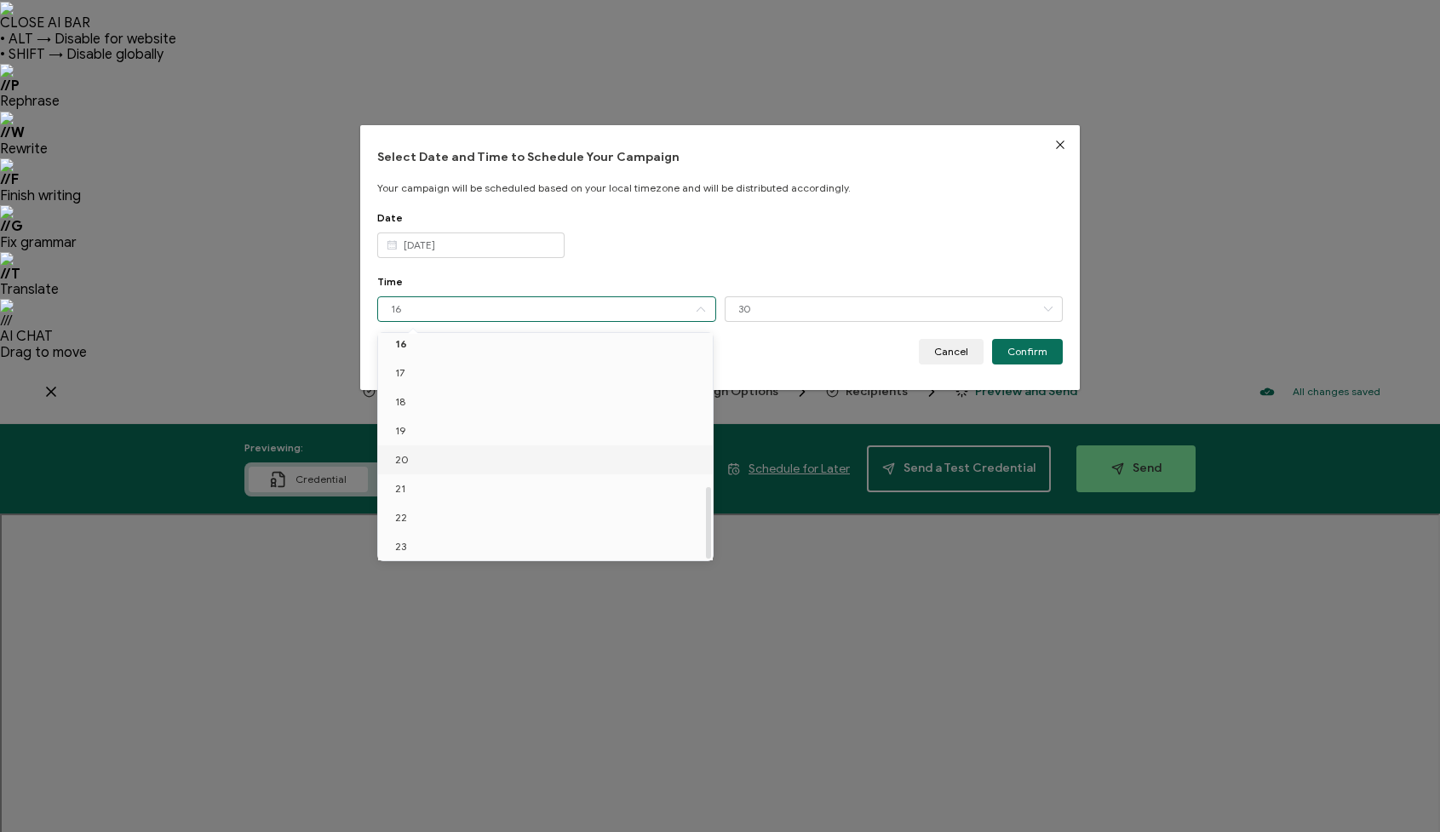
scroll to position [478, 0]
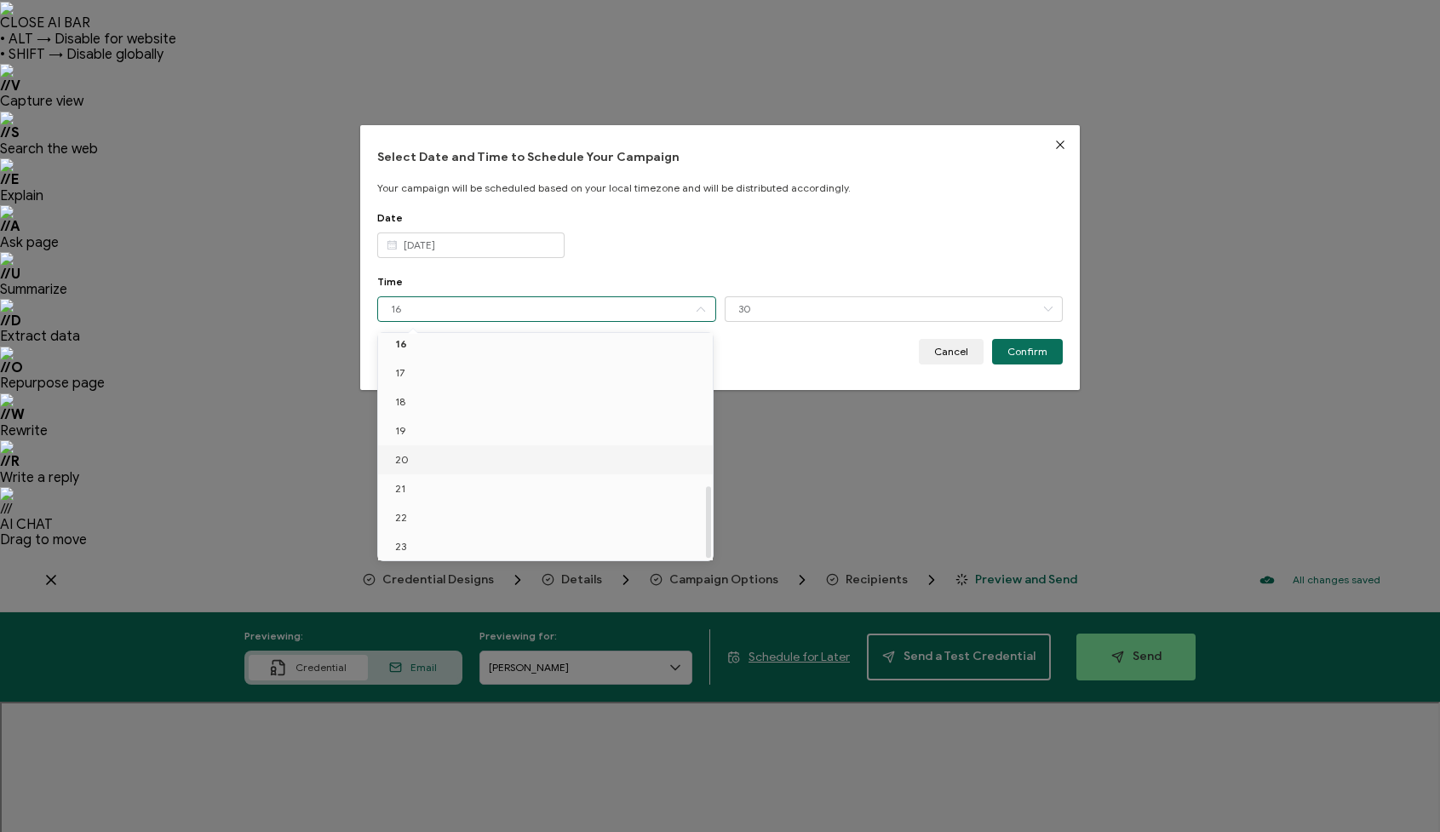
click at [410, 454] on li "20" at bounding box center [548, 459] width 341 height 29
type input "20"
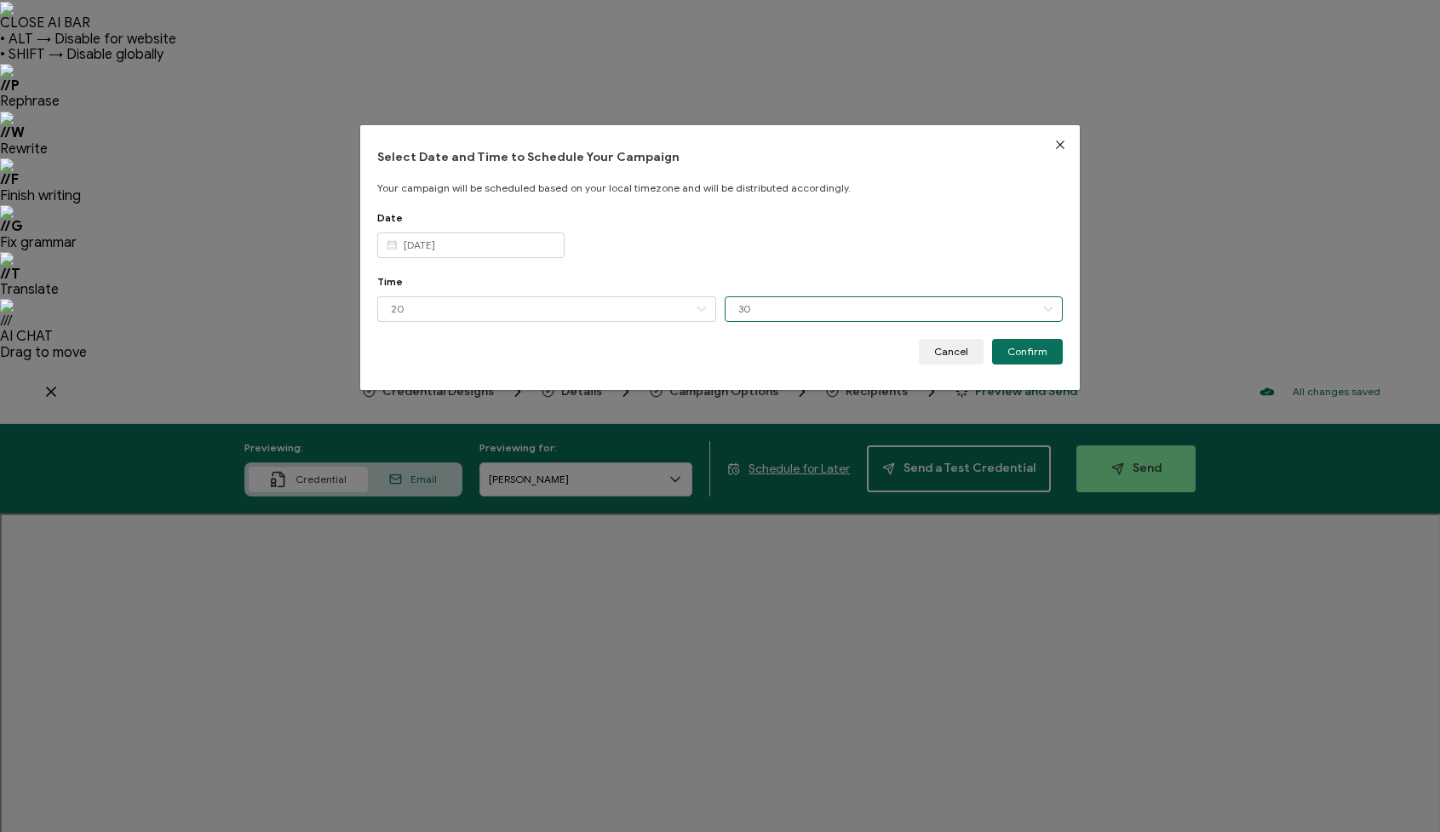
click at [798, 306] on input "30" at bounding box center [893, 309] width 339 height 26
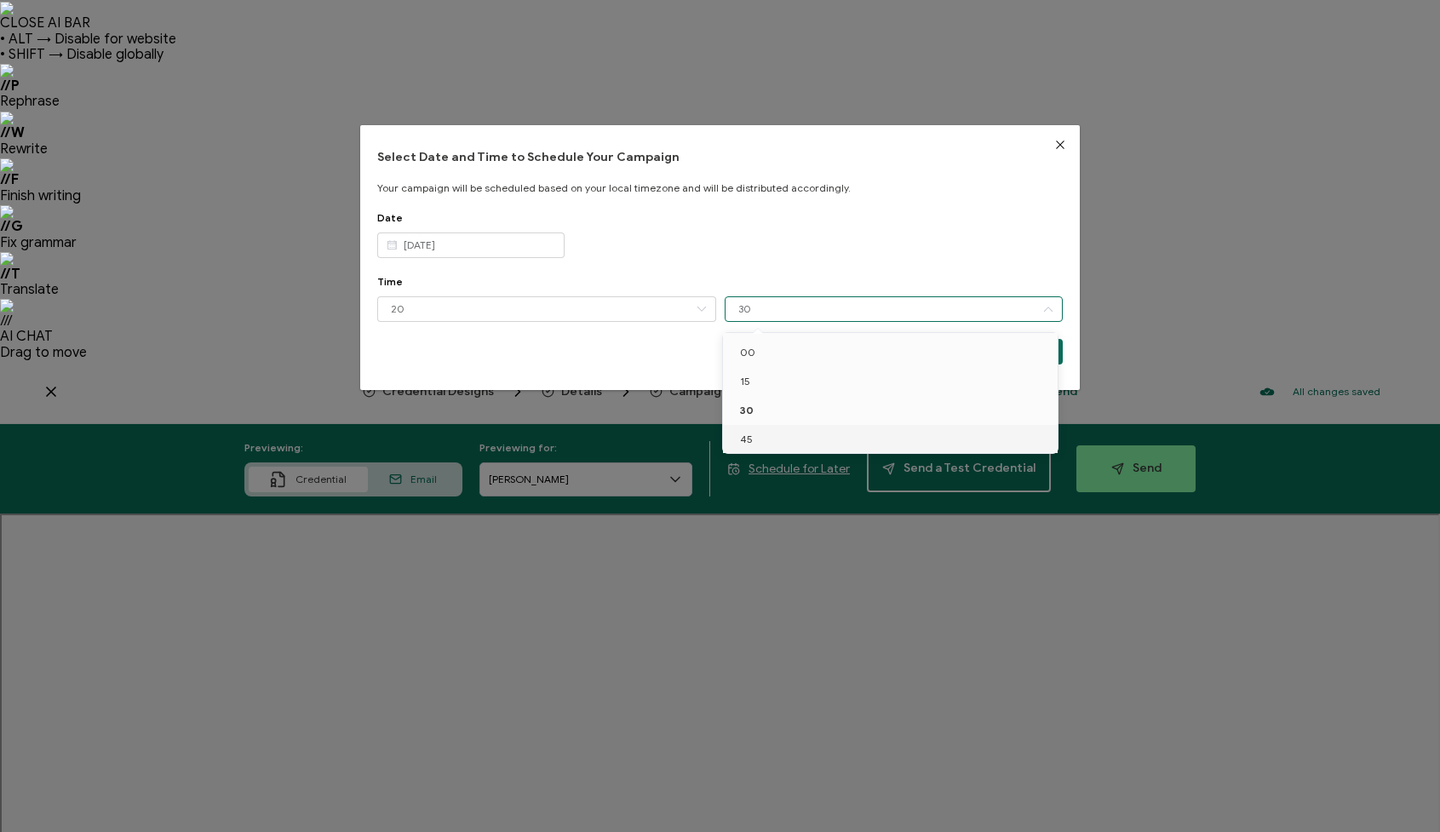
click at [753, 435] on li "45" at bounding box center [893, 439] width 341 height 29
type input "45"
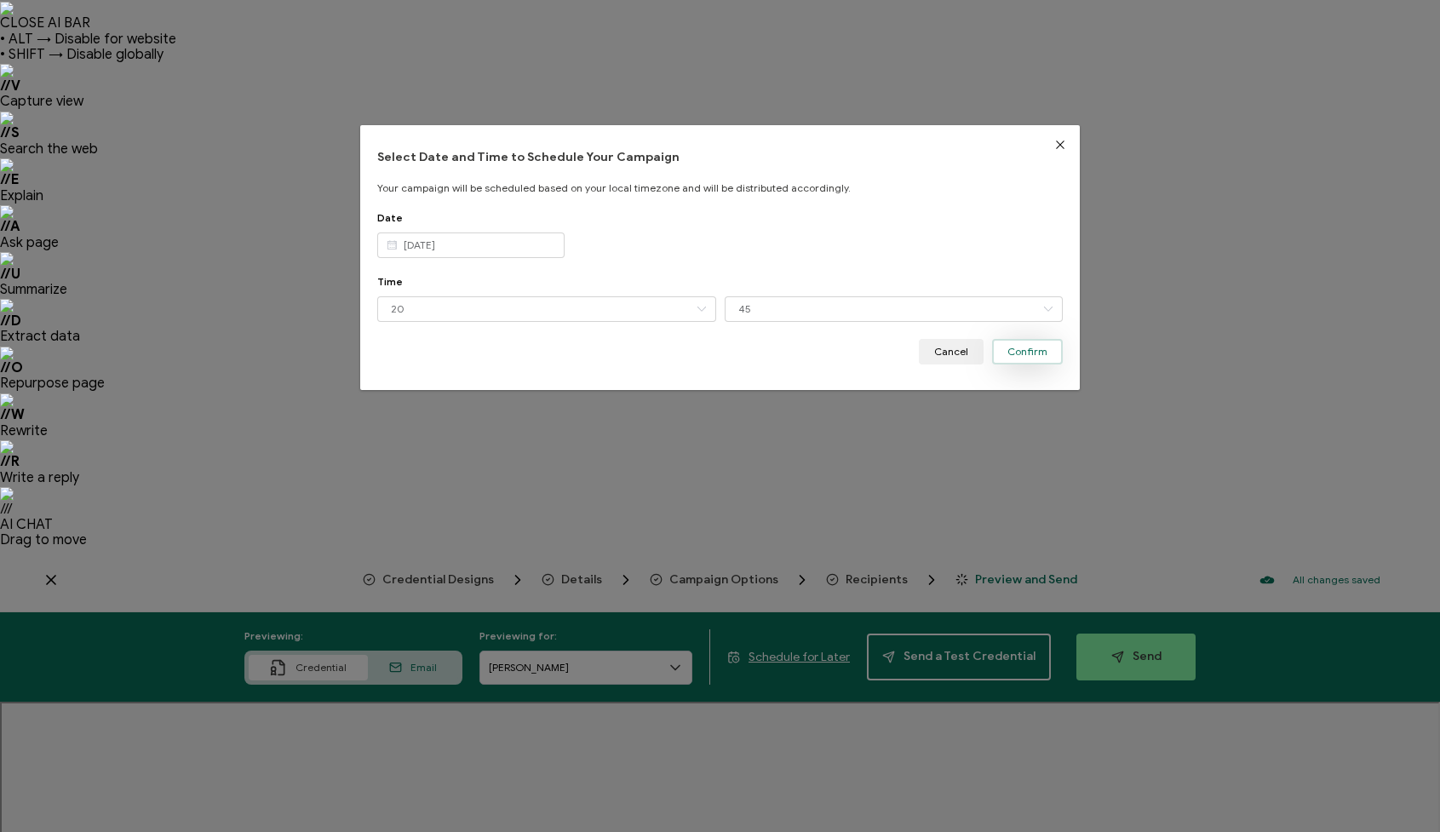
click at [1025, 352] on span "Confirm" at bounding box center [1027, 351] width 40 height 10
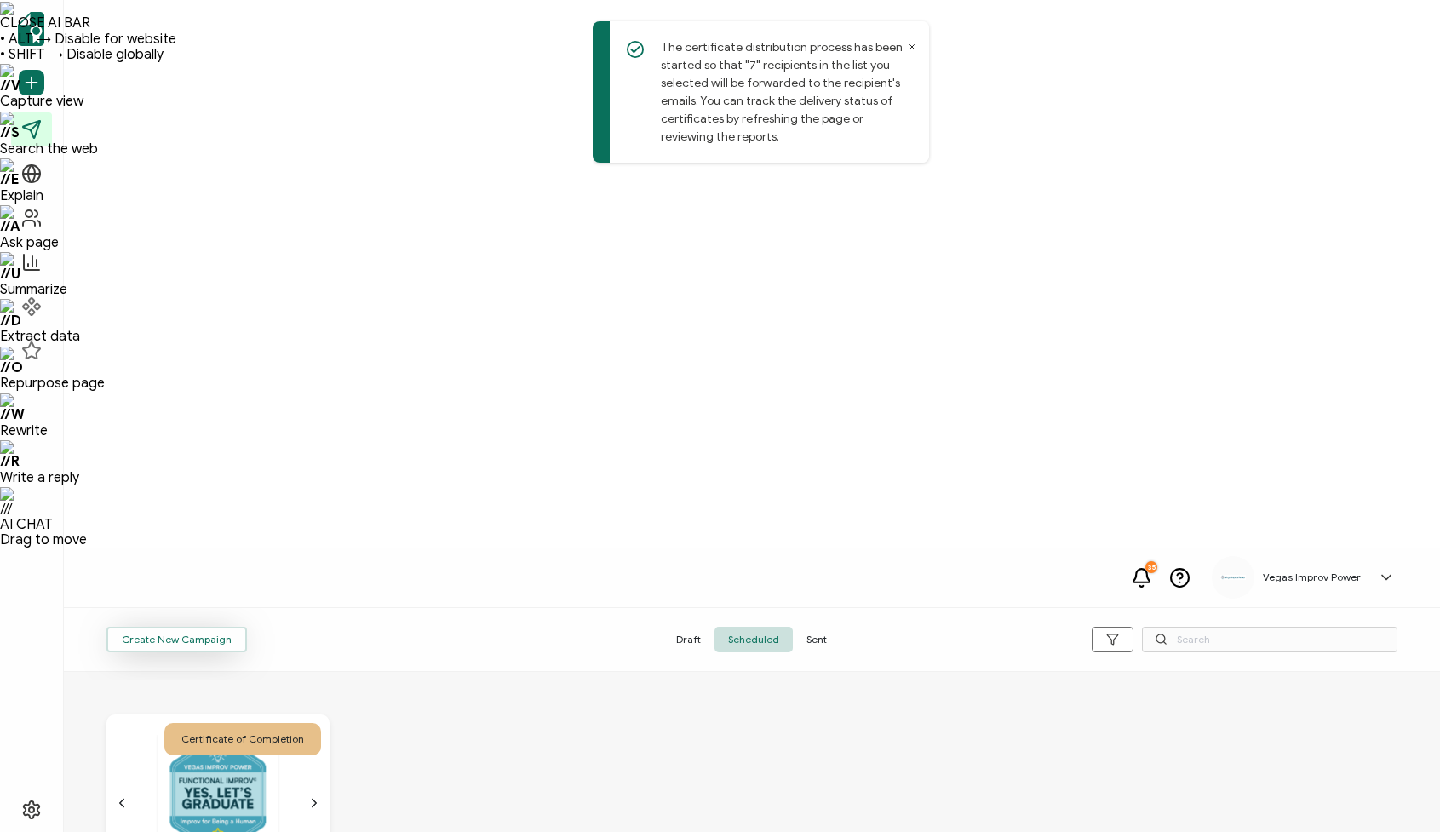
click at [178, 634] on span "Create New Campaign" at bounding box center [177, 639] width 110 height 10
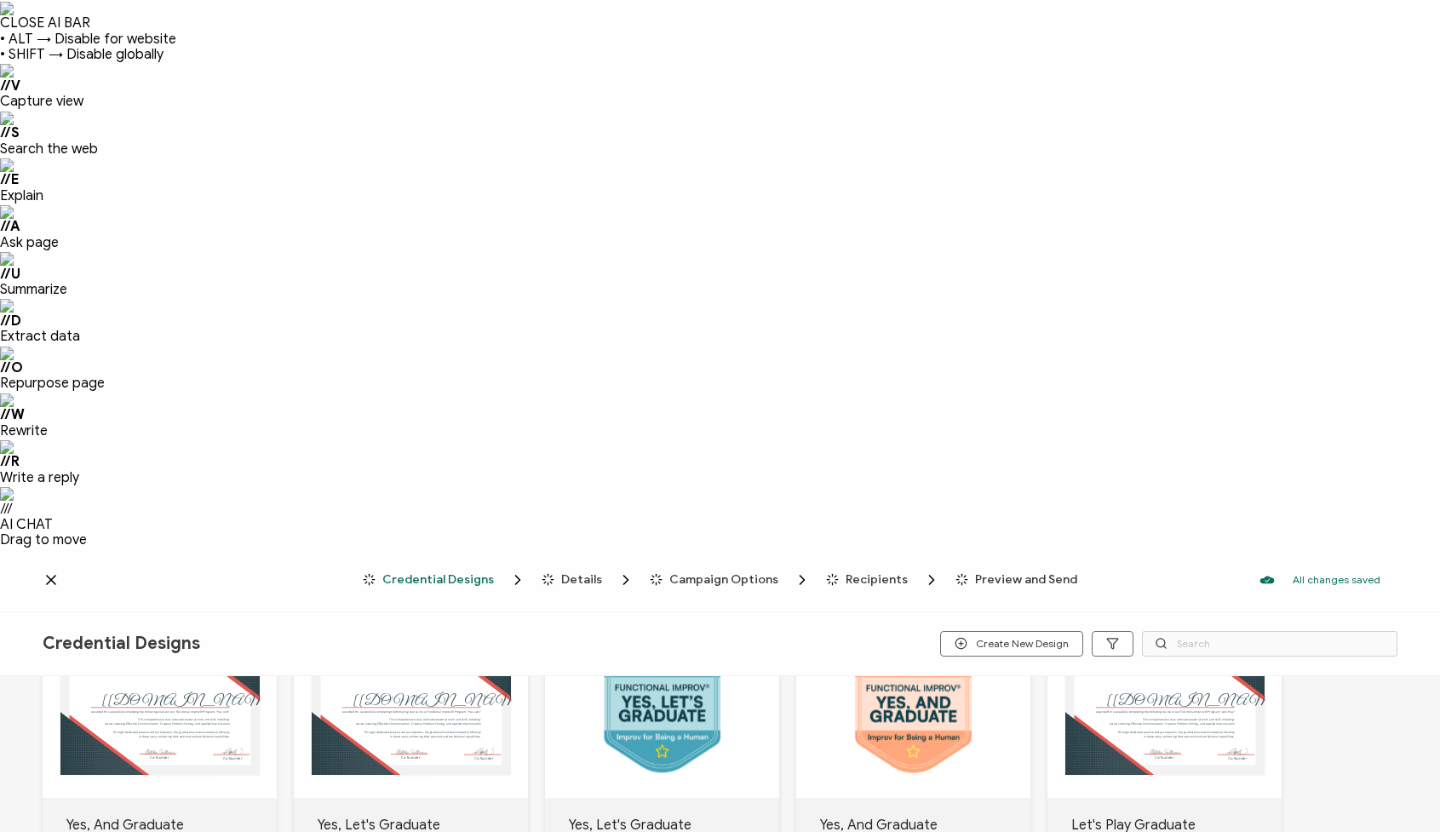
scroll to position [101, 0]
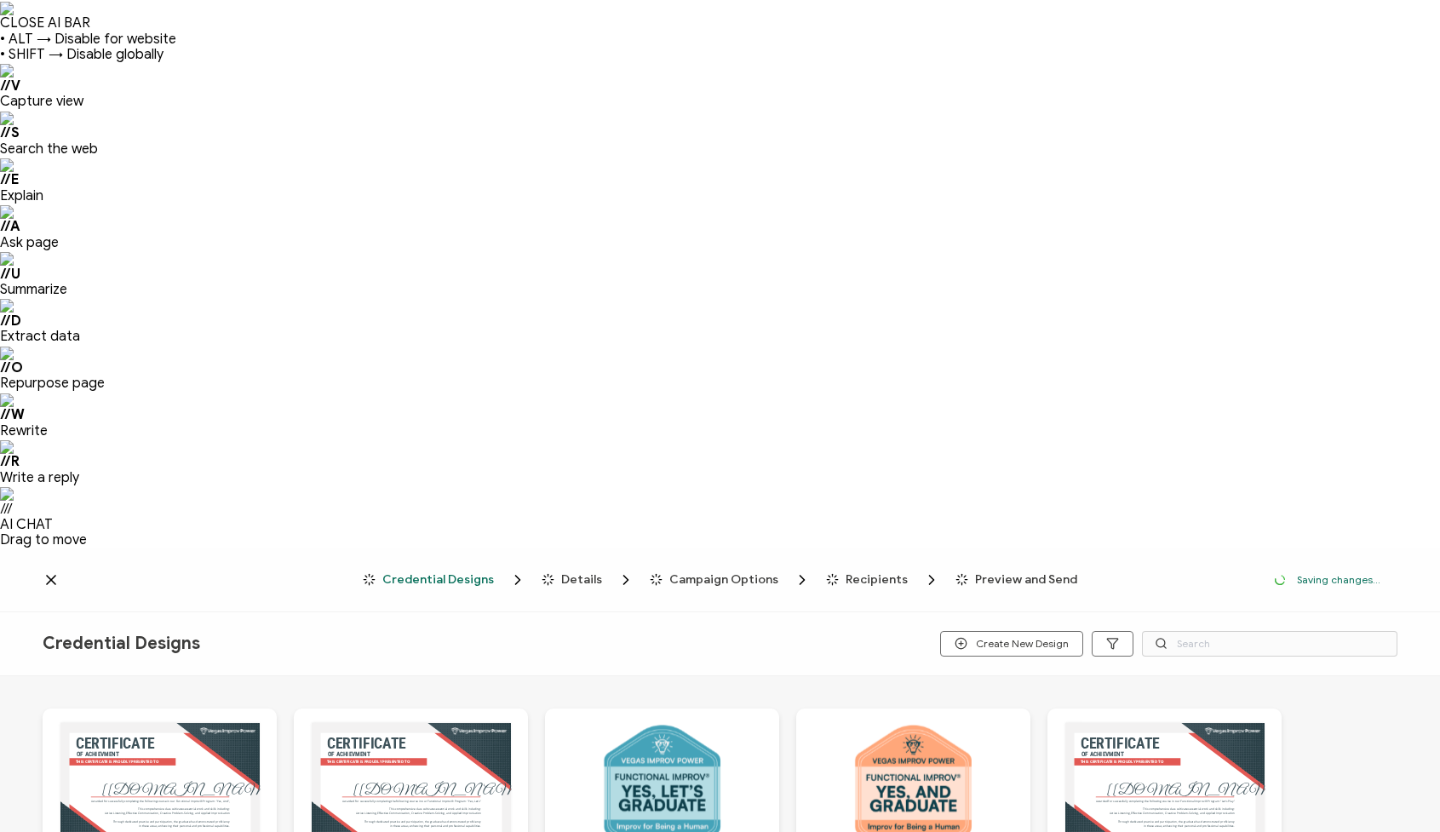
scroll to position [201, 0]
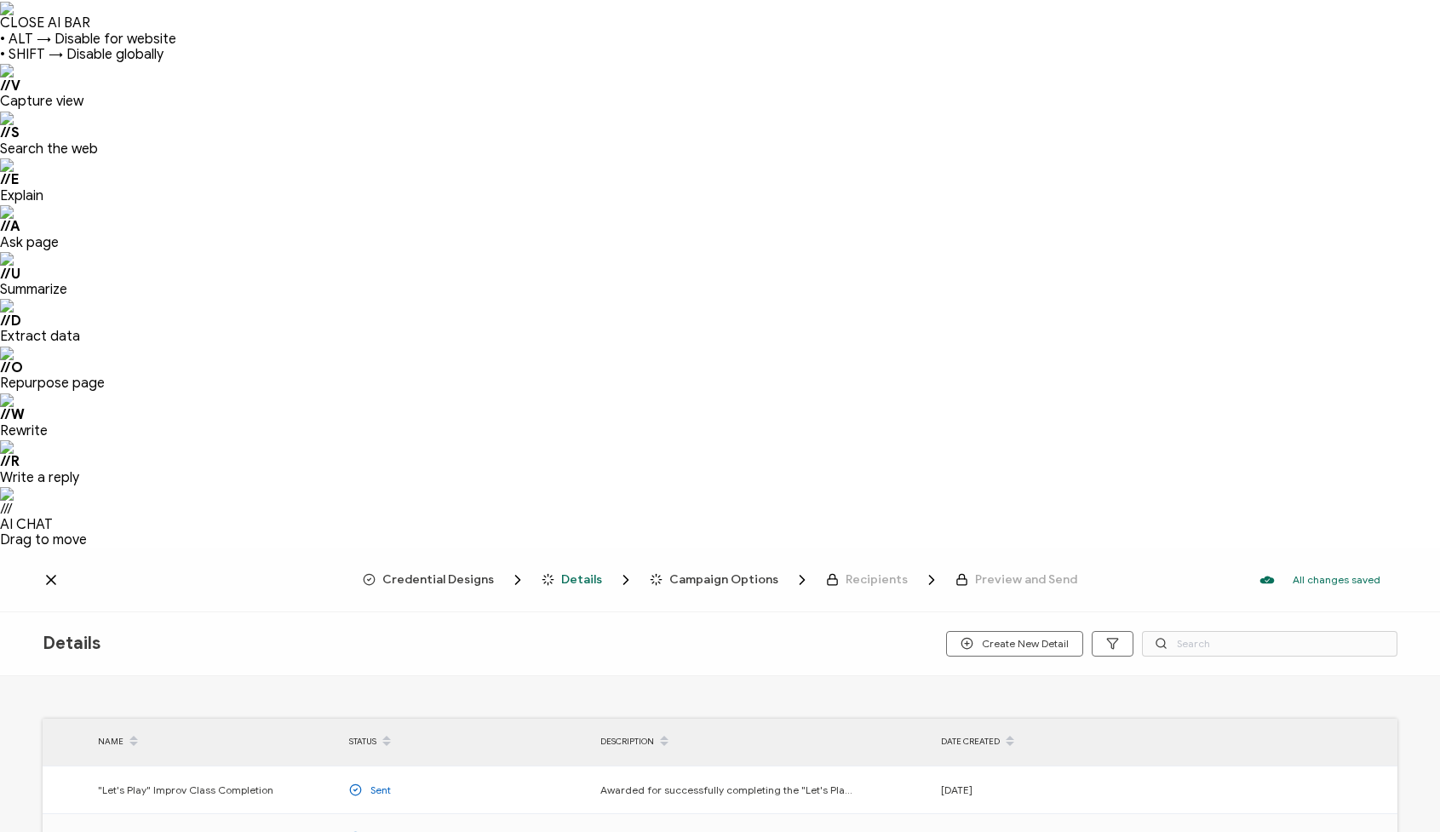
click at [444, 573] on span "Credential Designs" at bounding box center [438, 579] width 112 height 13
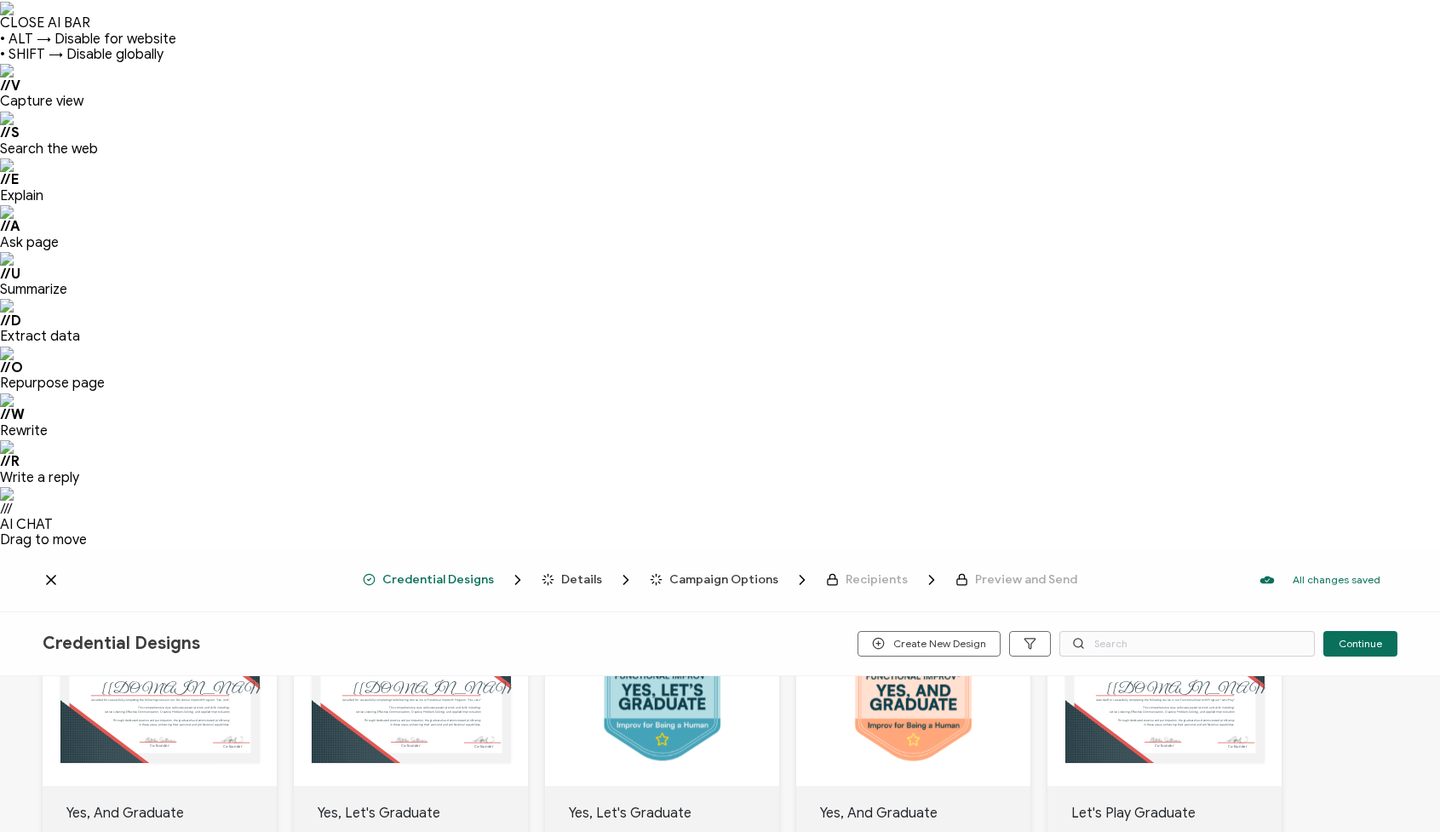
scroll to position [206, 0]
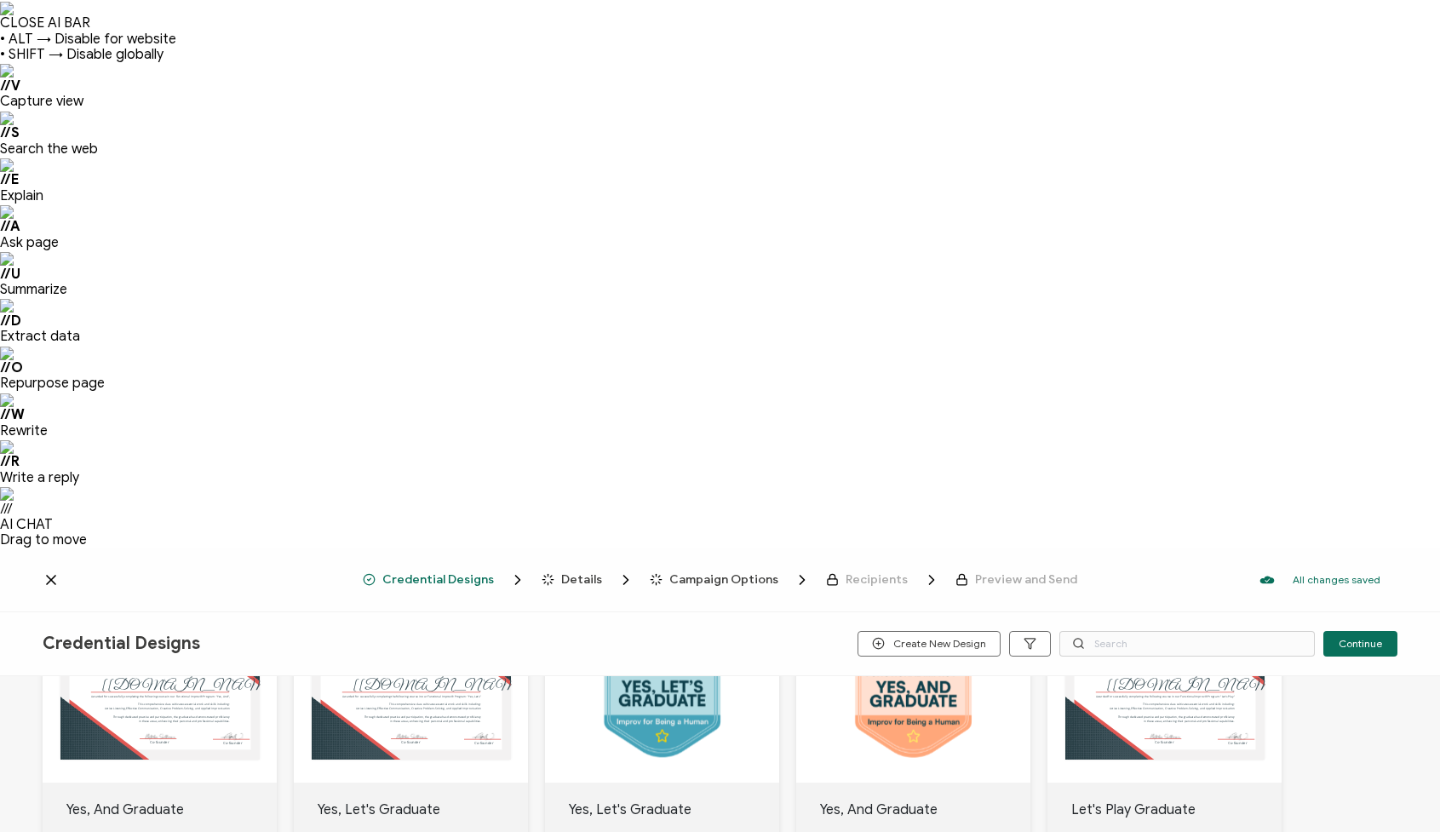
click at [1360, 638] on span "Continue" at bounding box center [1359, 643] width 43 height 10
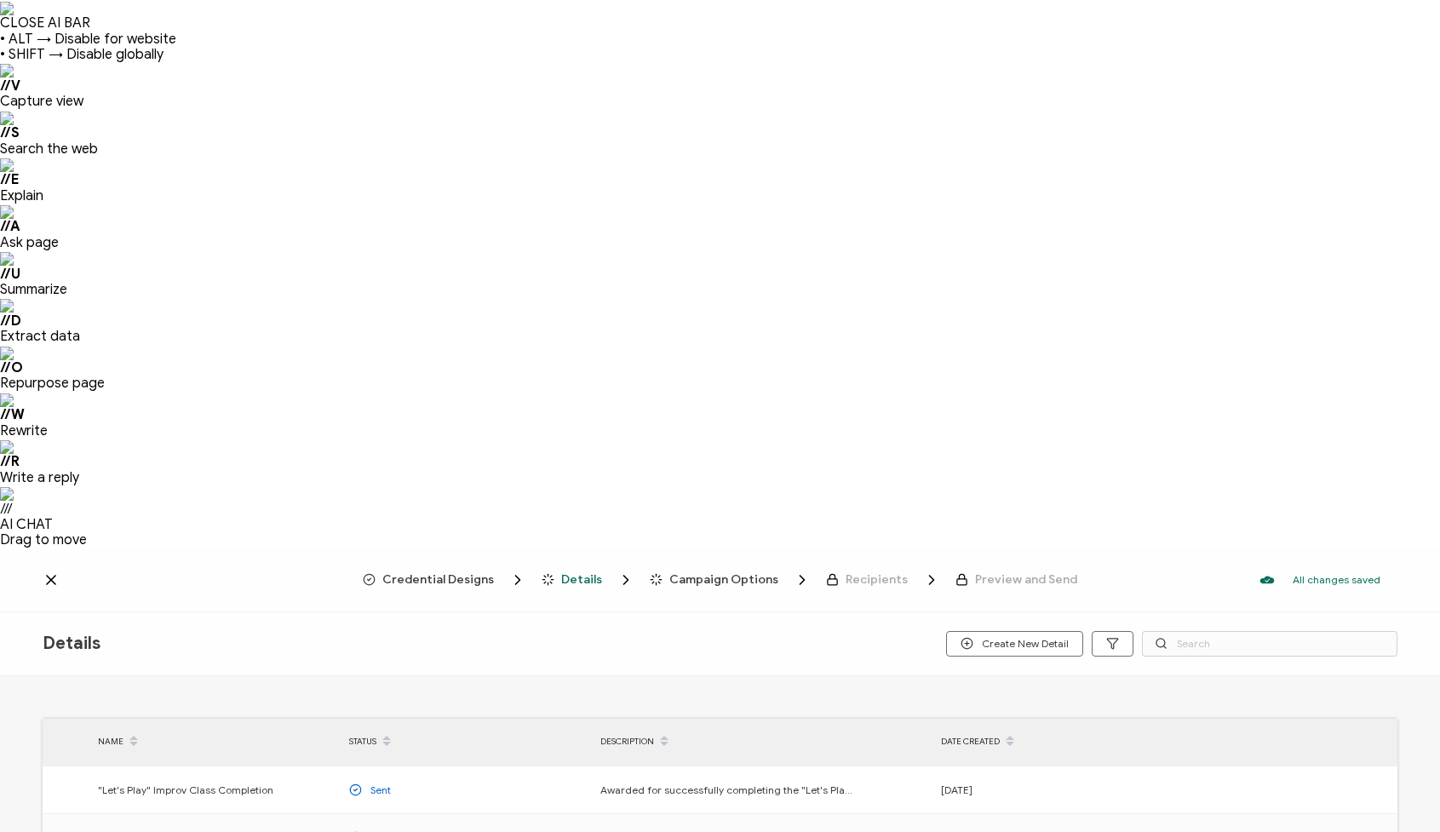
click at [0, 0] on icon "button" at bounding box center [0, 0] width 0 height 0
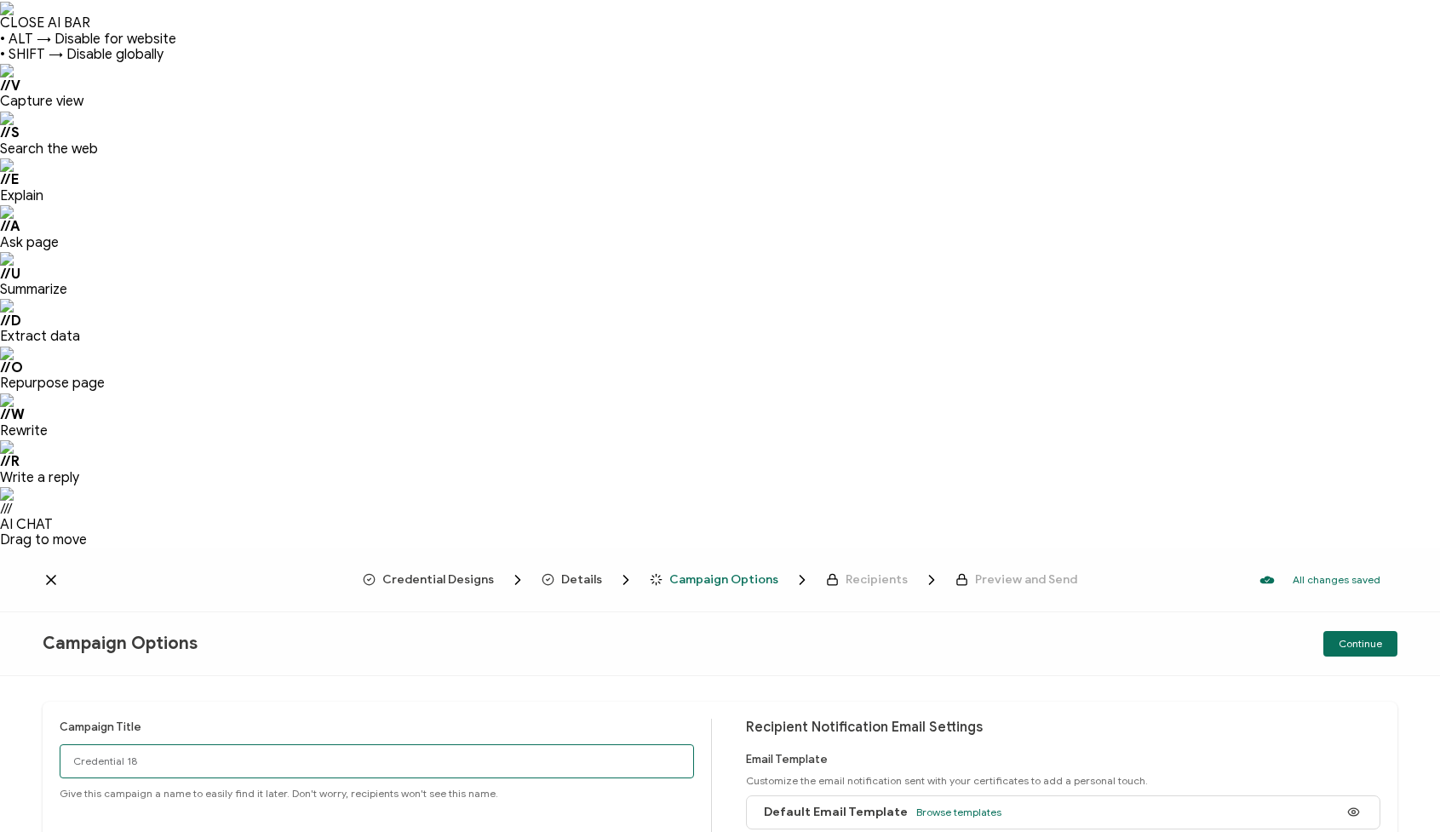
click at [151, 744] on input "Credential 18" at bounding box center [377, 761] width 634 height 34
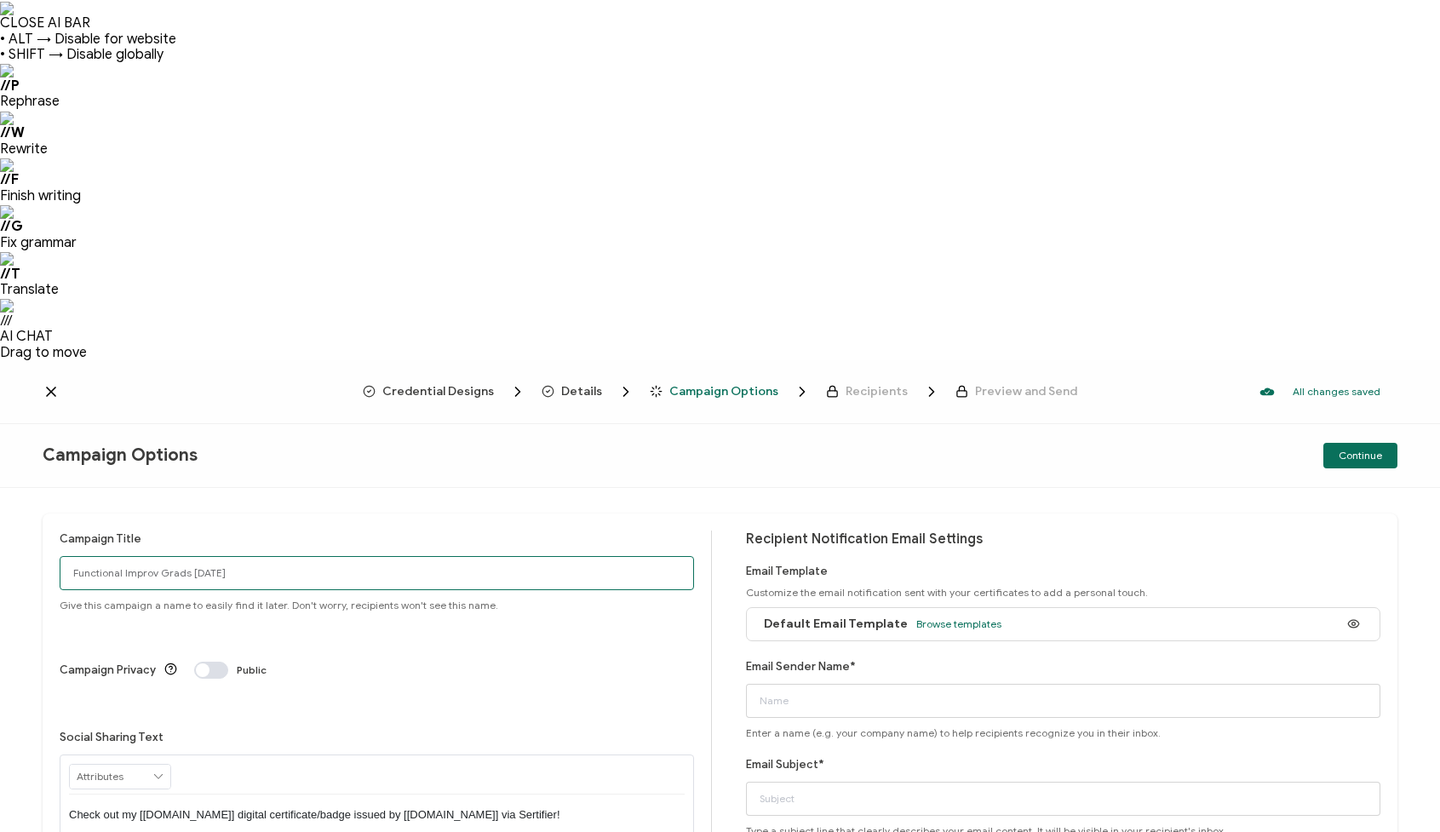
type input "Functional Improv Grads [DATE]"
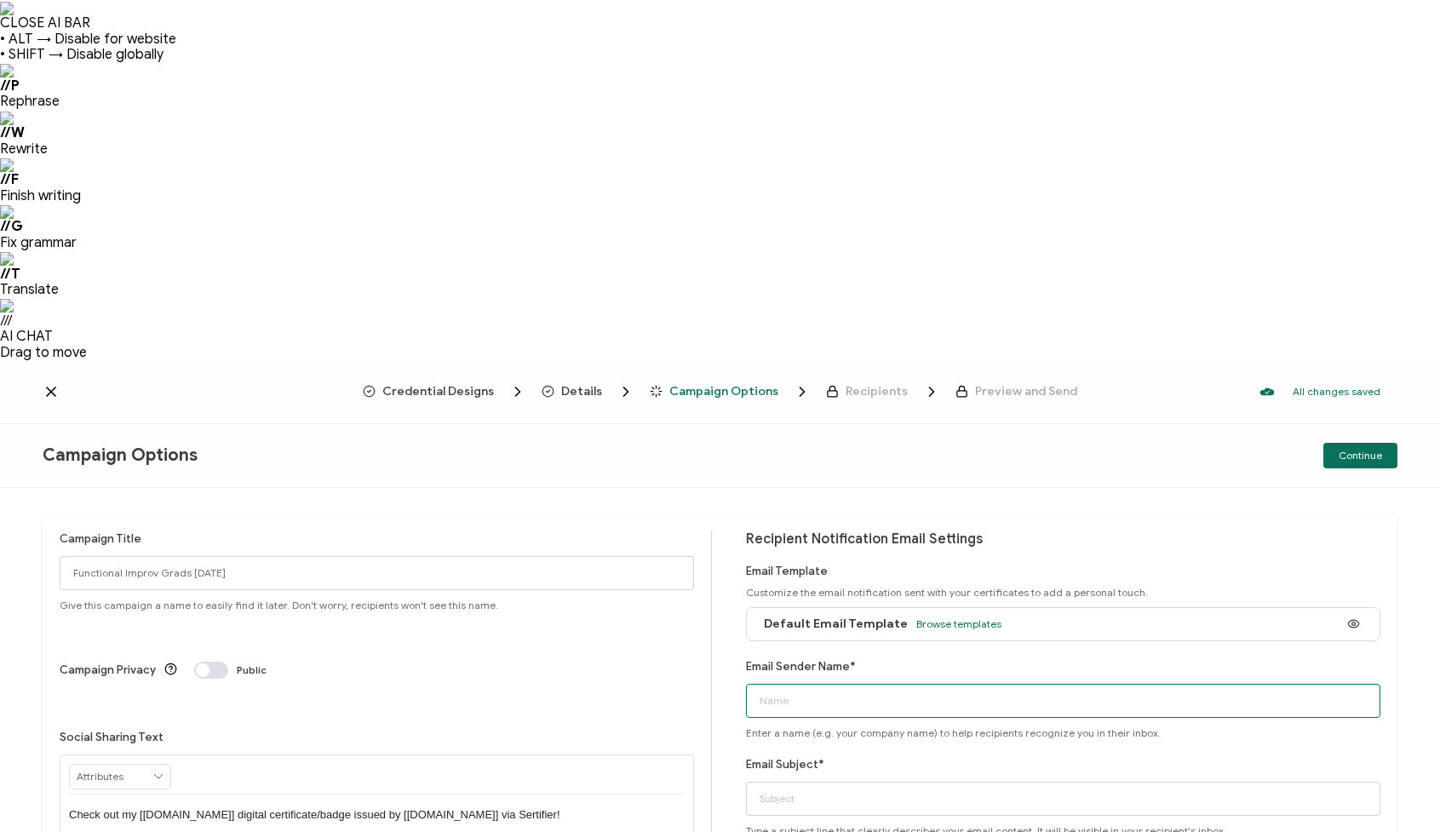
click at [902, 684] on input "Email Sender Name*" at bounding box center [1063, 701] width 634 height 34
type input "Vegas Improv Power"
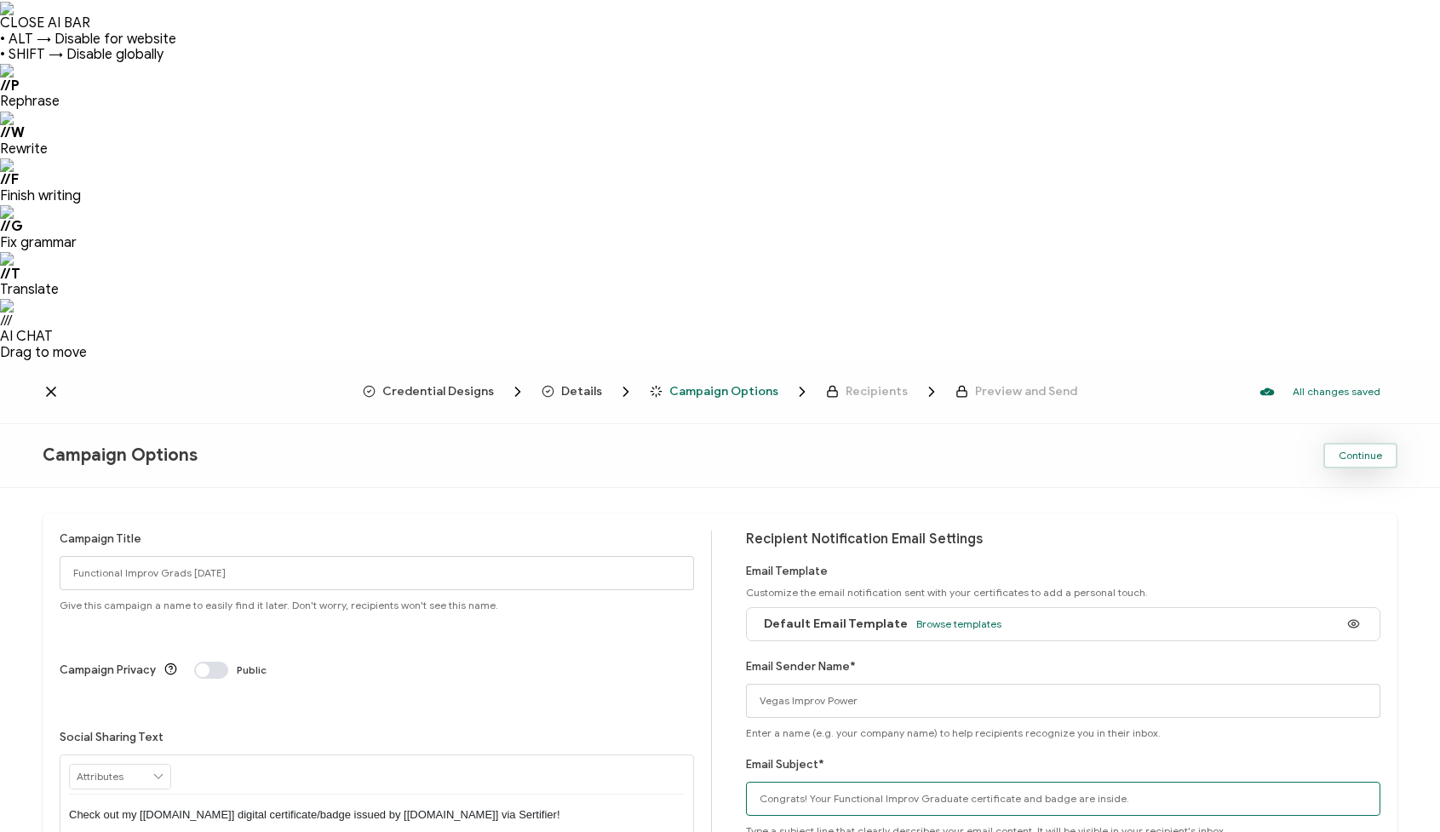
type input "Congrats! Your Functional Improv Graduate certificate and badge are inside."
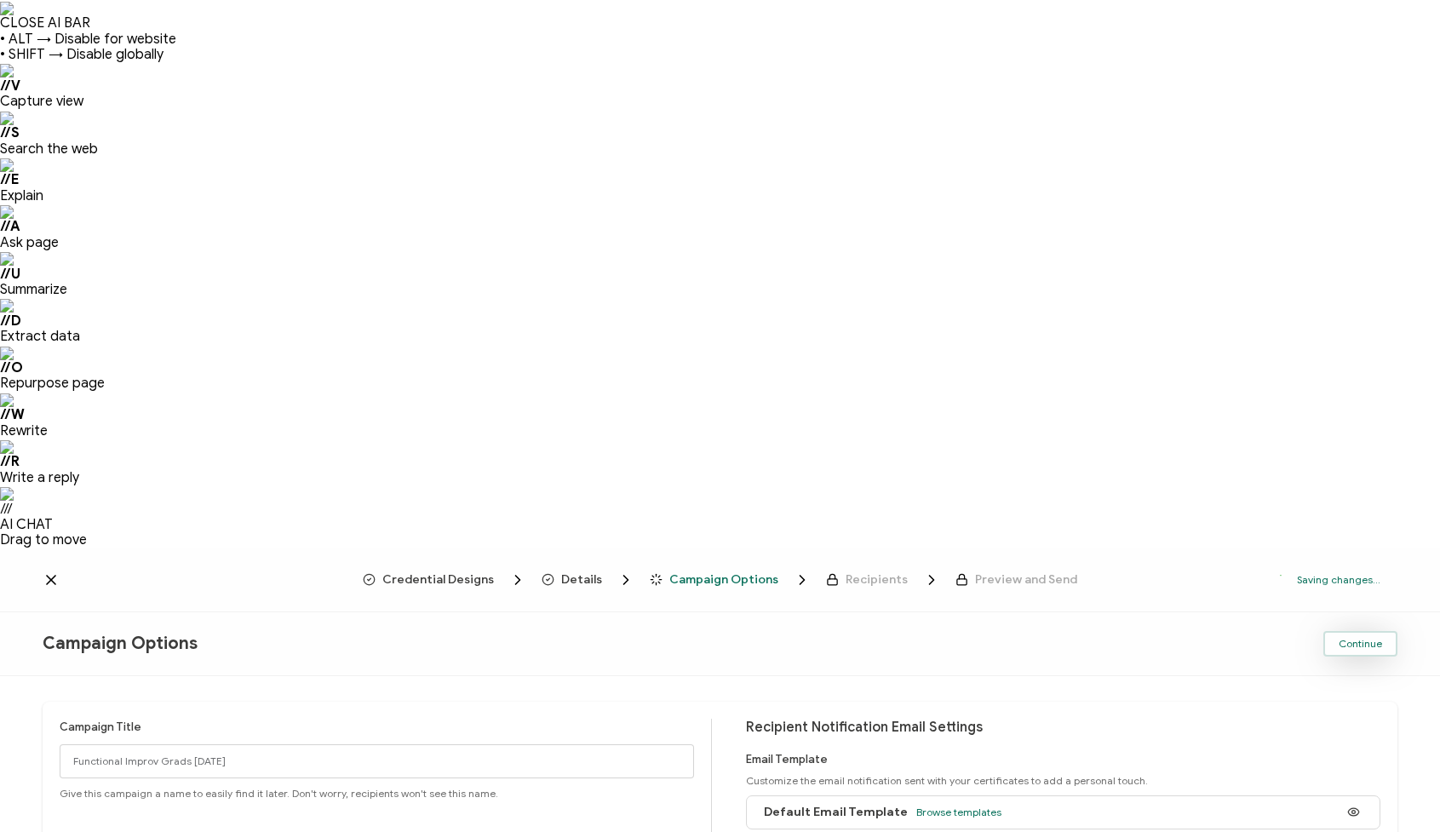
click at [1345, 631] on button "Continue" at bounding box center [1360, 644] width 74 height 26
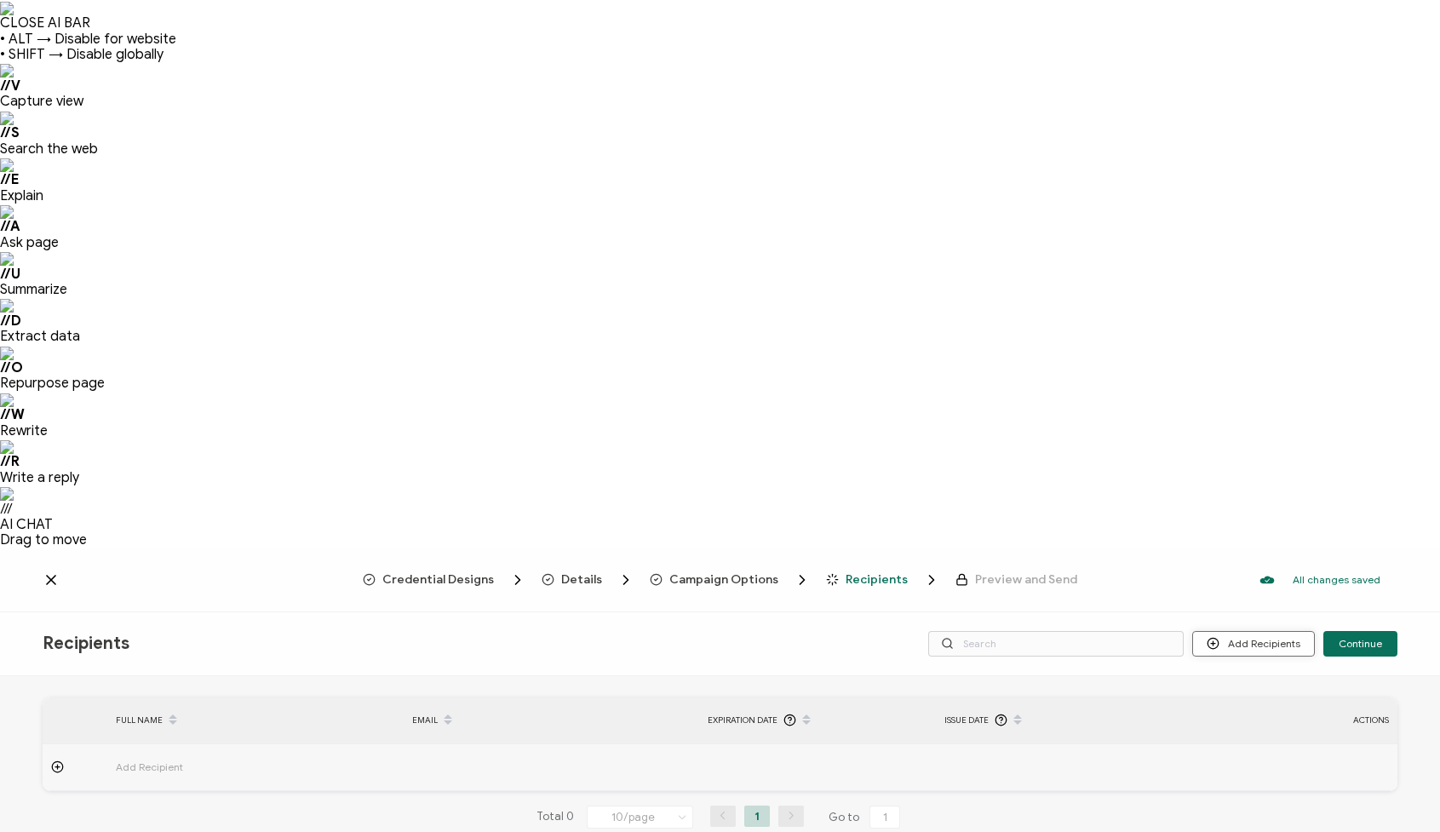
click at [1234, 631] on button "Add Recipients" at bounding box center [1253, 644] width 123 height 26
click at [1247, 140] on span "Upload Recipients" at bounding box center [1275, 141] width 86 height 13
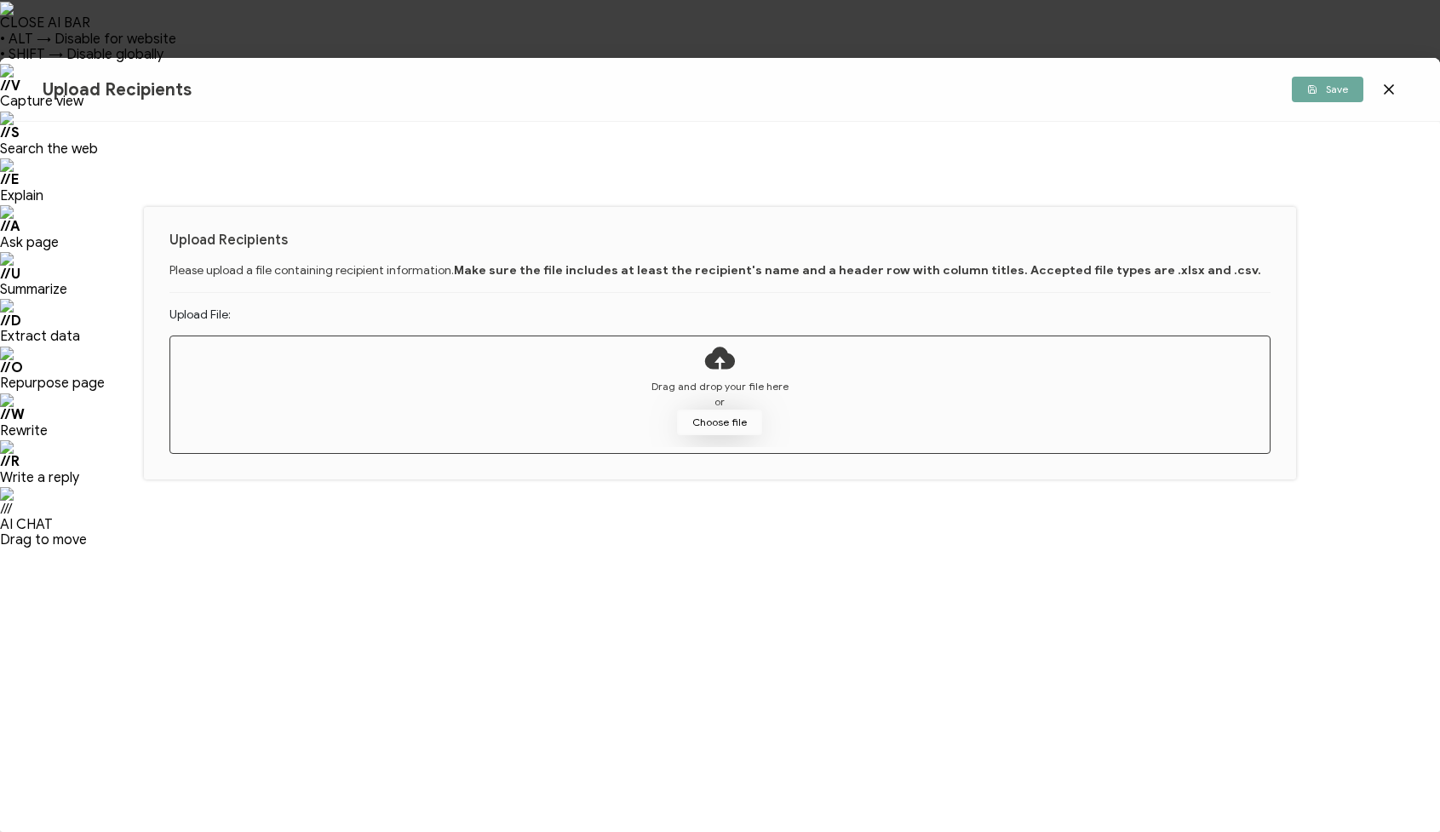
click at [713, 415] on button "Choose file" at bounding box center [719, 422] width 85 height 26
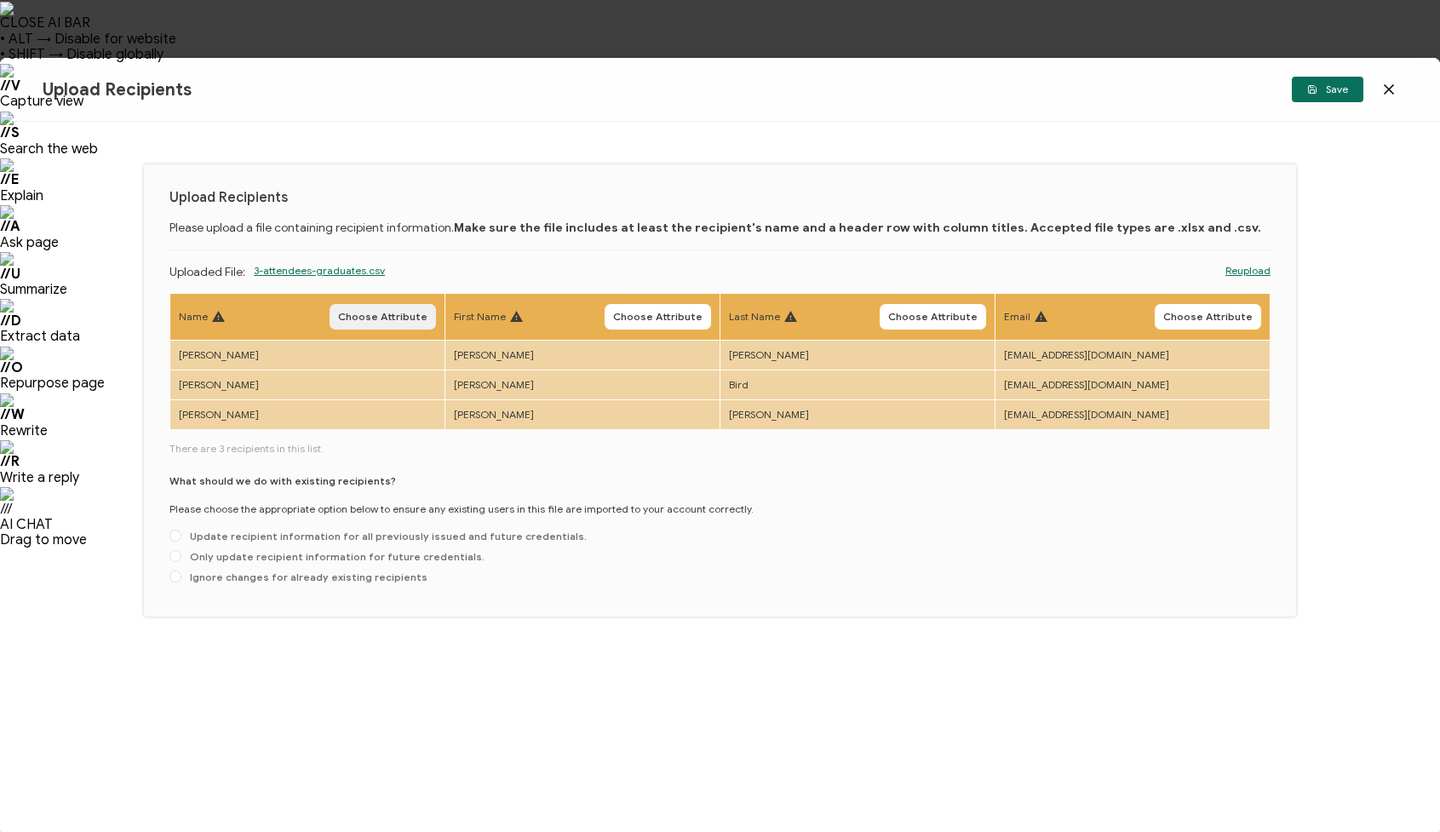
click at [418, 314] on span "Choose Attribute" at bounding box center [382, 317] width 89 height 10
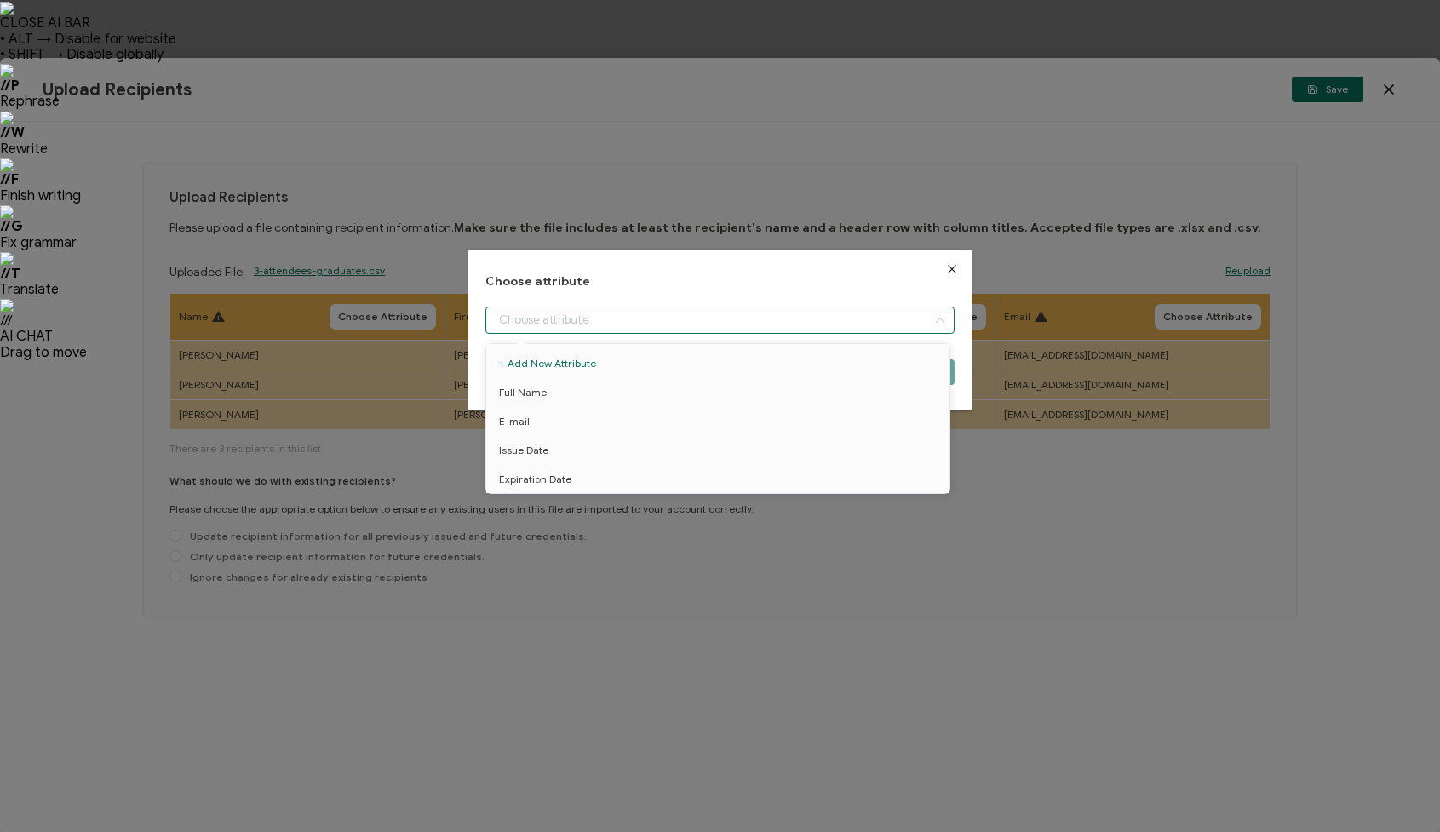
click at [541, 319] on input "dialog" at bounding box center [720, 319] width 470 height 27
click at [558, 388] on li "Full Name" at bounding box center [721, 392] width 478 height 29
type input "Full Name"
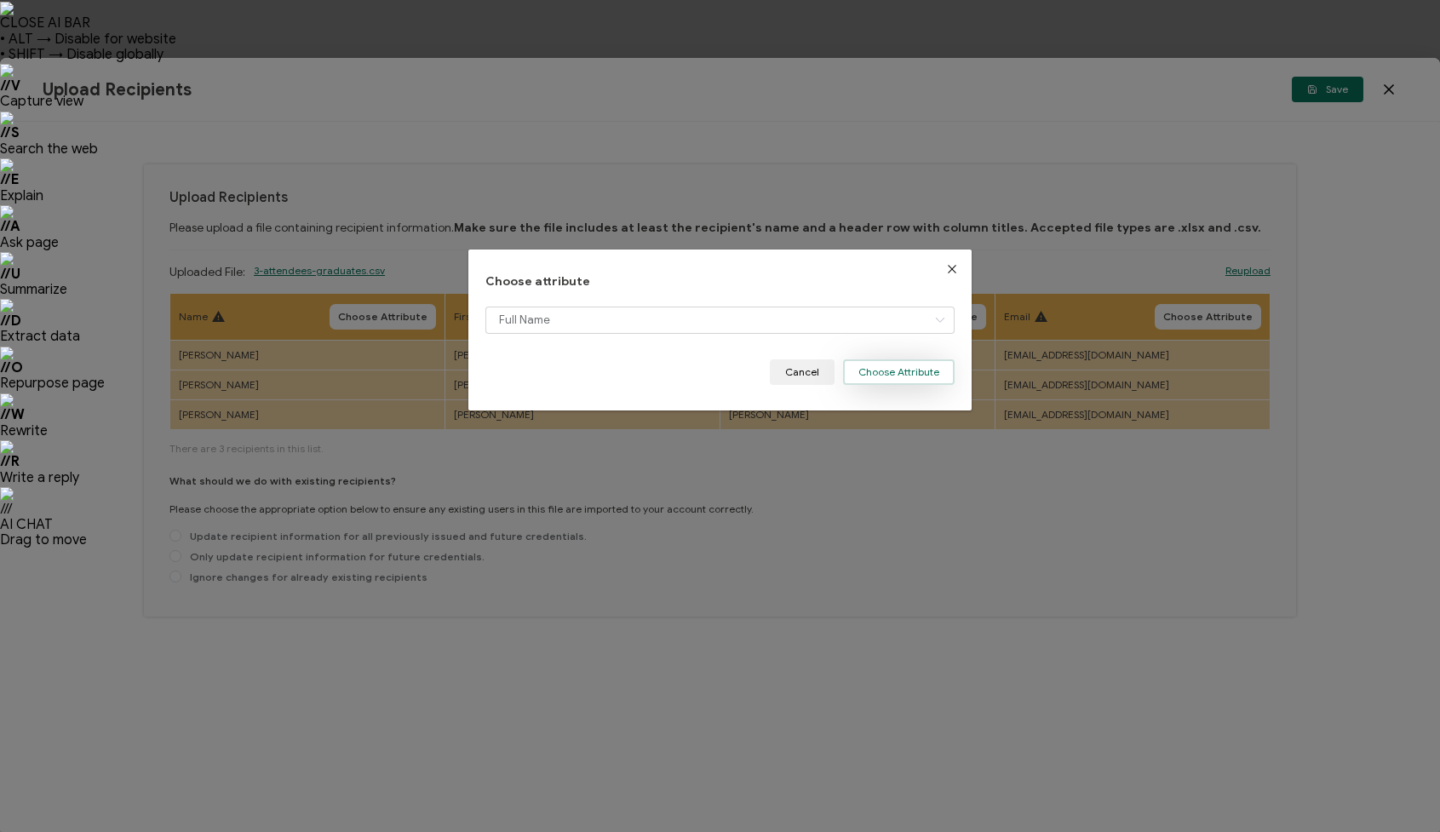
click at [908, 369] on button "Choose Attribute" at bounding box center [899, 372] width 112 height 26
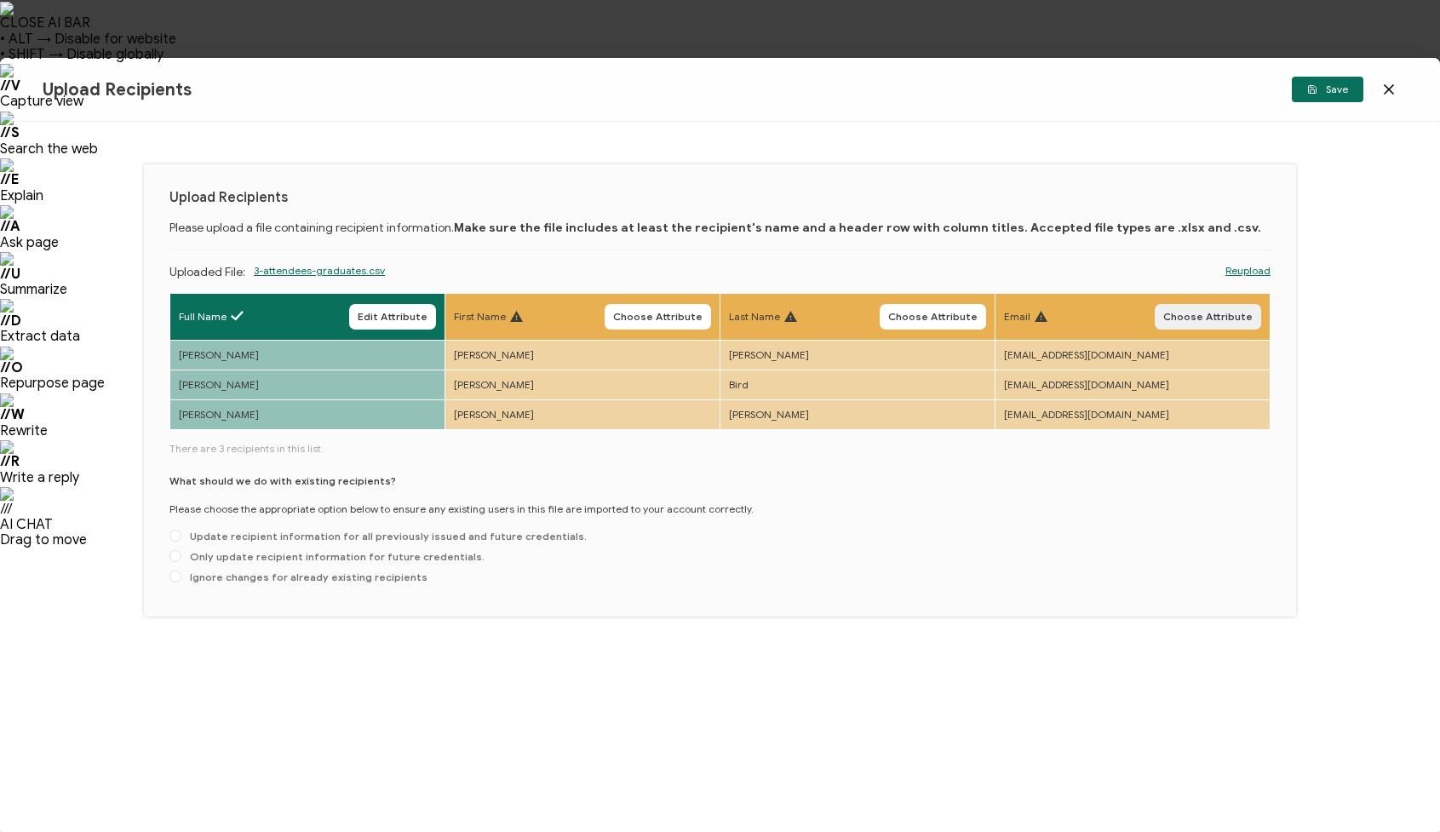
click at [1207, 312] on span "Choose Attribute" at bounding box center [1207, 317] width 89 height 10
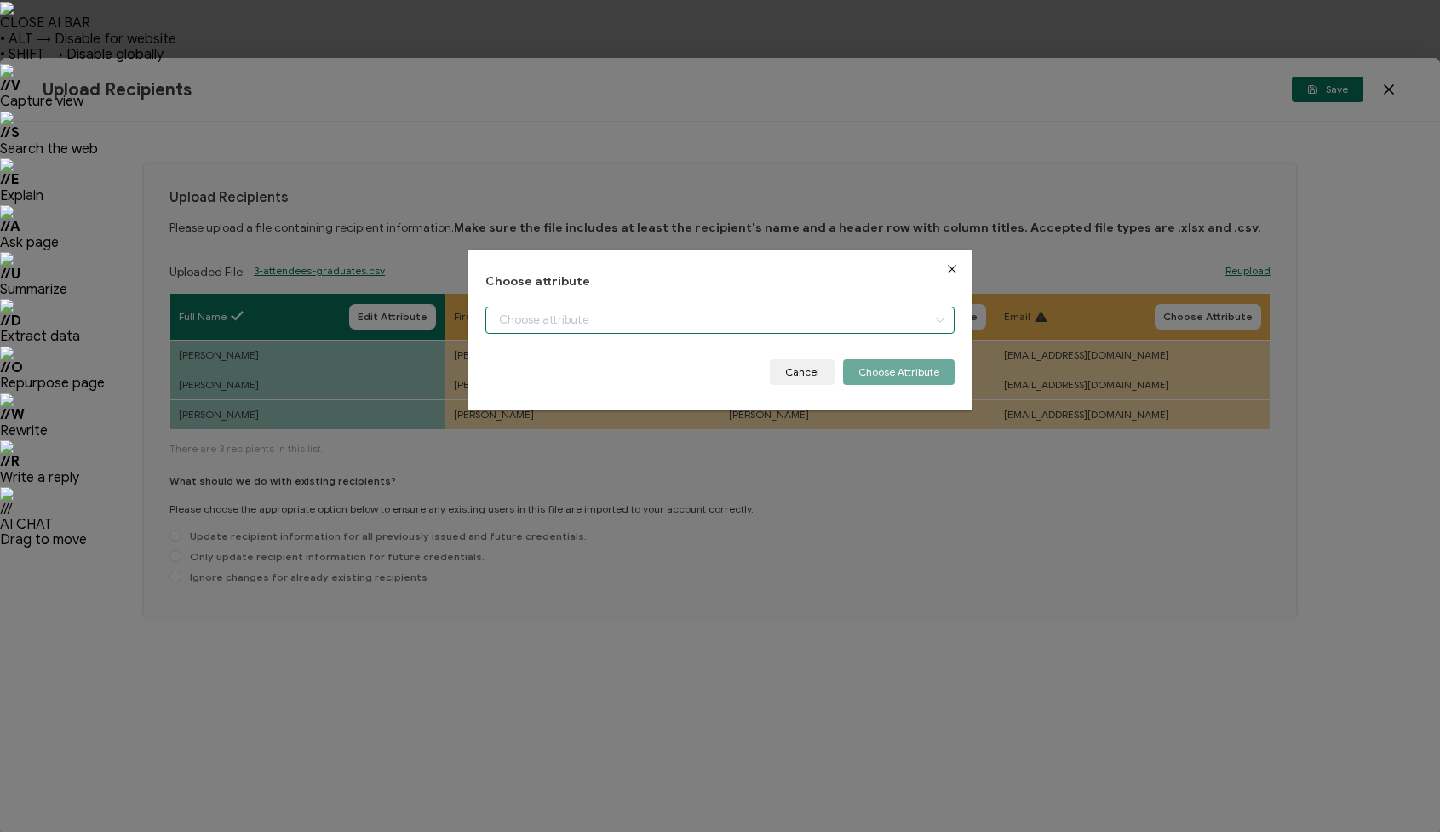
click at [842, 326] on input "dialog" at bounding box center [720, 319] width 470 height 27
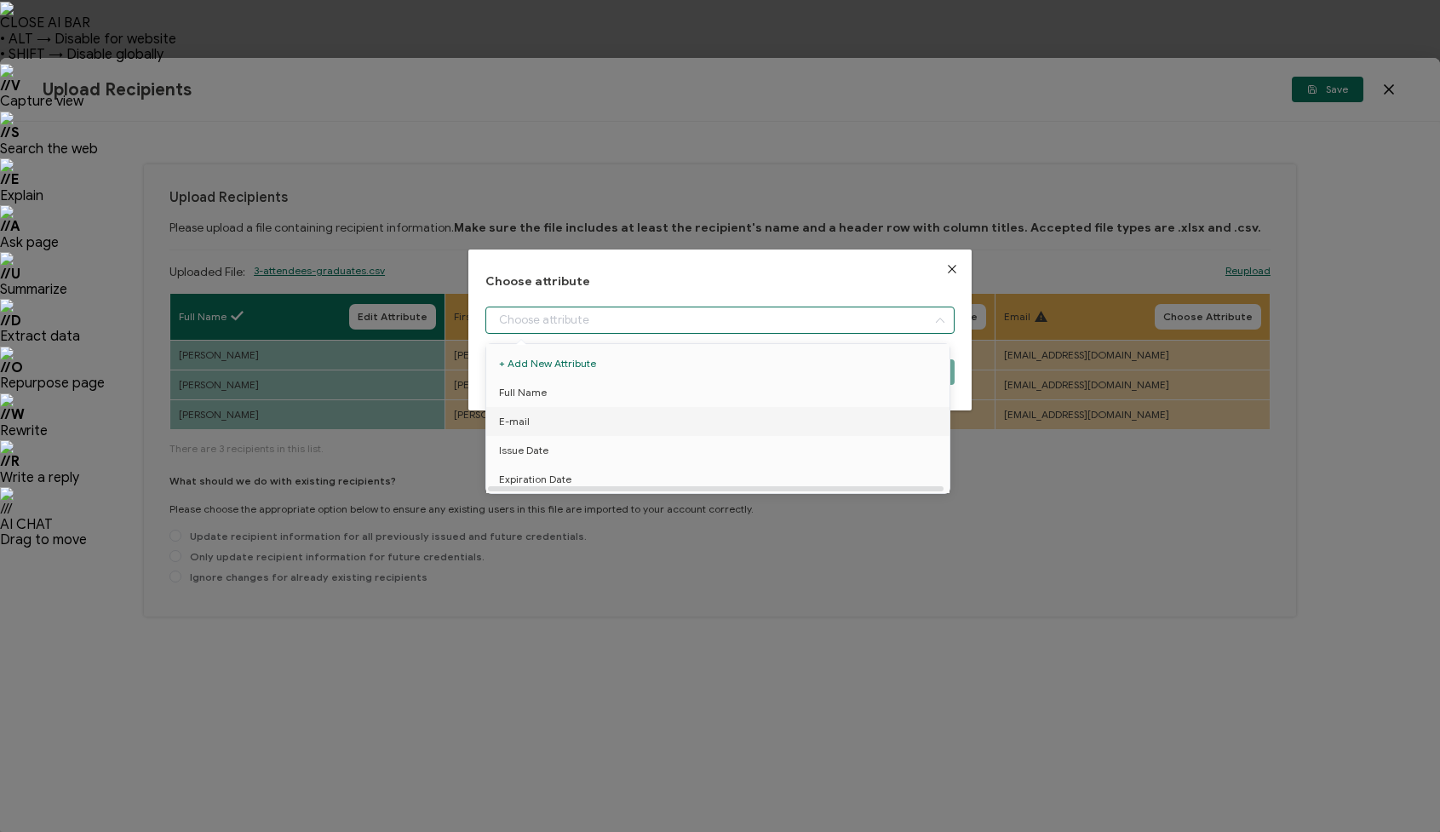
click at [685, 409] on li "E-mail" at bounding box center [721, 421] width 478 height 29
type input "E-mail"
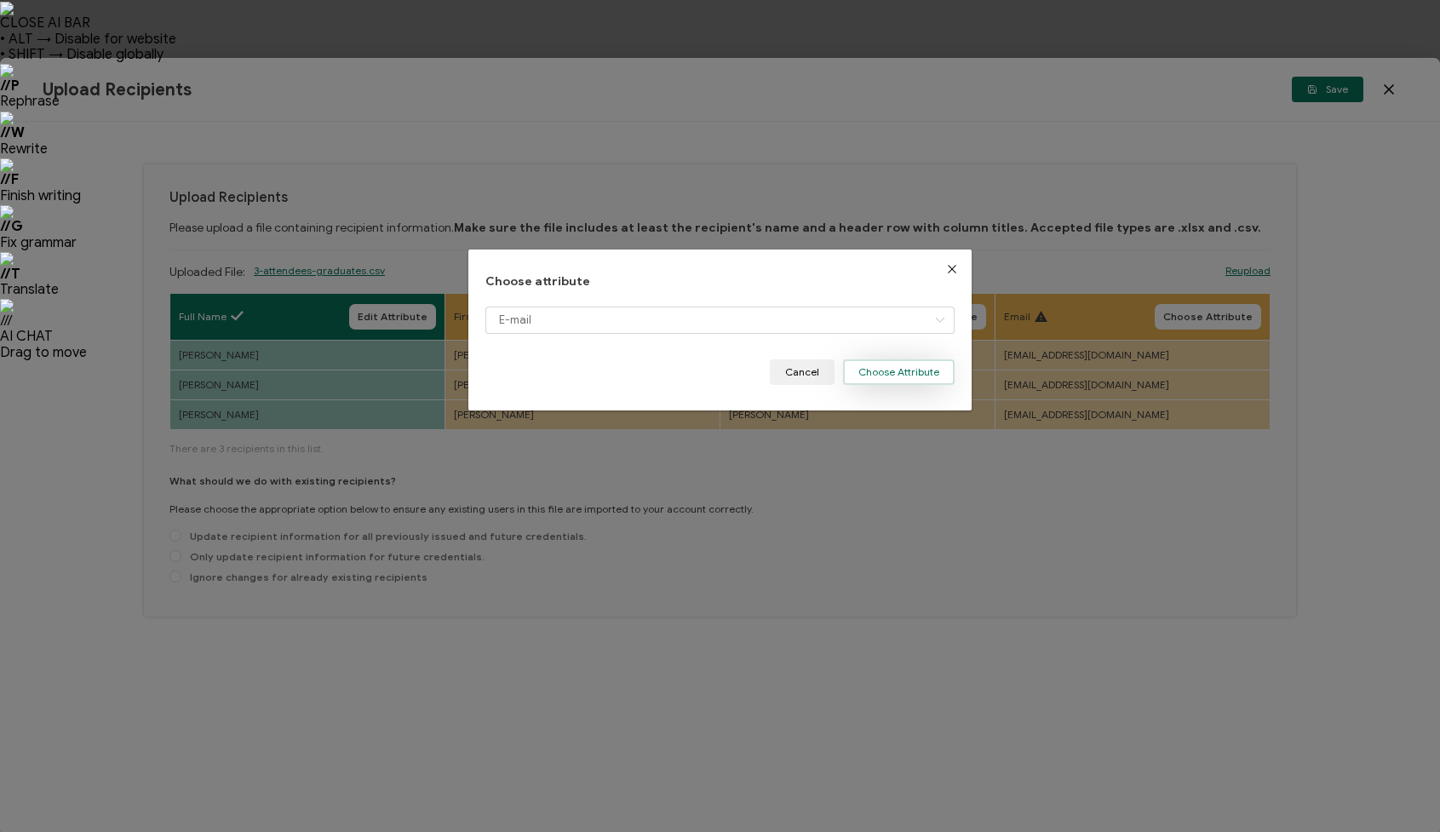
click at [907, 375] on button "Choose Attribute" at bounding box center [899, 372] width 112 height 26
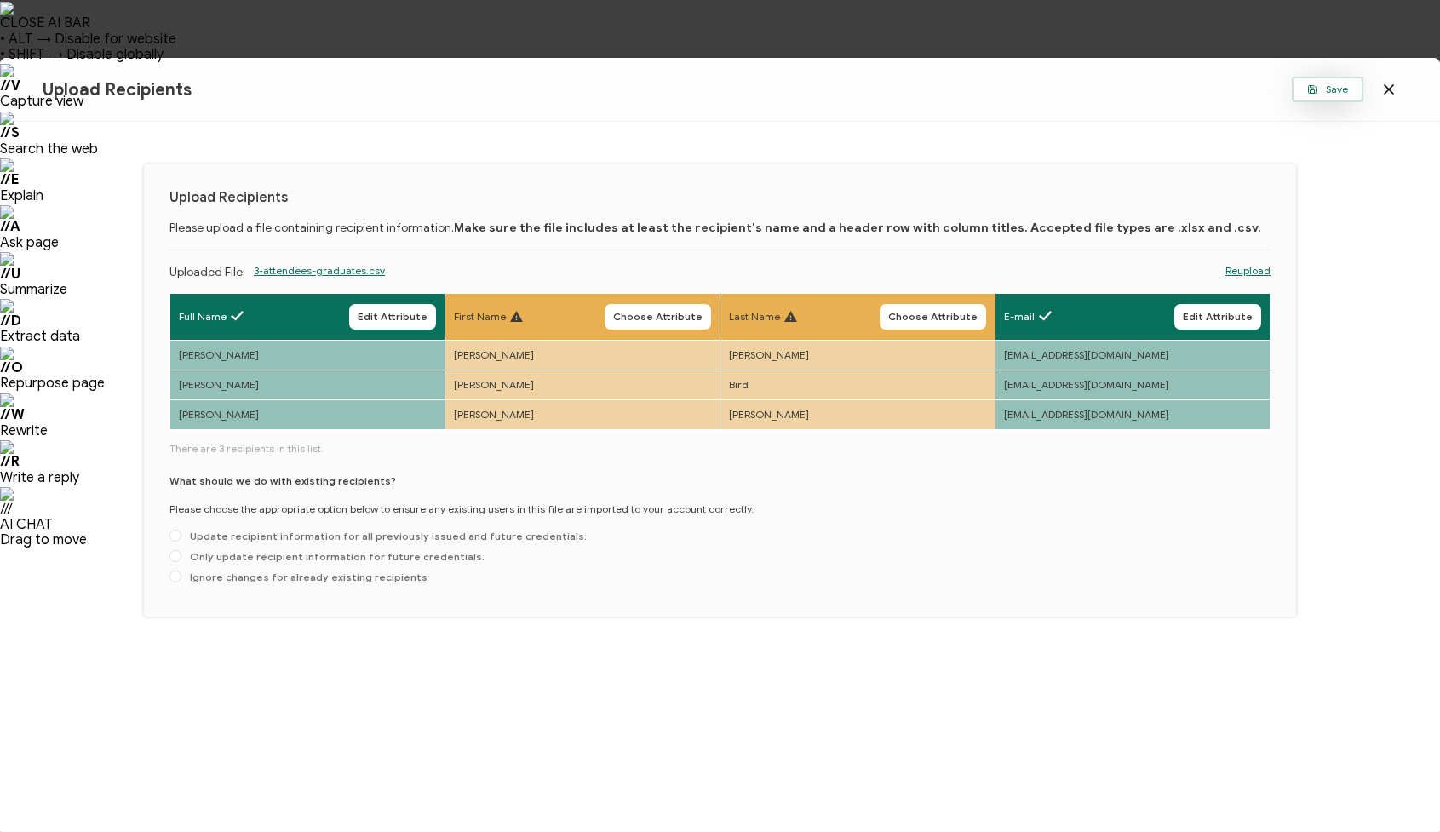
click at [1333, 92] on span "Save" at bounding box center [1327, 89] width 41 height 10
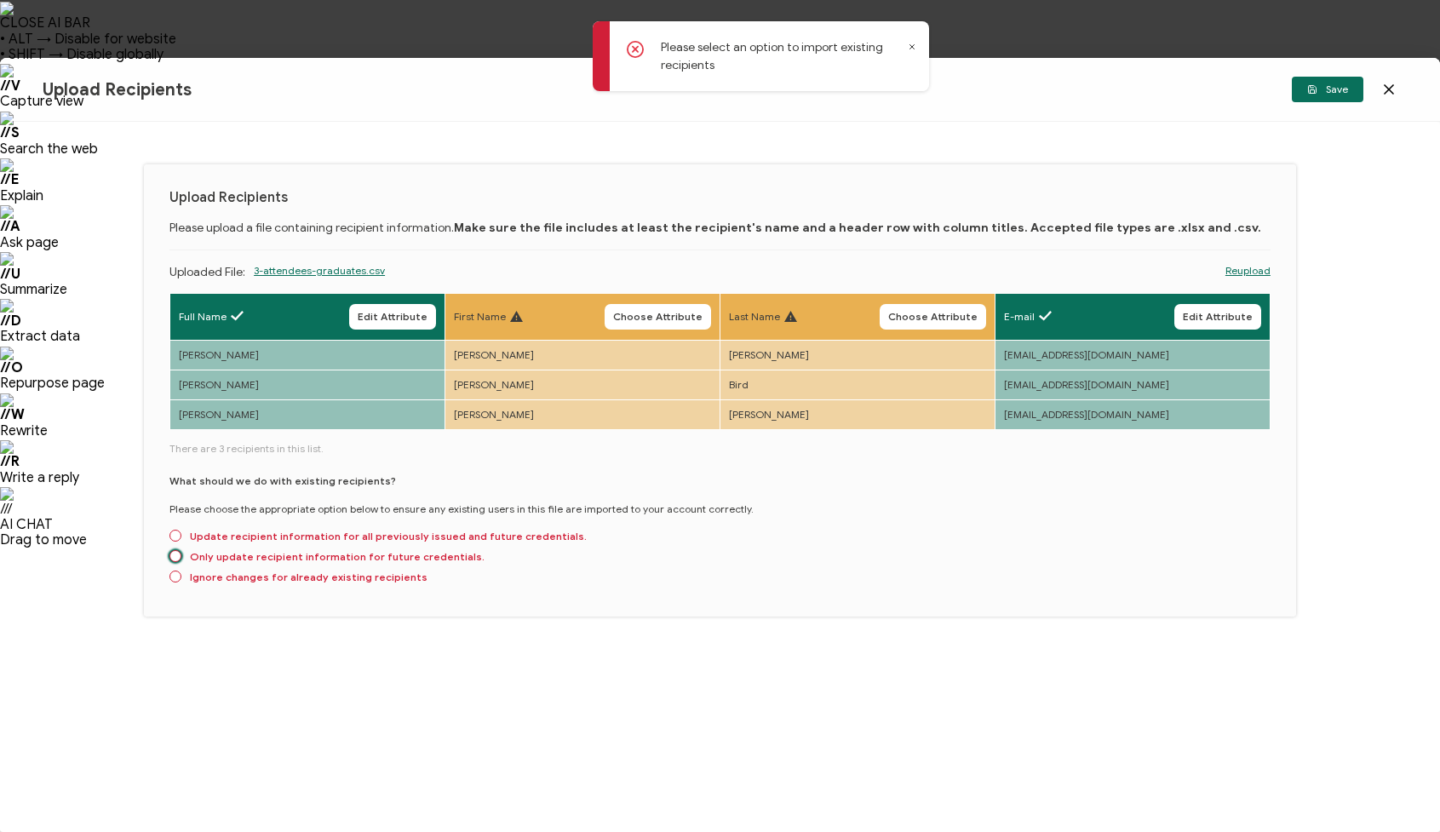
click at [175, 553] on span at bounding box center [175, 556] width 12 height 12
click at [175, 553] on input "Only update recipient information for future credentials." at bounding box center [175, 557] width 12 height 14
radio input "true"
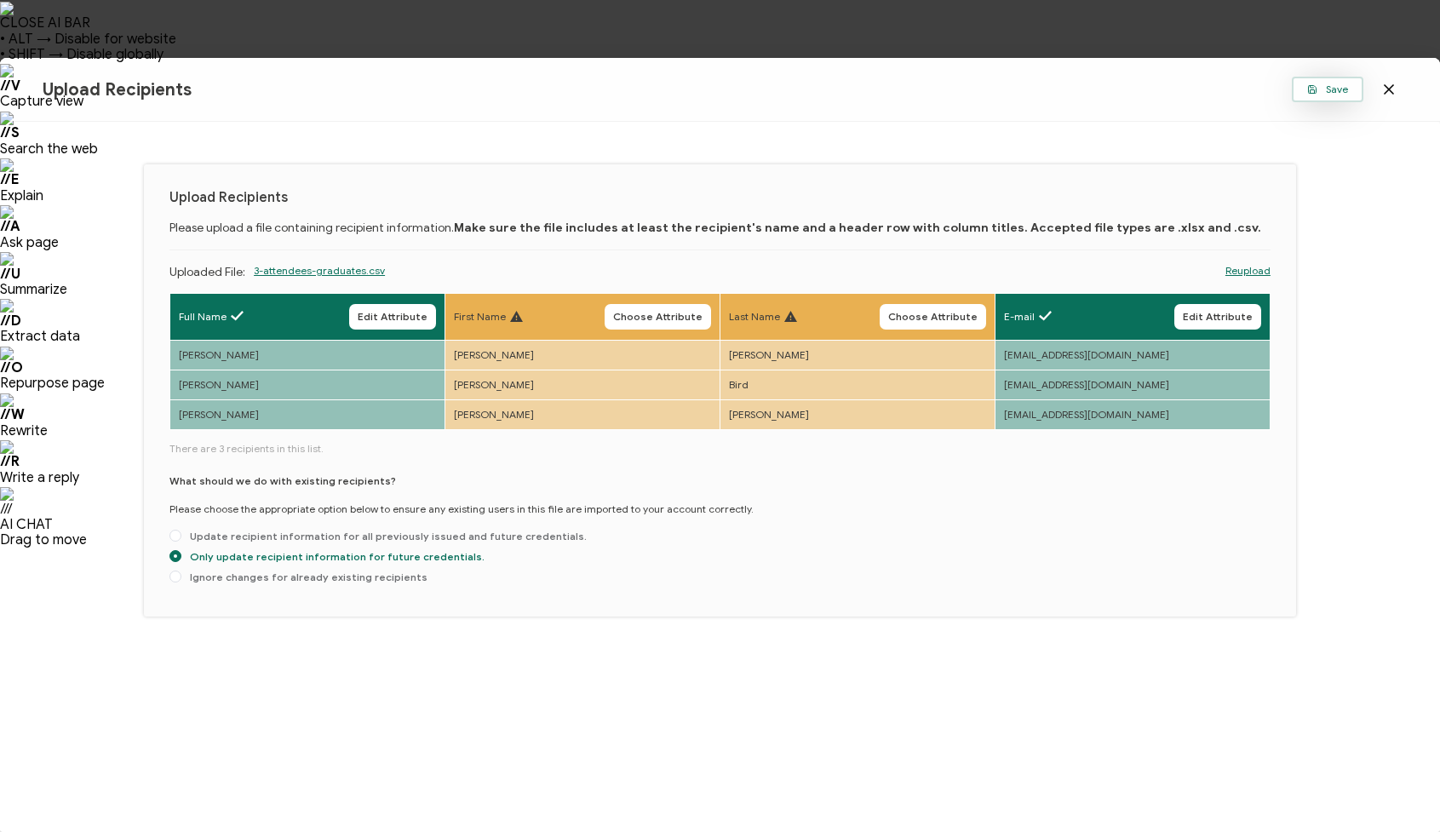
click at [1325, 93] on span "Save" at bounding box center [1327, 89] width 41 height 10
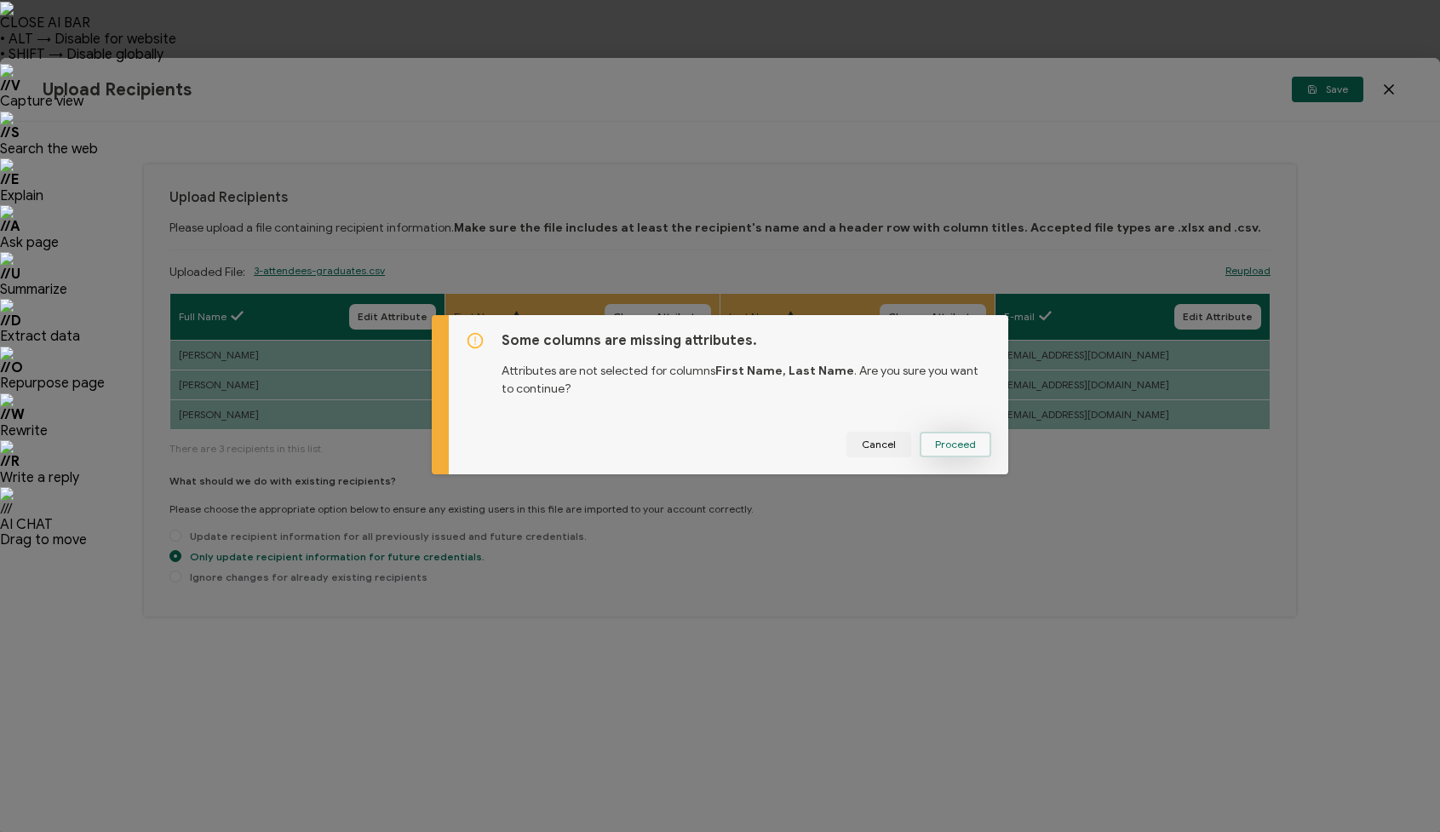
click at [969, 445] on span "Proceed" at bounding box center [955, 444] width 41 height 10
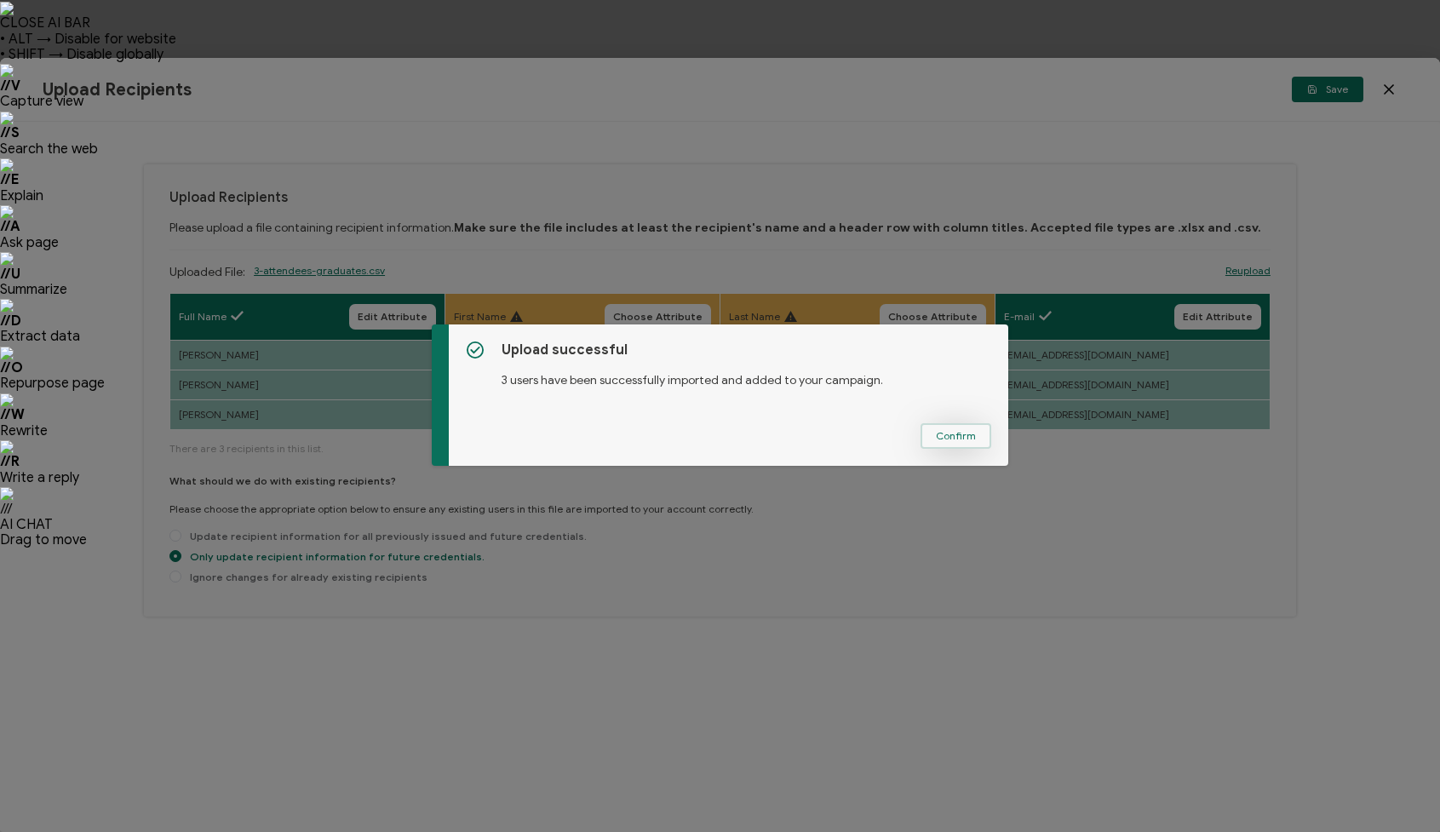
click at [947, 435] on span "Confirm" at bounding box center [956, 436] width 40 height 10
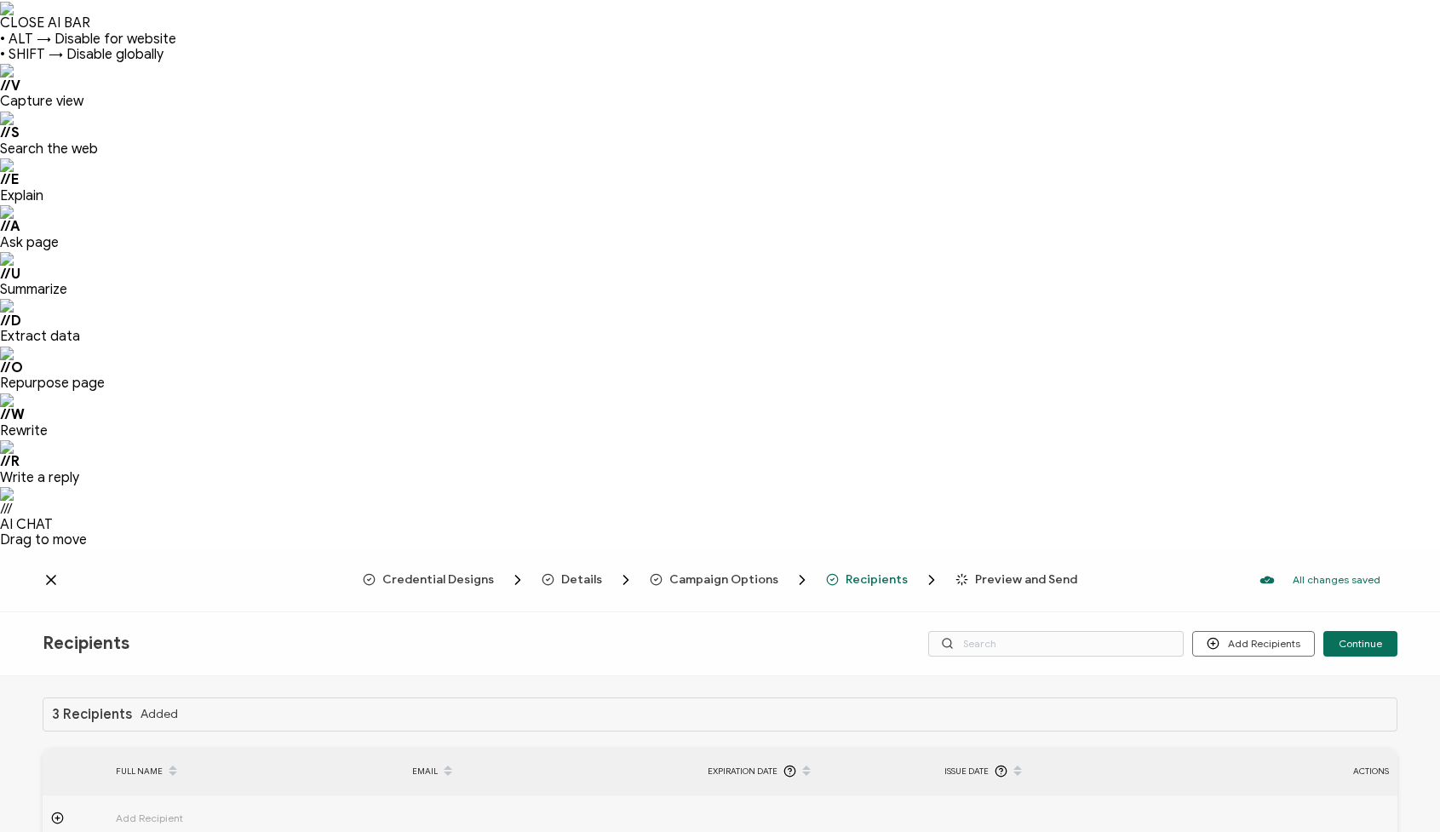
click at [1360, 638] on span "Continue" at bounding box center [1359, 643] width 43 height 10
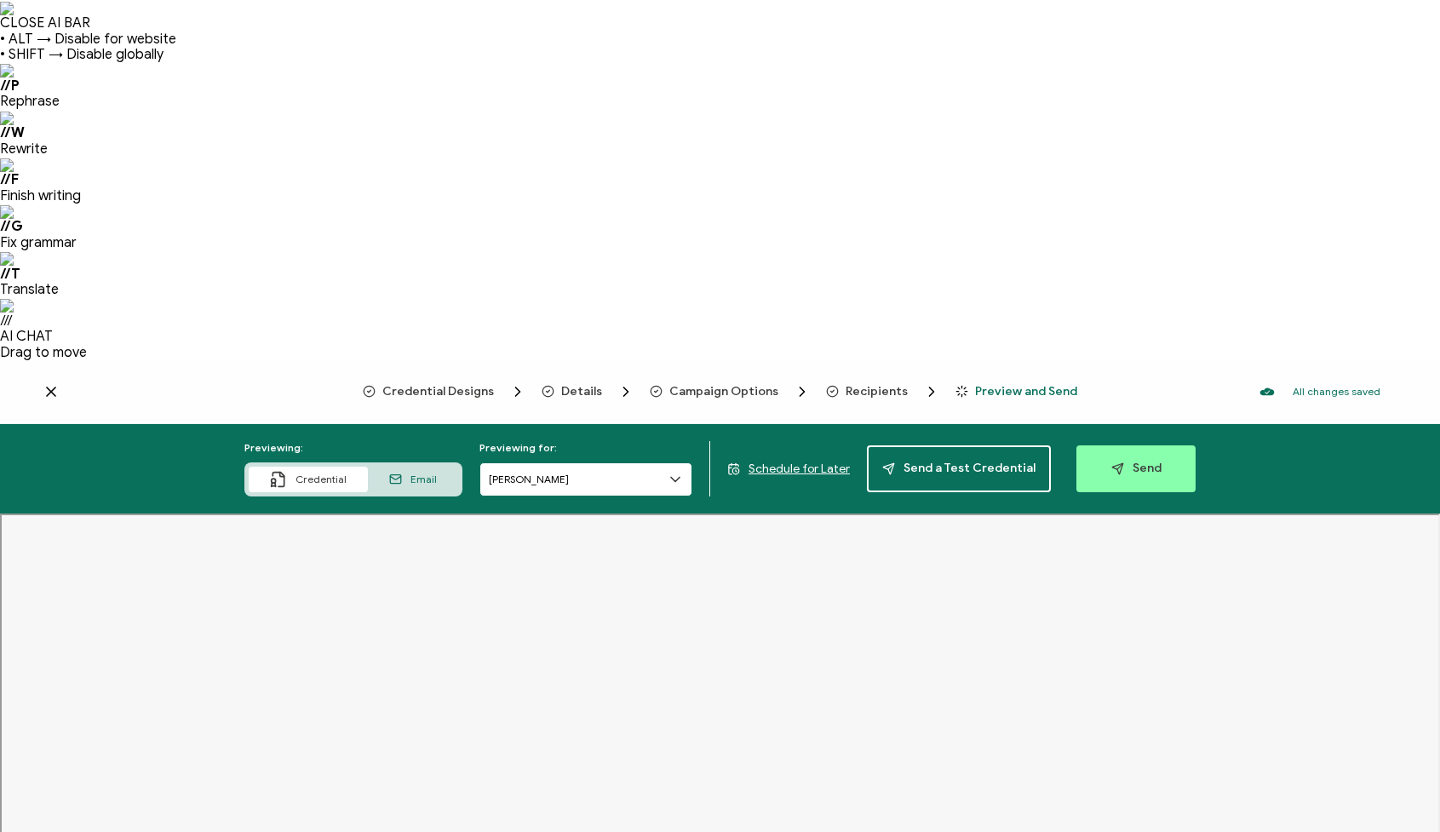
click at [635, 462] on input "[PERSON_NAME]" at bounding box center [585, 479] width 213 height 34
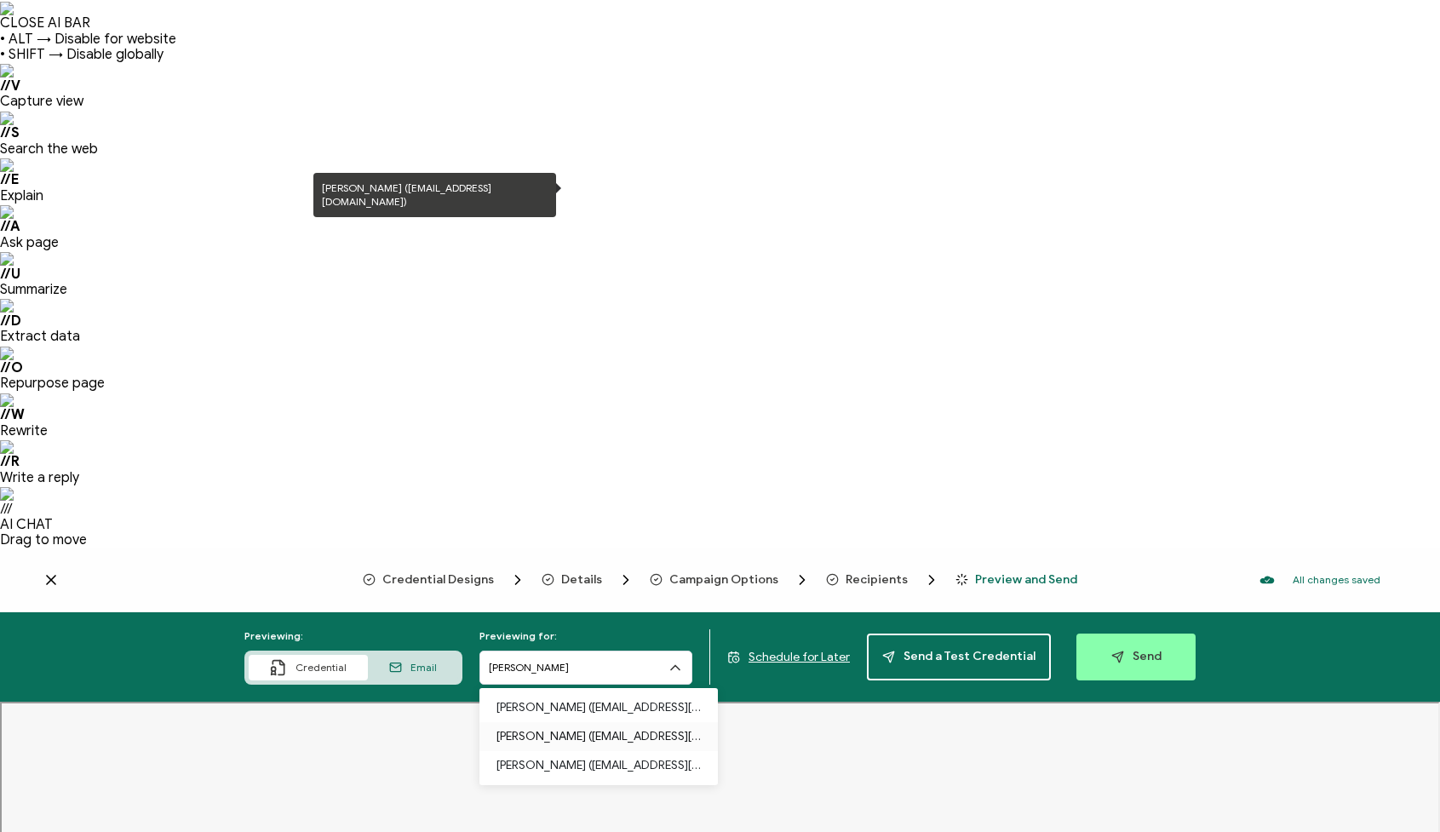
click at [593, 722] on p "[PERSON_NAME] ([EMAIL_ADDRESS][DOMAIN_NAME])" at bounding box center [598, 736] width 204 height 29
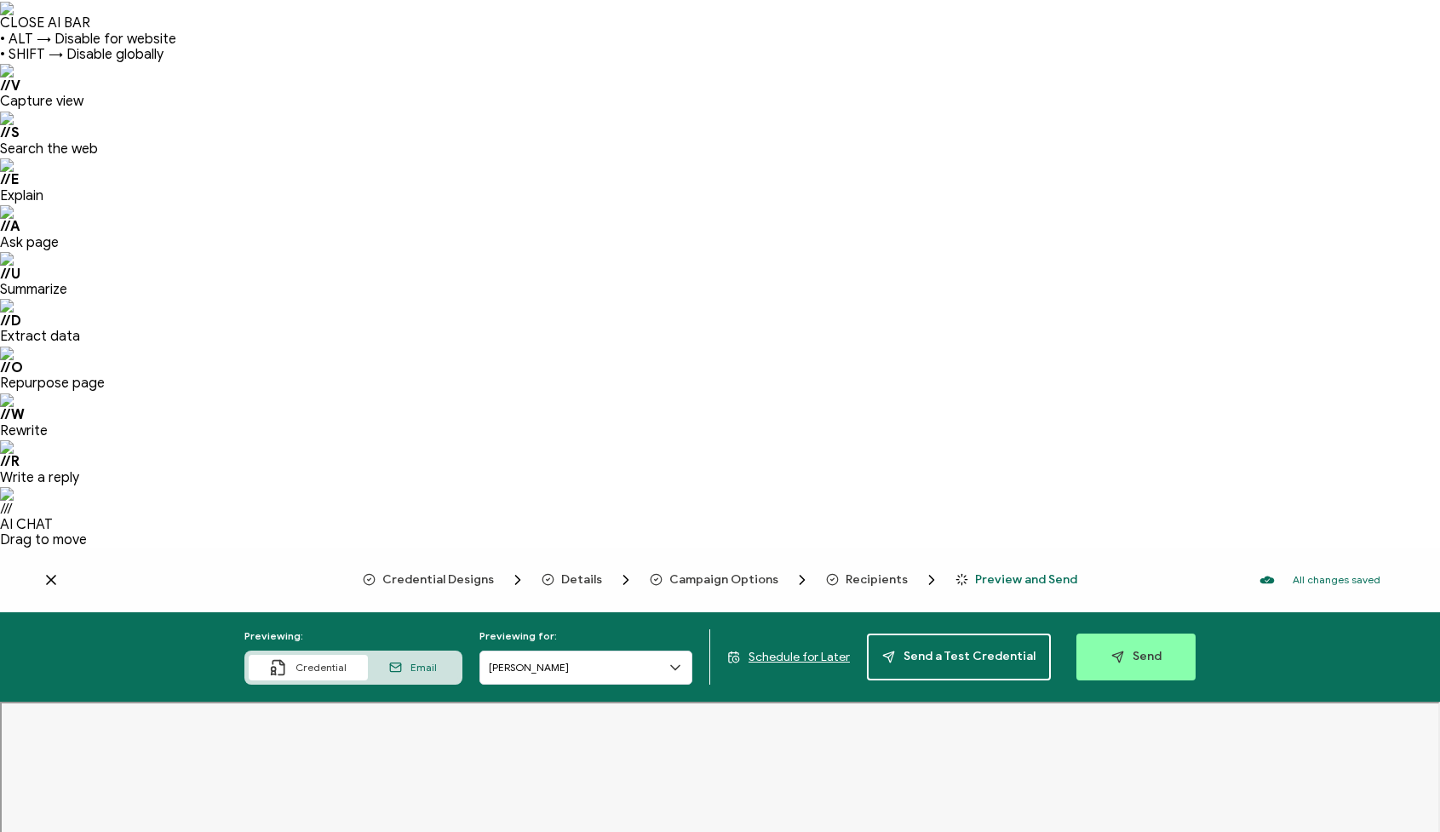
click at [797, 650] on span "Schedule for Later" at bounding box center [798, 657] width 101 height 14
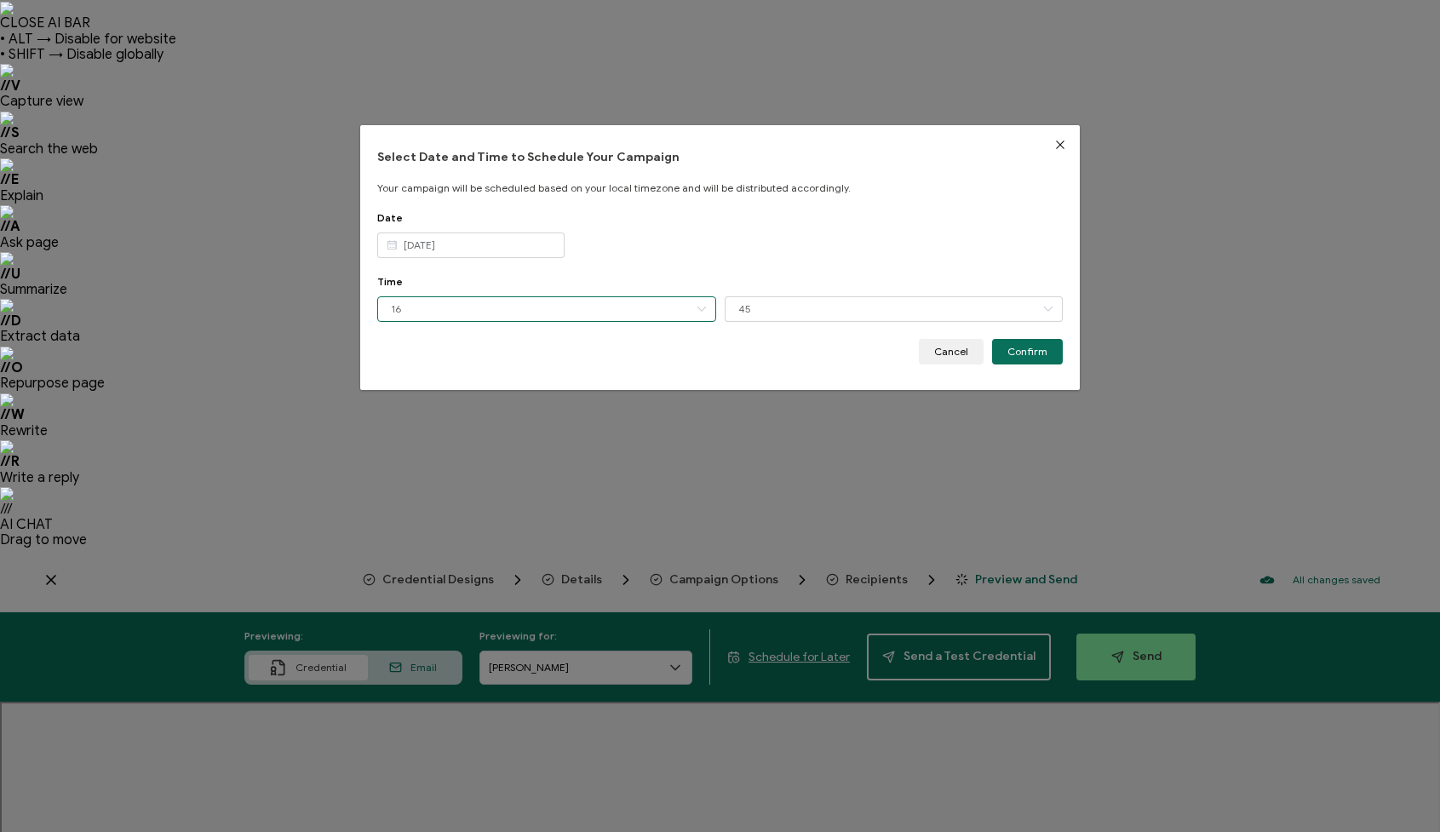
click at [502, 320] on input "16" at bounding box center [546, 309] width 339 height 26
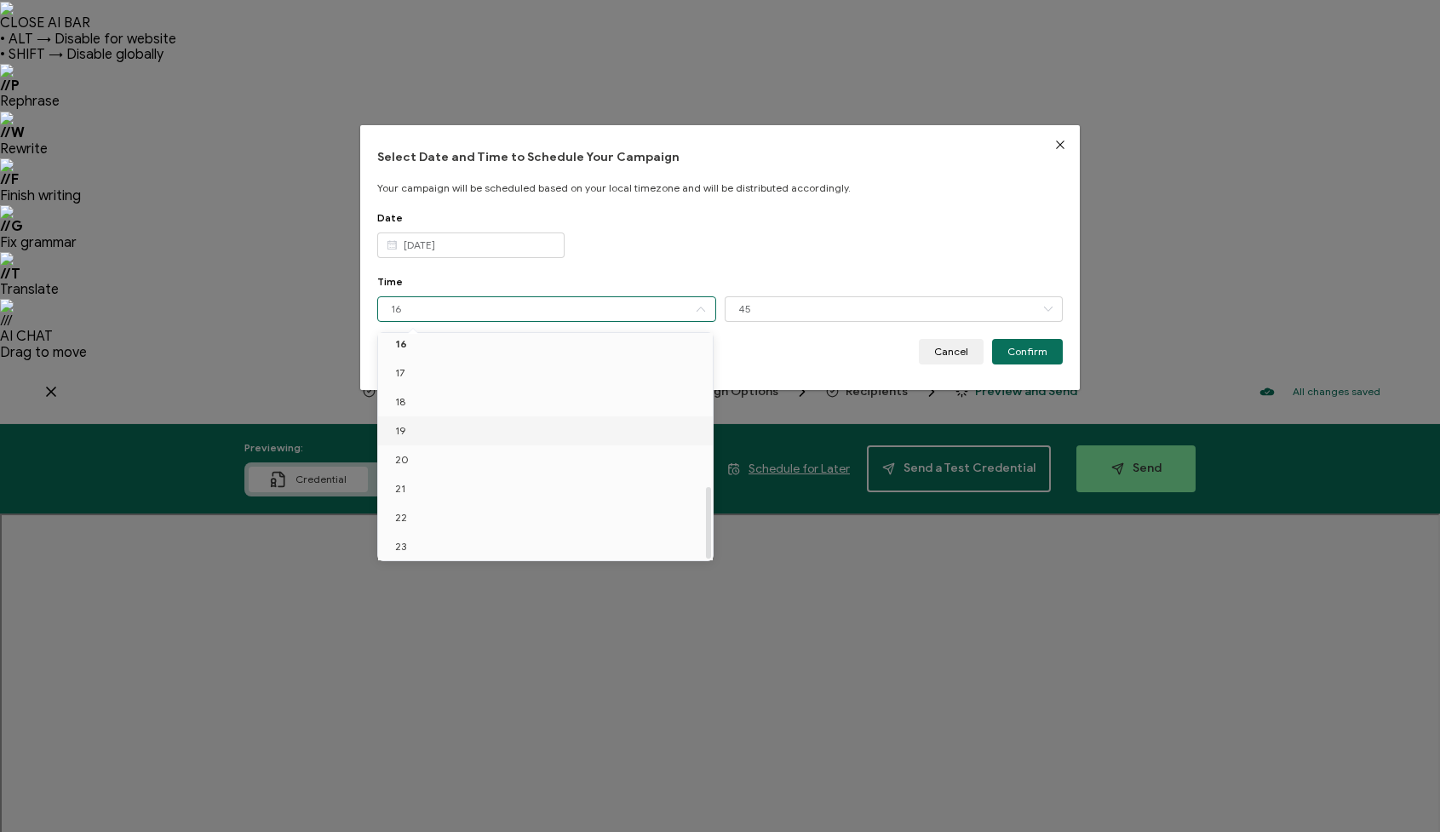
scroll to position [480, 0]
click at [423, 475] on li "21" at bounding box center [548, 488] width 341 height 29
type input "21"
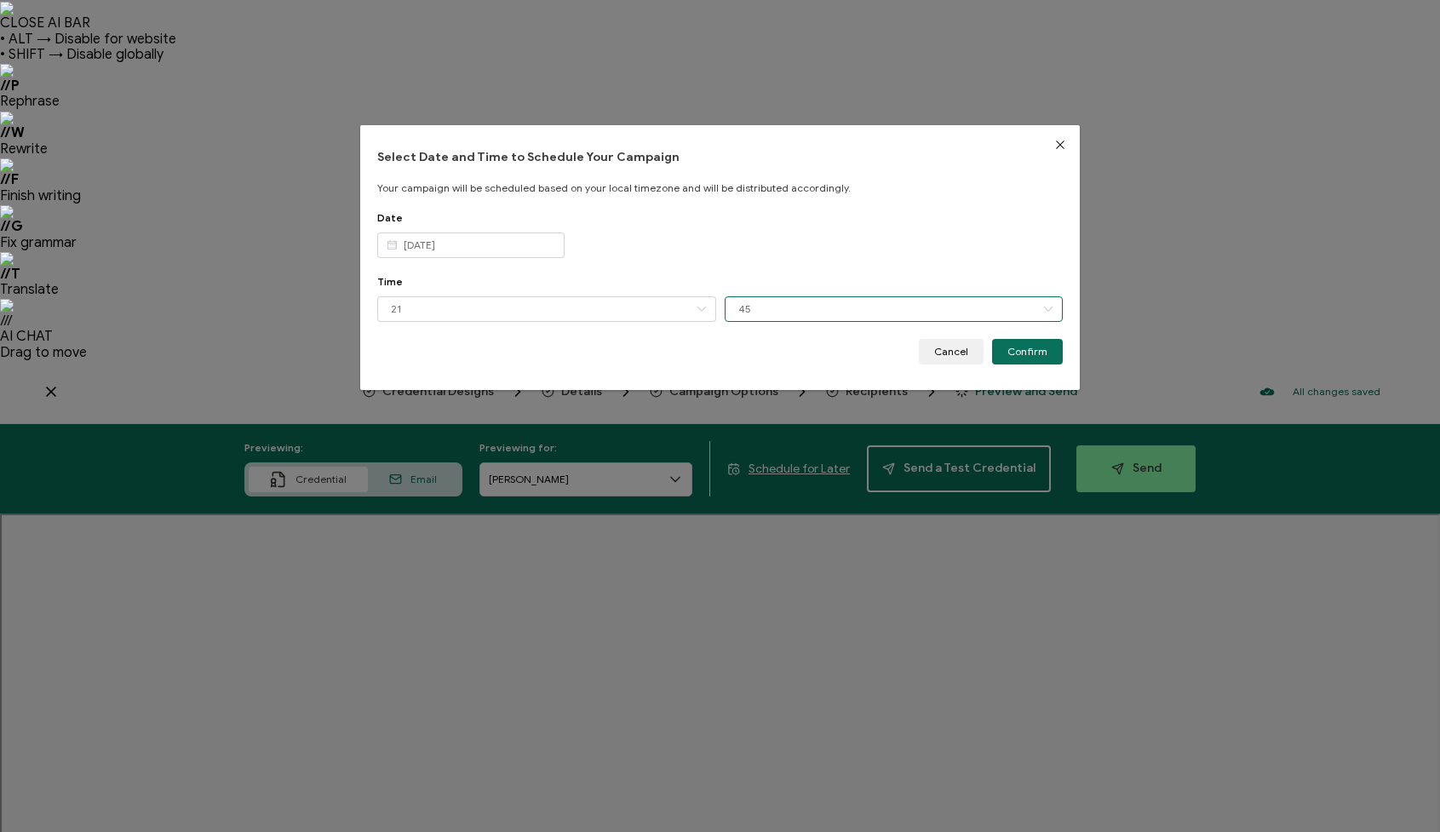
click at [787, 307] on input "45" at bounding box center [893, 309] width 339 height 26
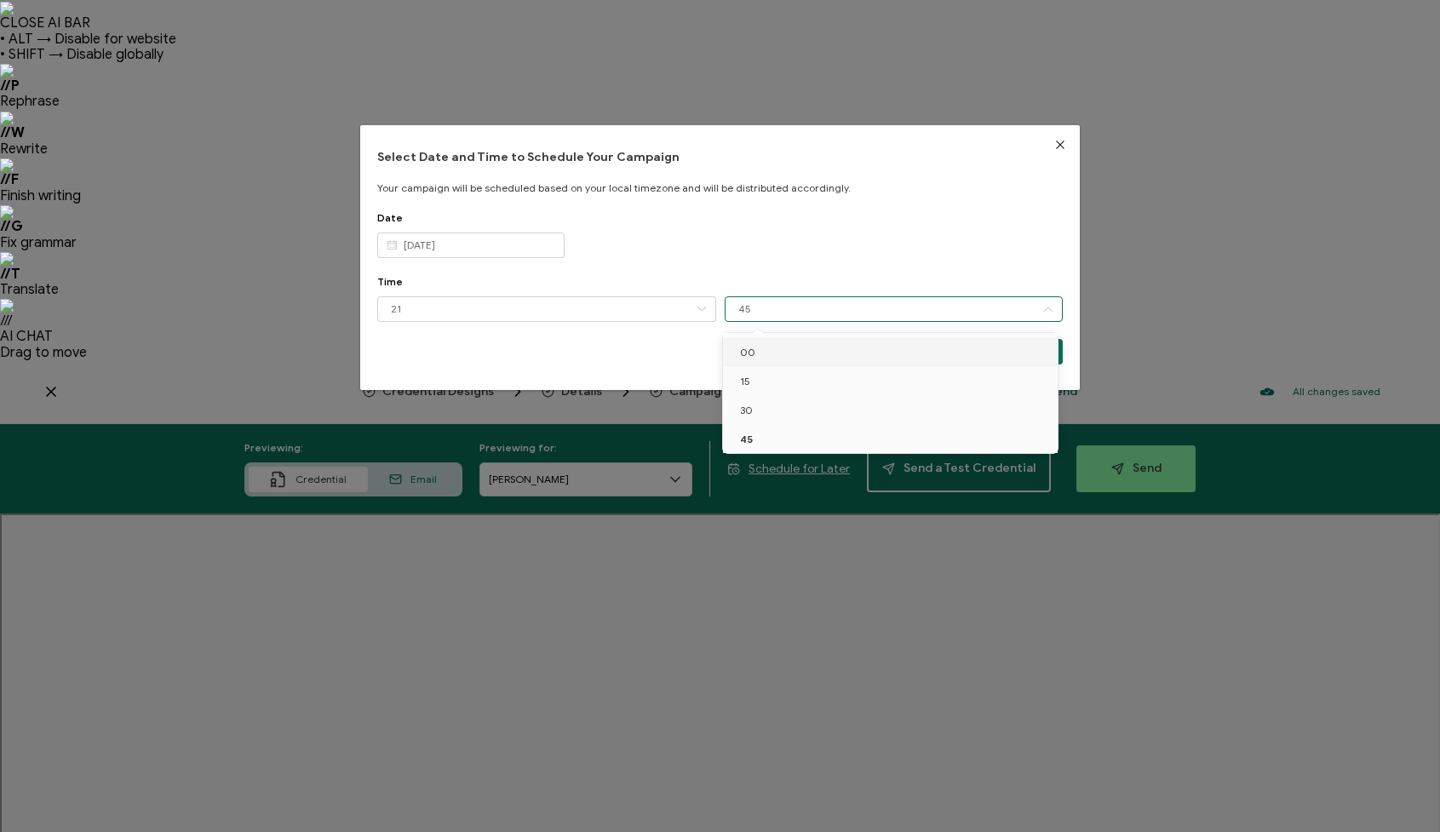
click at [771, 348] on li "00" at bounding box center [893, 352] width 341 height 29
type input "00"
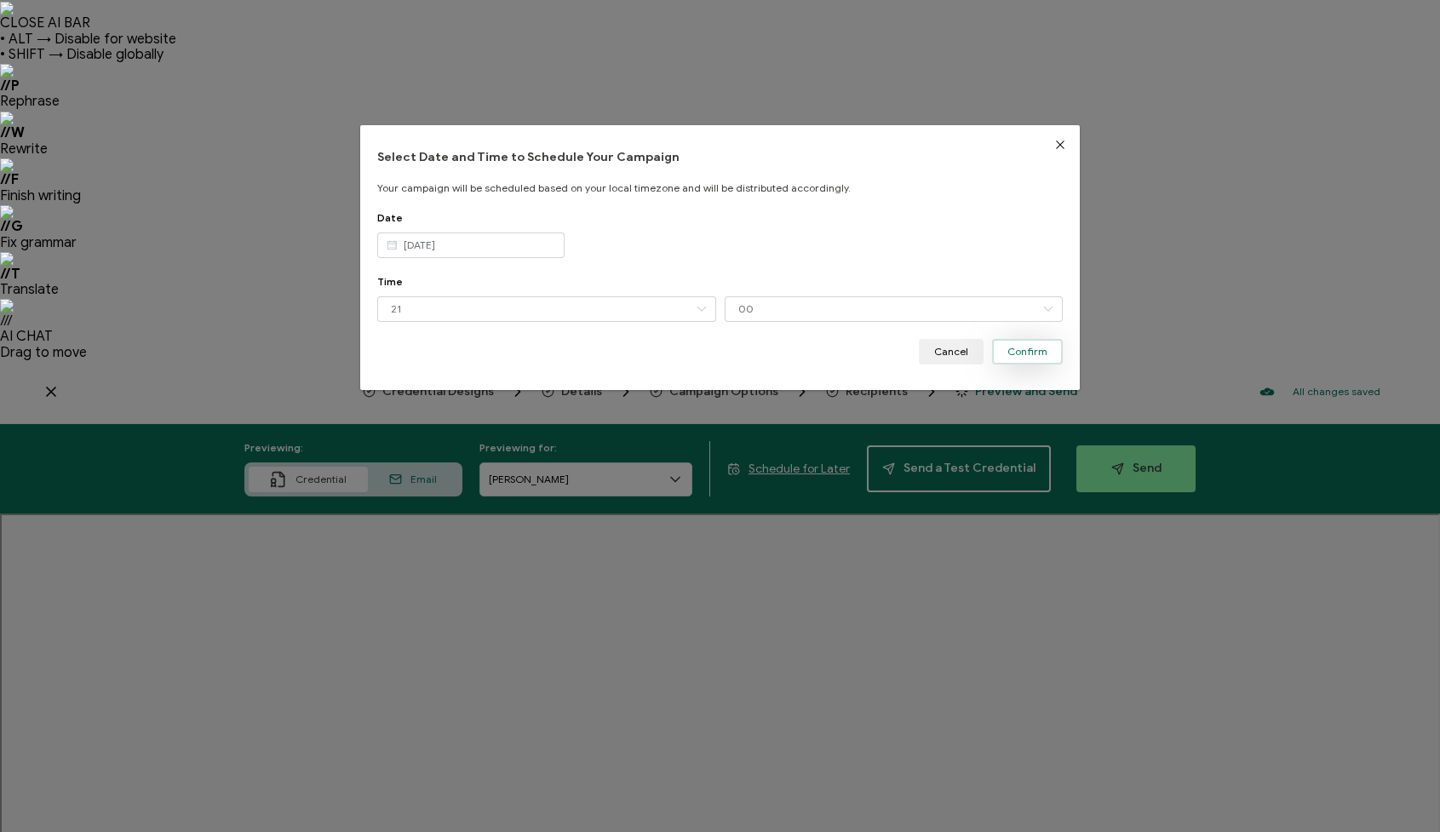
click at [1025, 355] on span "Confirm" at bounding box center [1027, 351] width 40 height 10
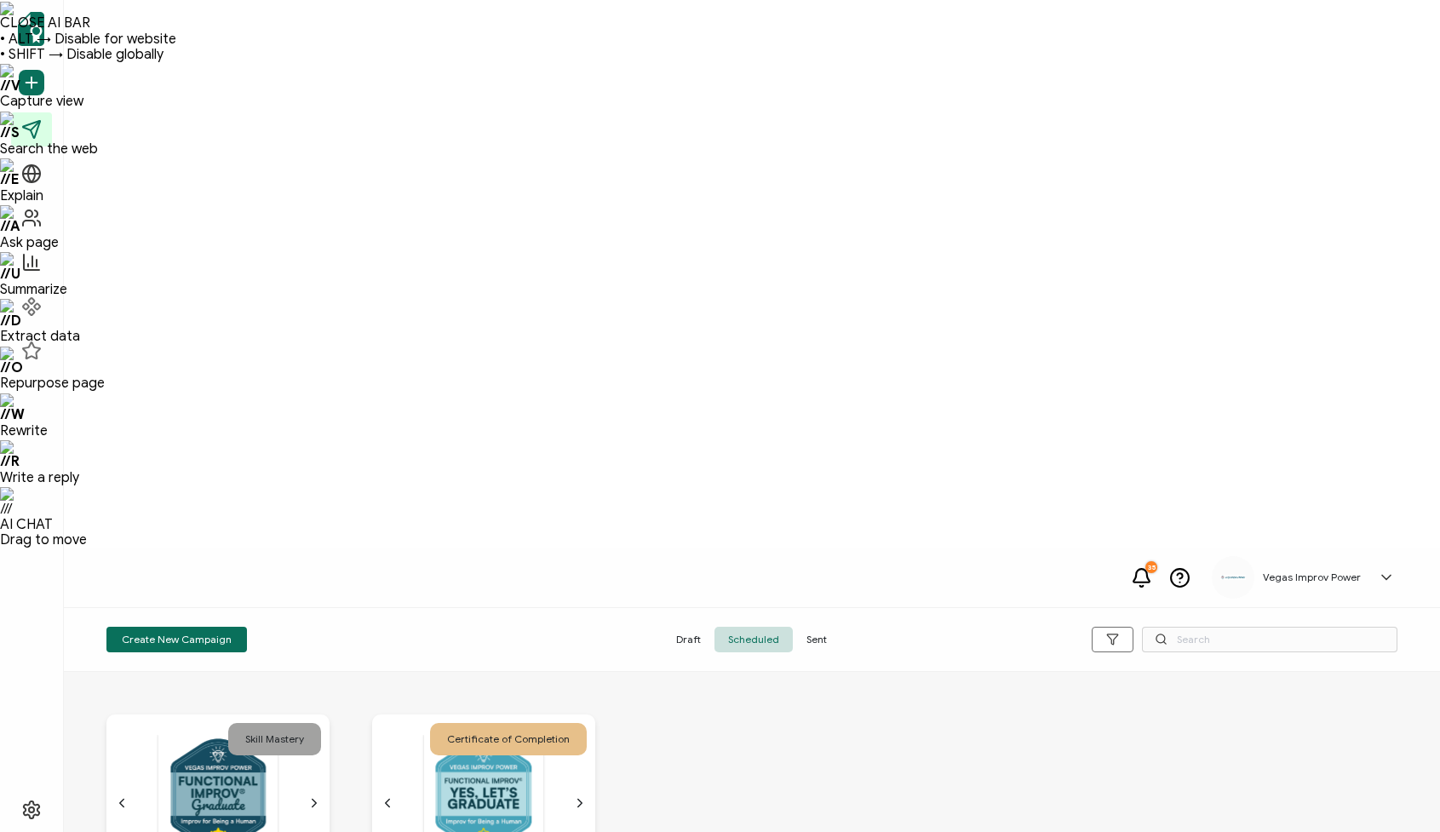
click at [816, 627] on span "Sent" at bounding box center [817, 640] width 48 height 26
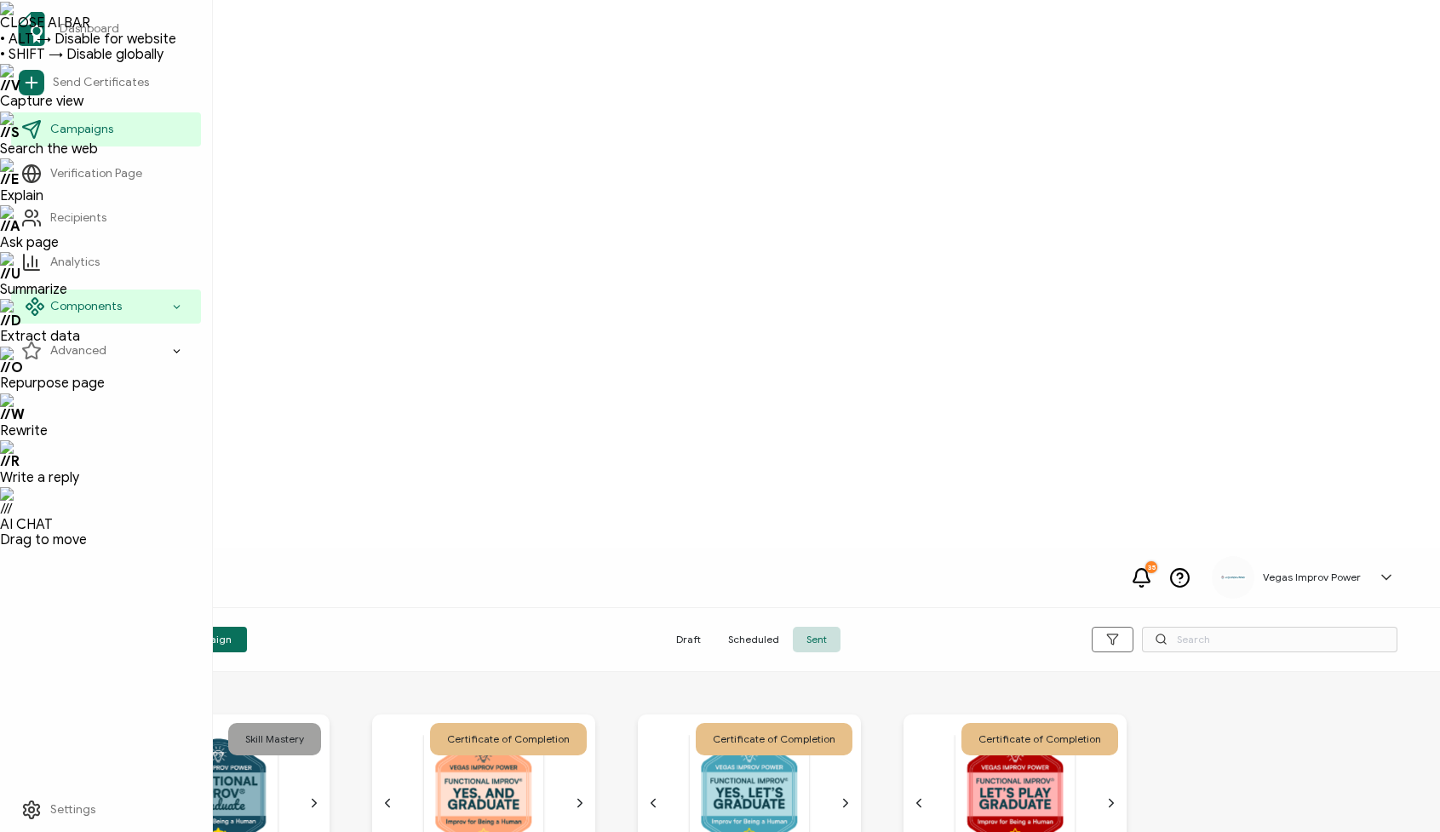
click at [169, 308] on div "Components" at bounding box center [106, 306] width 190 height 34
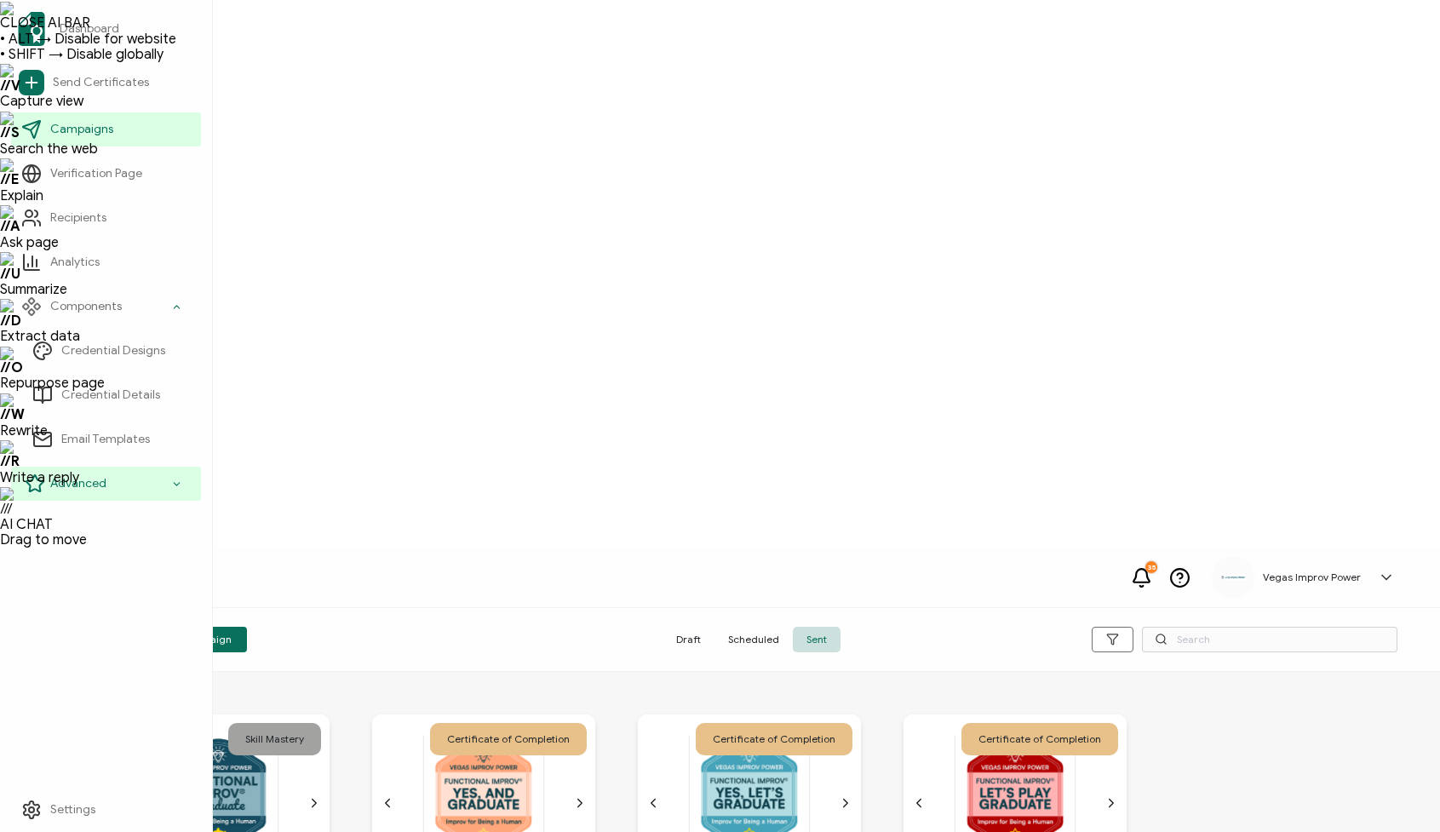
click at [181, 481] on icon at bounding box center [176, 484] width 11 height 20
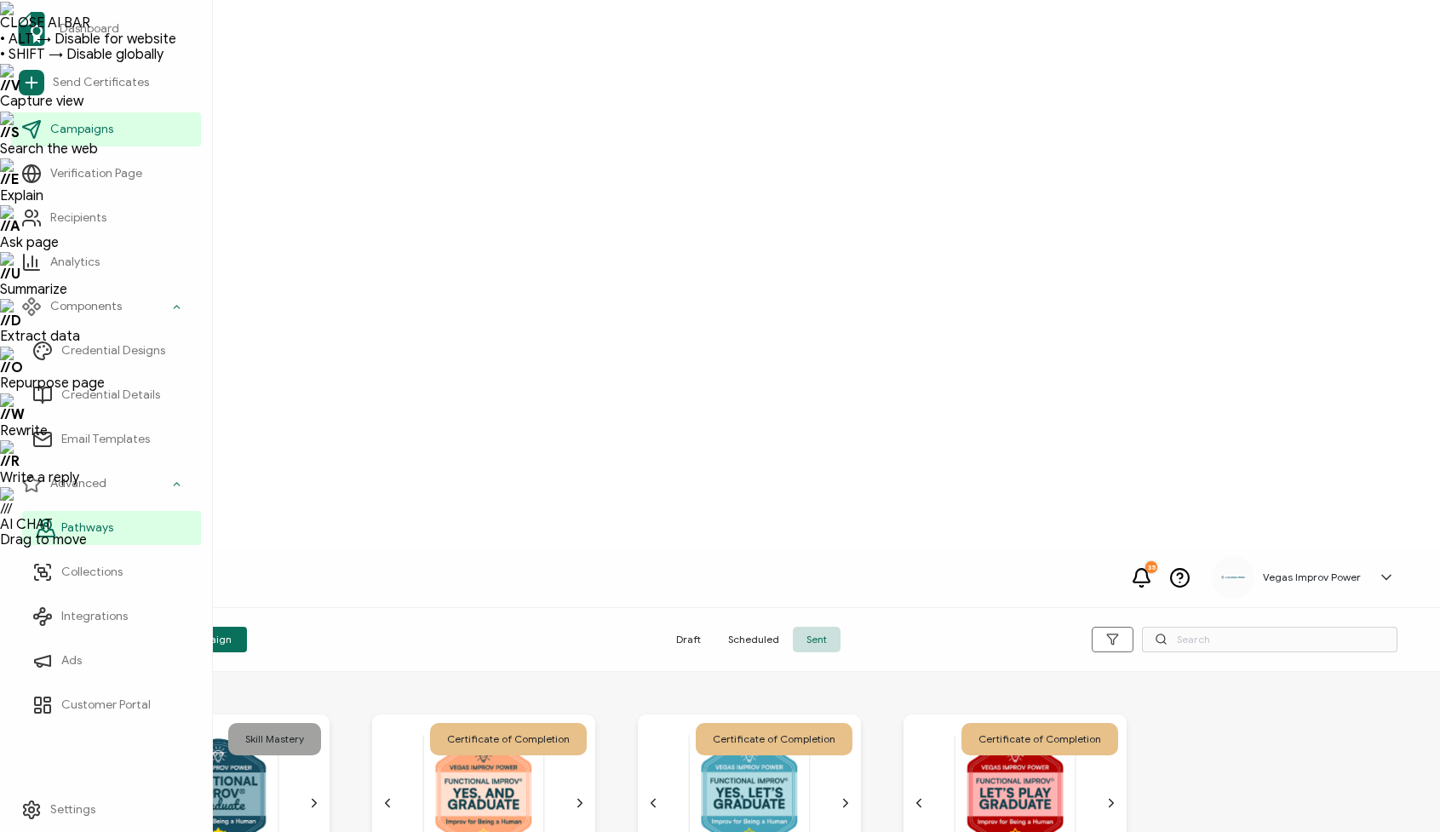
click at [112, 523] on link "Pathways" at bounding box center [111, 528] width 179 height 34
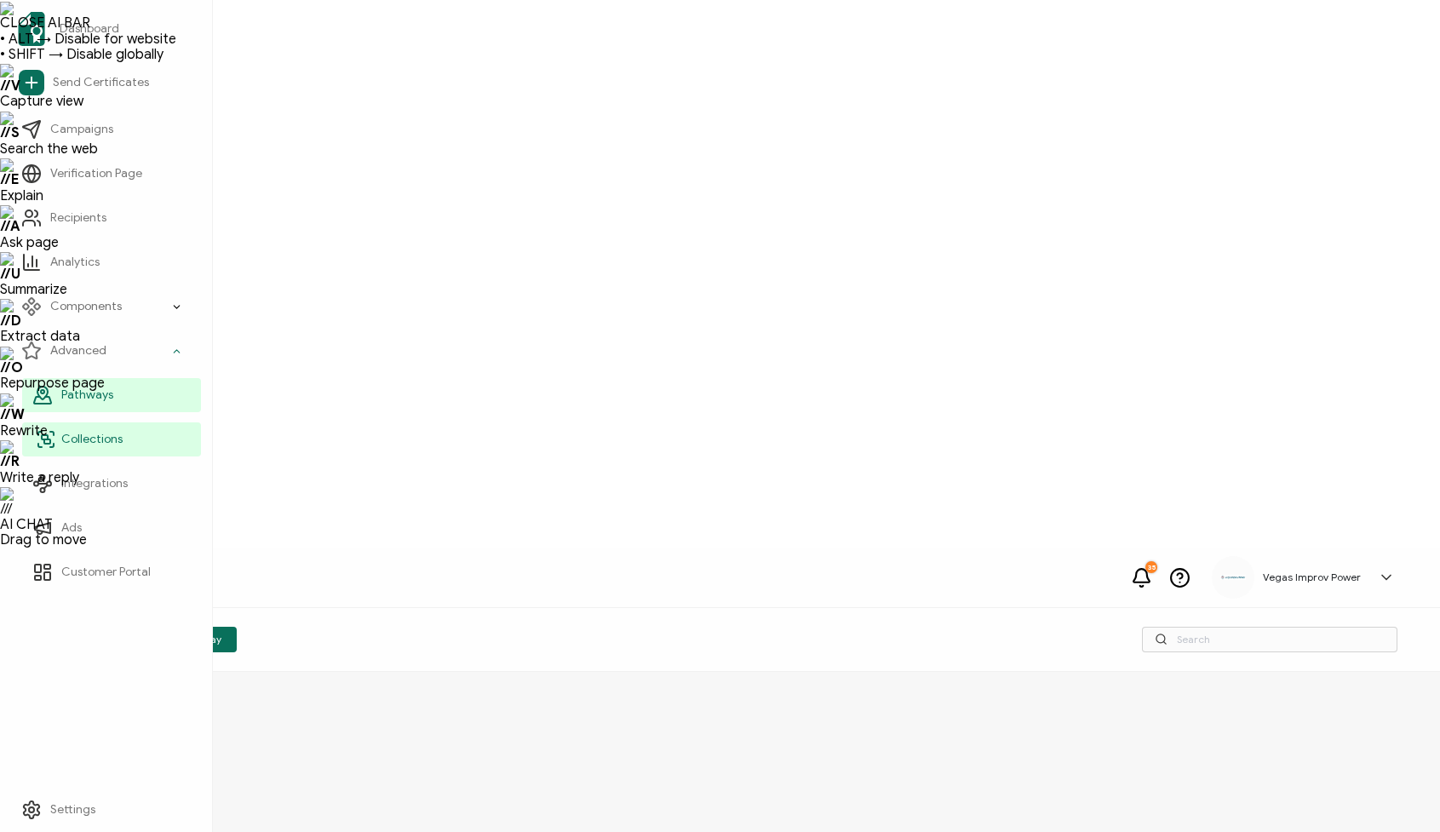
click at [117, 449] on link "Collections" at bounding box center [111, 439] width 179 height 34
